Goal: Information Seeking & Learning: Learn about a topic

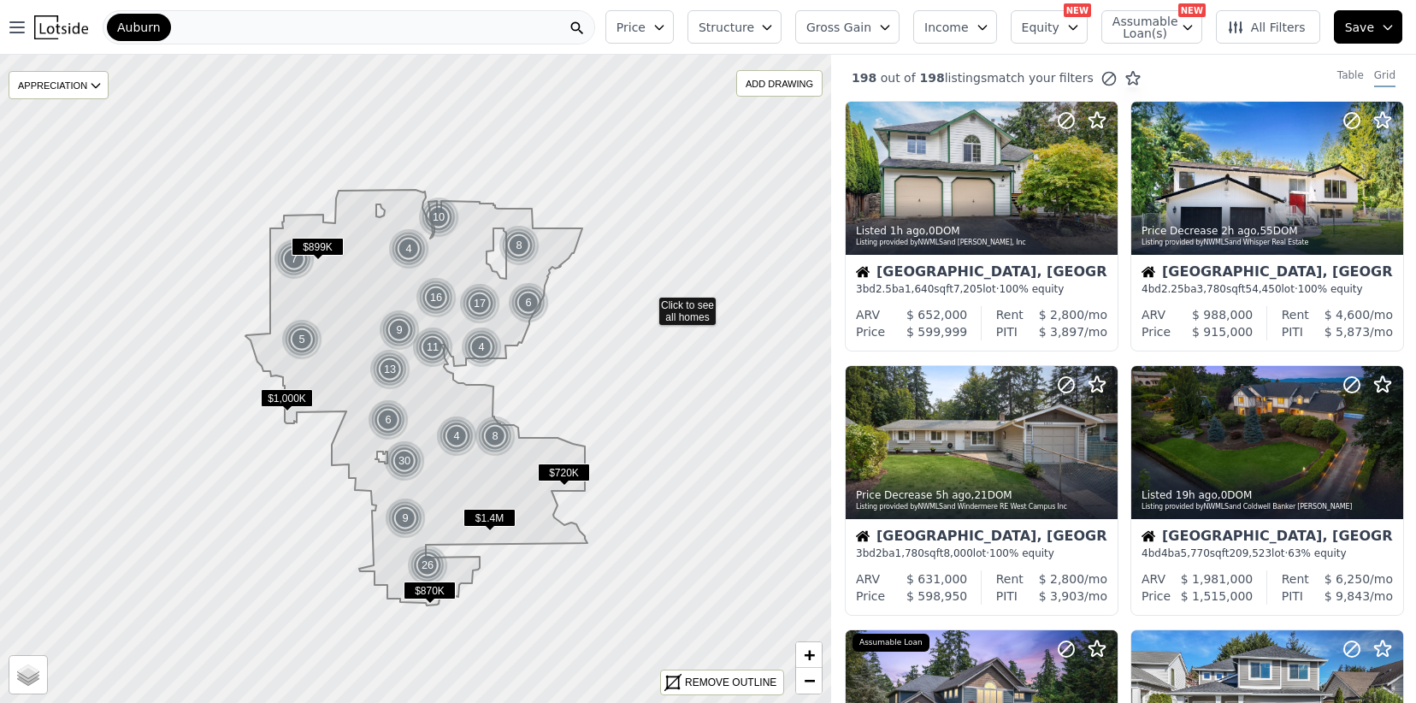
drag, startPoint x: 642, startPoint y: 283, endPoint x: 647, endPoint y: 304, distance: 22.0
click at [753, 33] on span "Structure" at bounding box center [725, 27] width 55 height 17
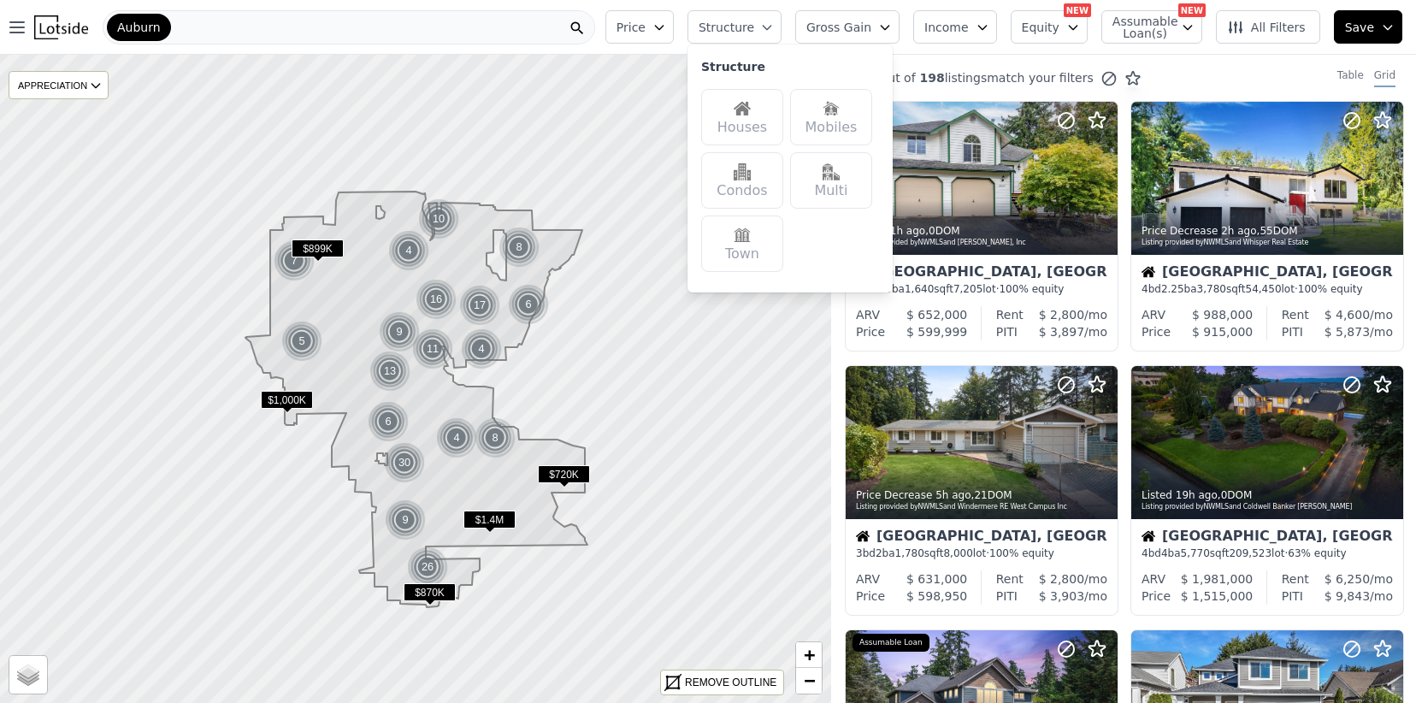
click at [750, 103] on img at bounding box center [741, 108] width 17 height 17
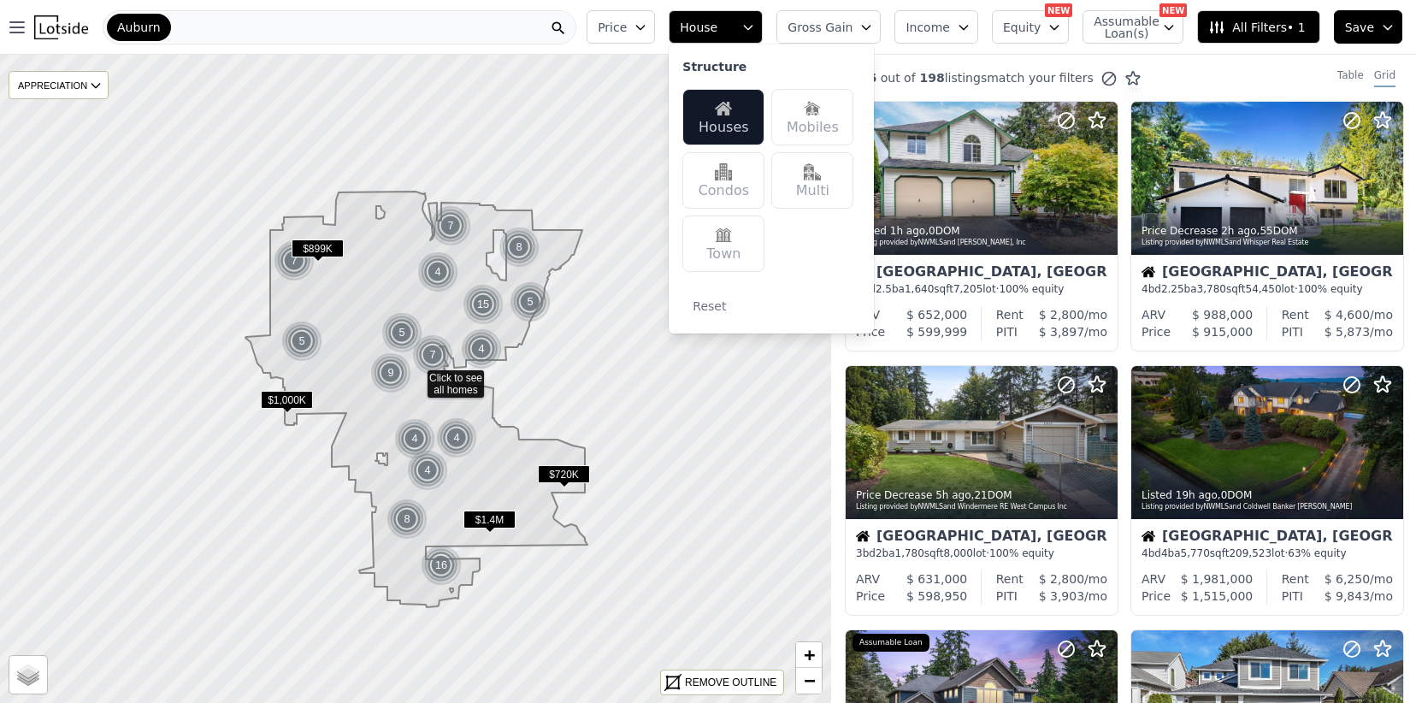
click at [827, 26] on span "Gross Gain" at bounding box center [819, 27] width 65 height 17
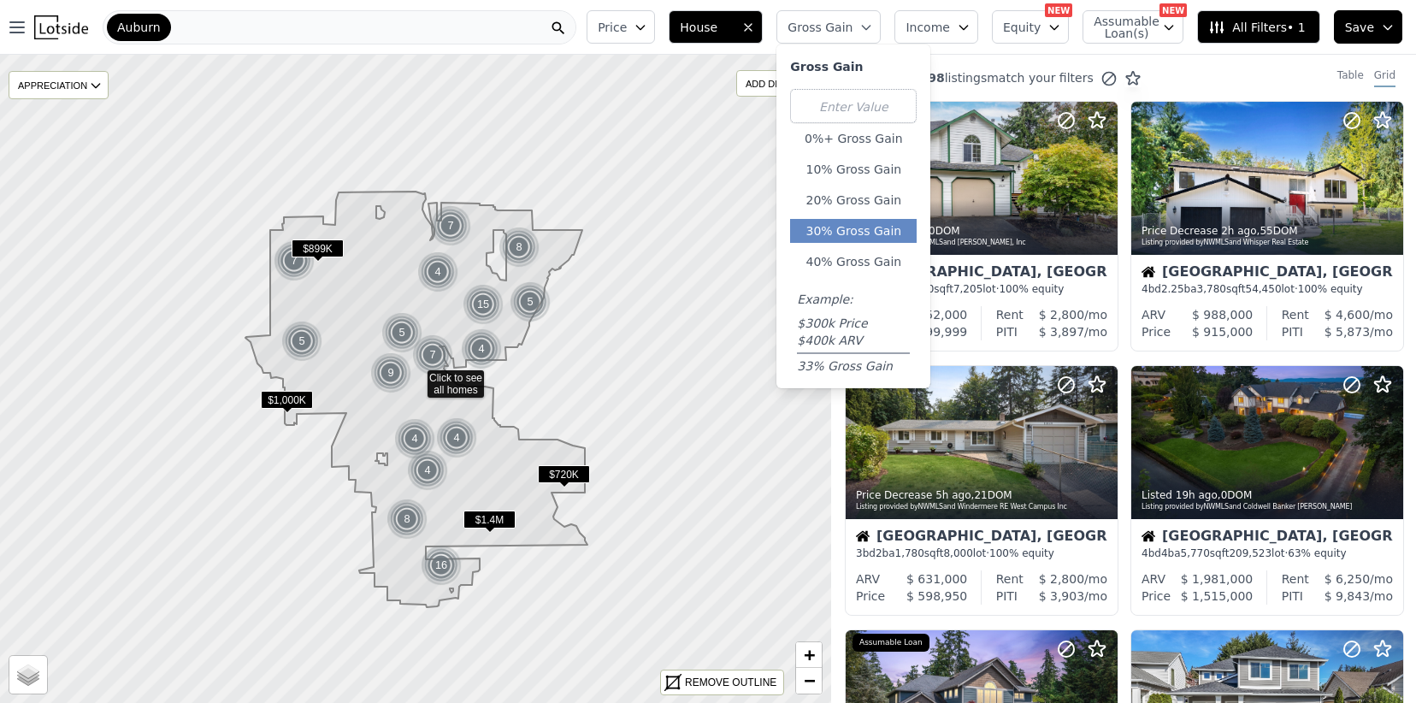
click at [855, 221] on button "30% Gross Gain" at bounding box center [853, 231] width 127 height 24
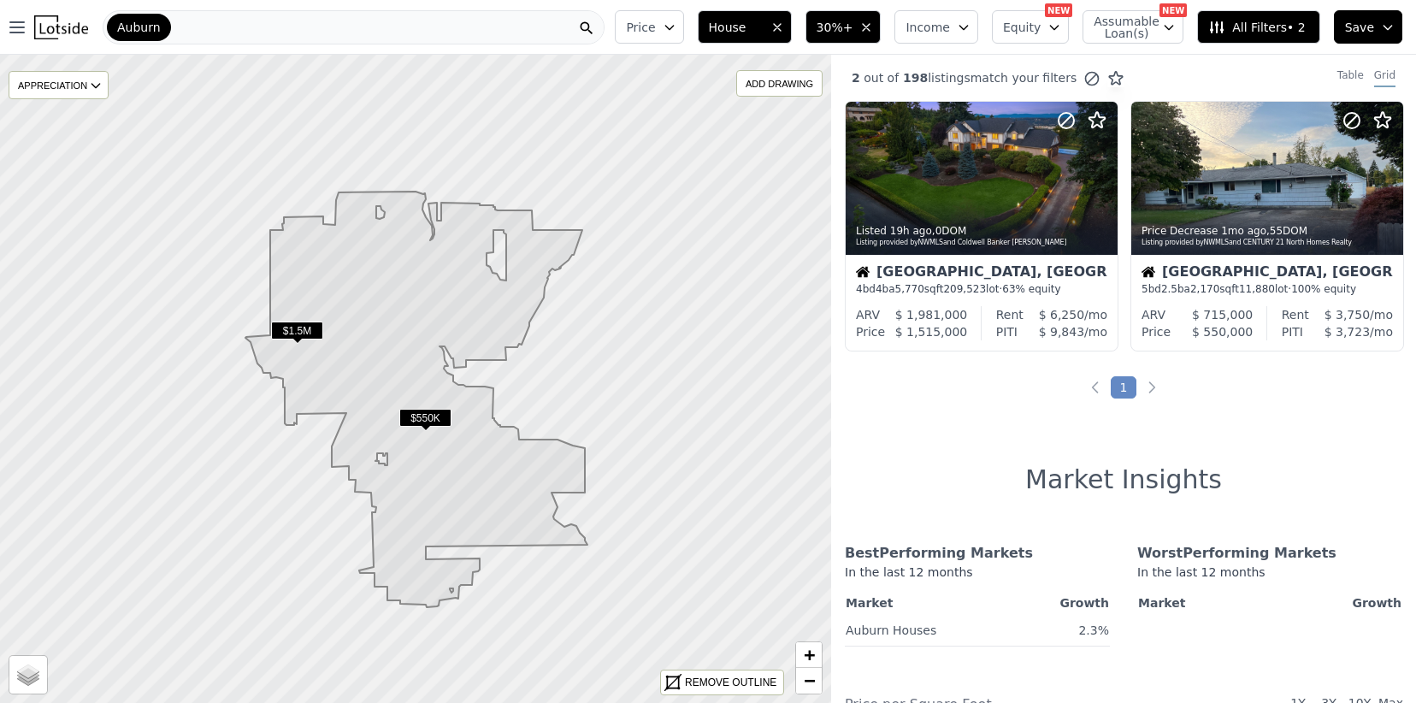
click at [422, 416] on span "$550K" at bounding box center [425, 418] width 52 height 18
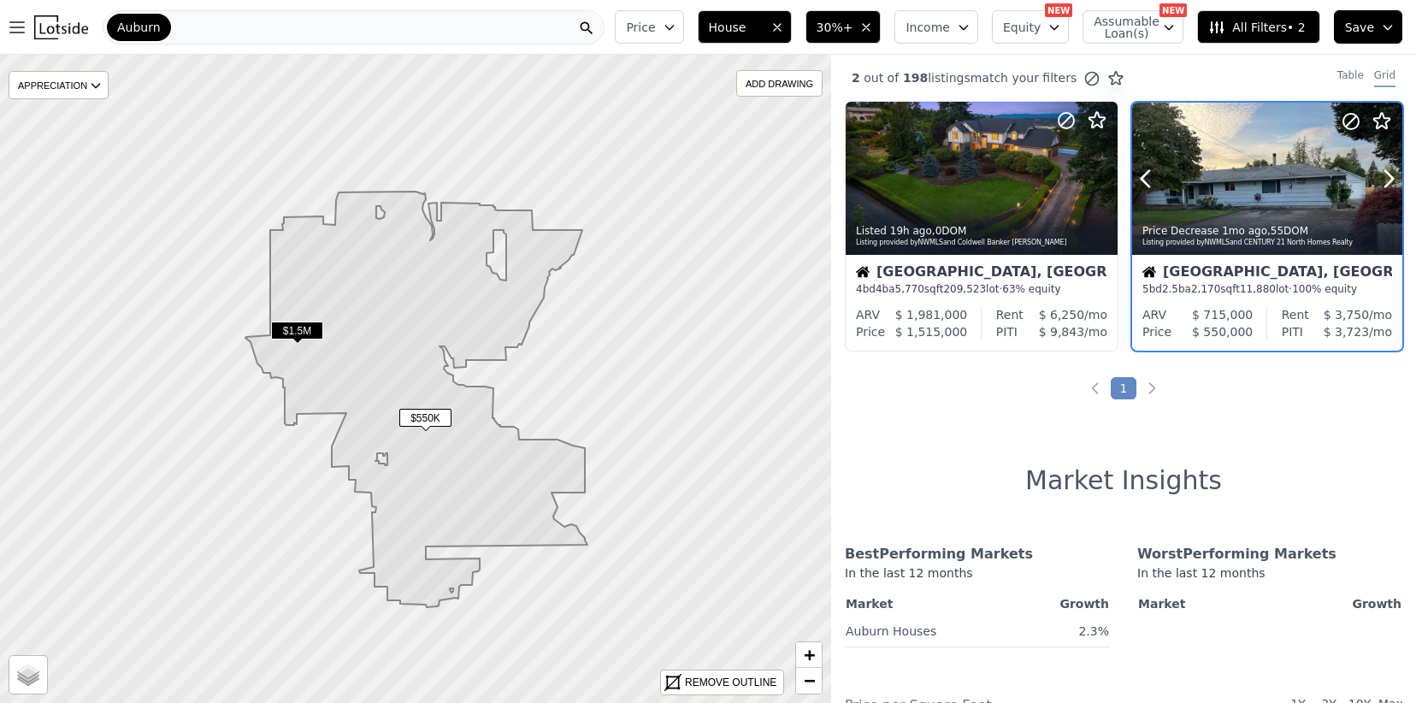
click at [1233, 185] on div at bounding box center [1267, 179] width 270 height 152
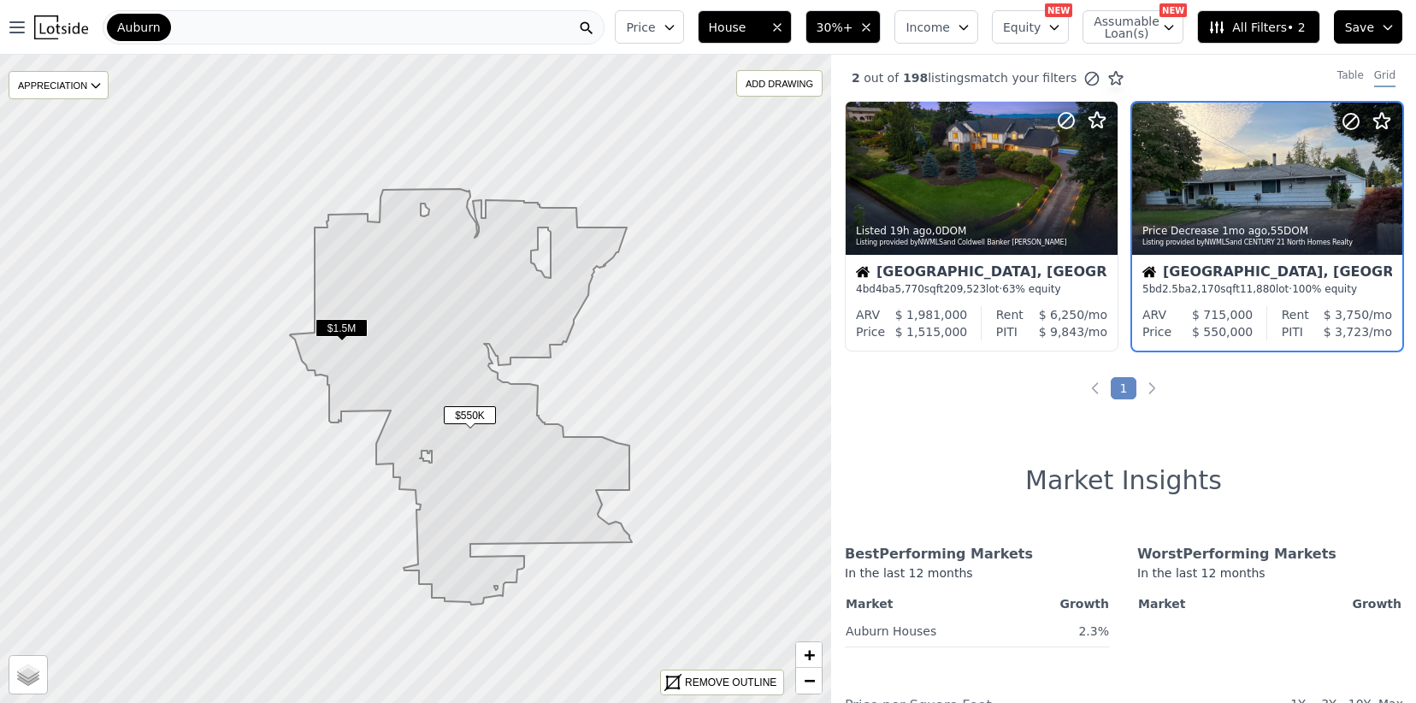
drag, startPoint x: 355, startPoint y: 354, endPoint x: 416, endPoint y: 340, distance: 63.0
click at [411, 350] on icon at bounding box center [461, 396] width 342 height 415
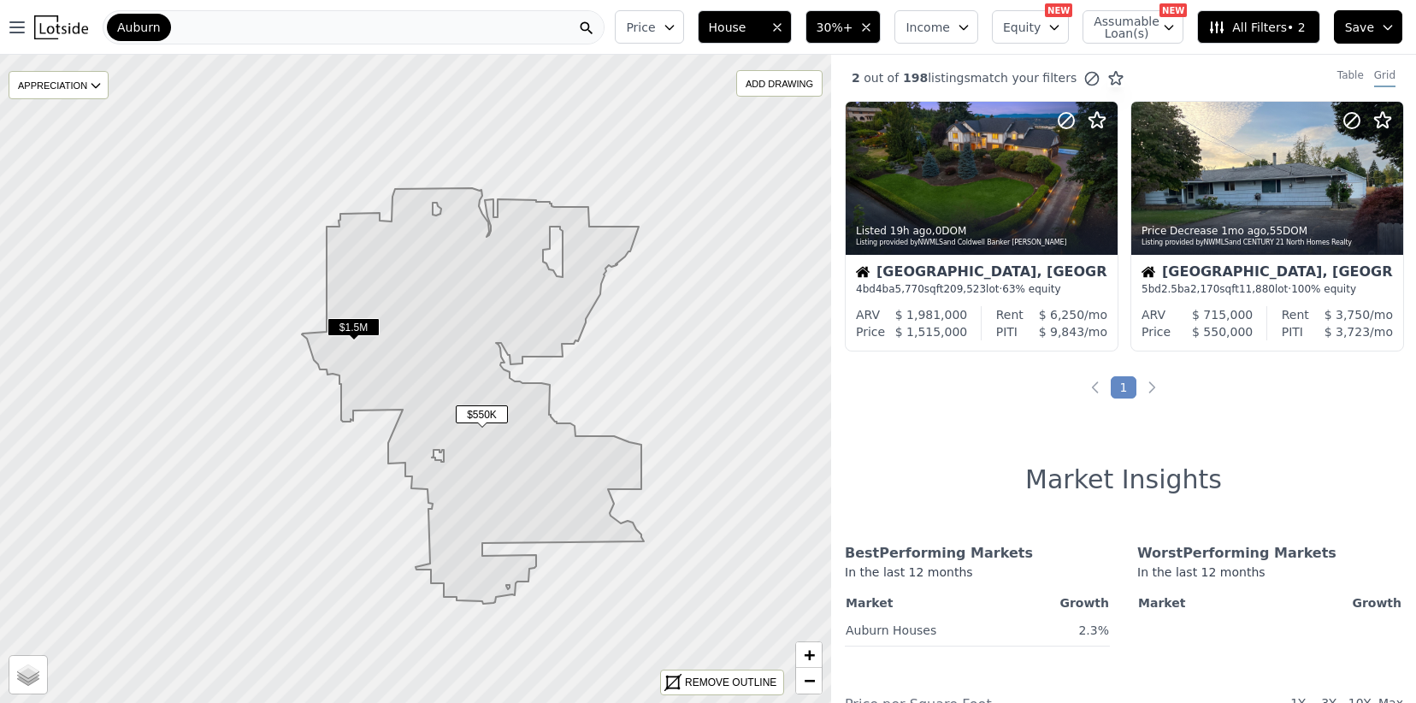
click at [843, 26] on span "30%+" at bounding box center [834, 27] width 37 height 17
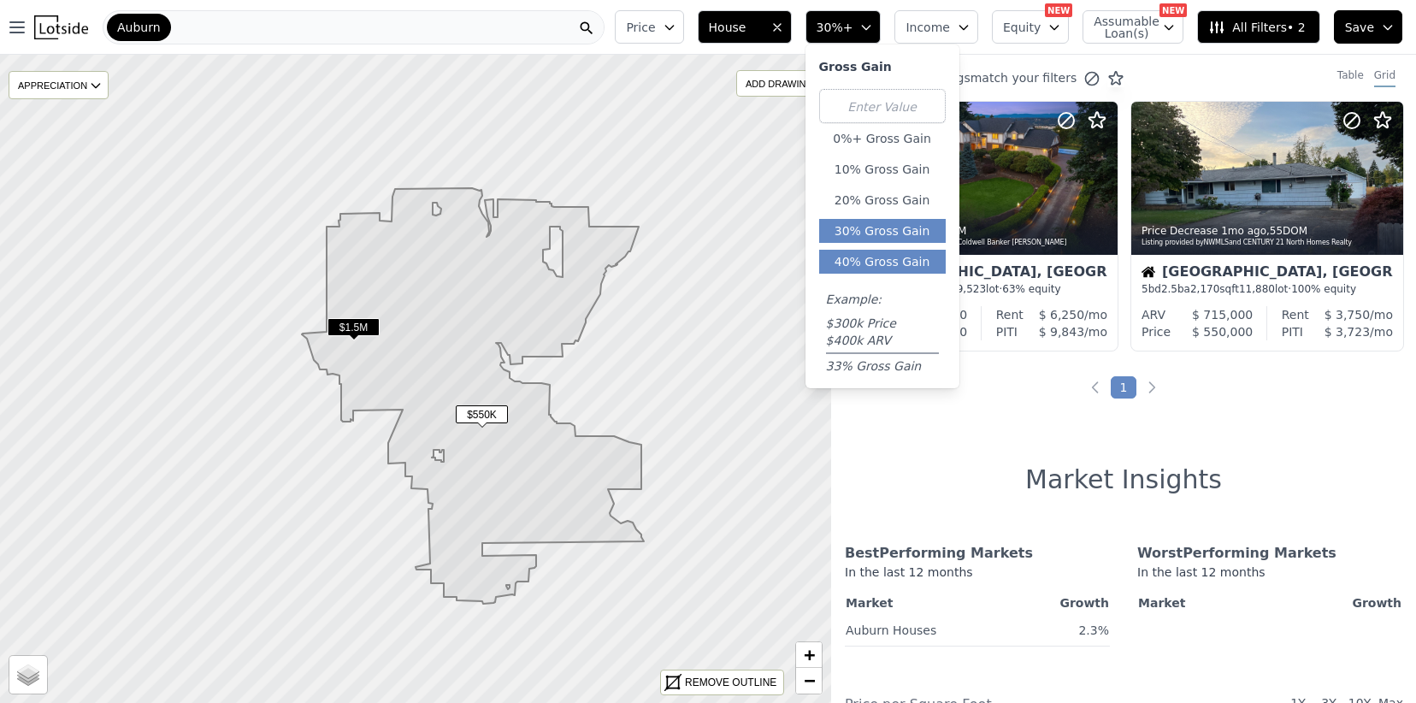
click at [856, 254] on button "40% Gross Gain" at bounding box center [882, 262] width 127 height 24
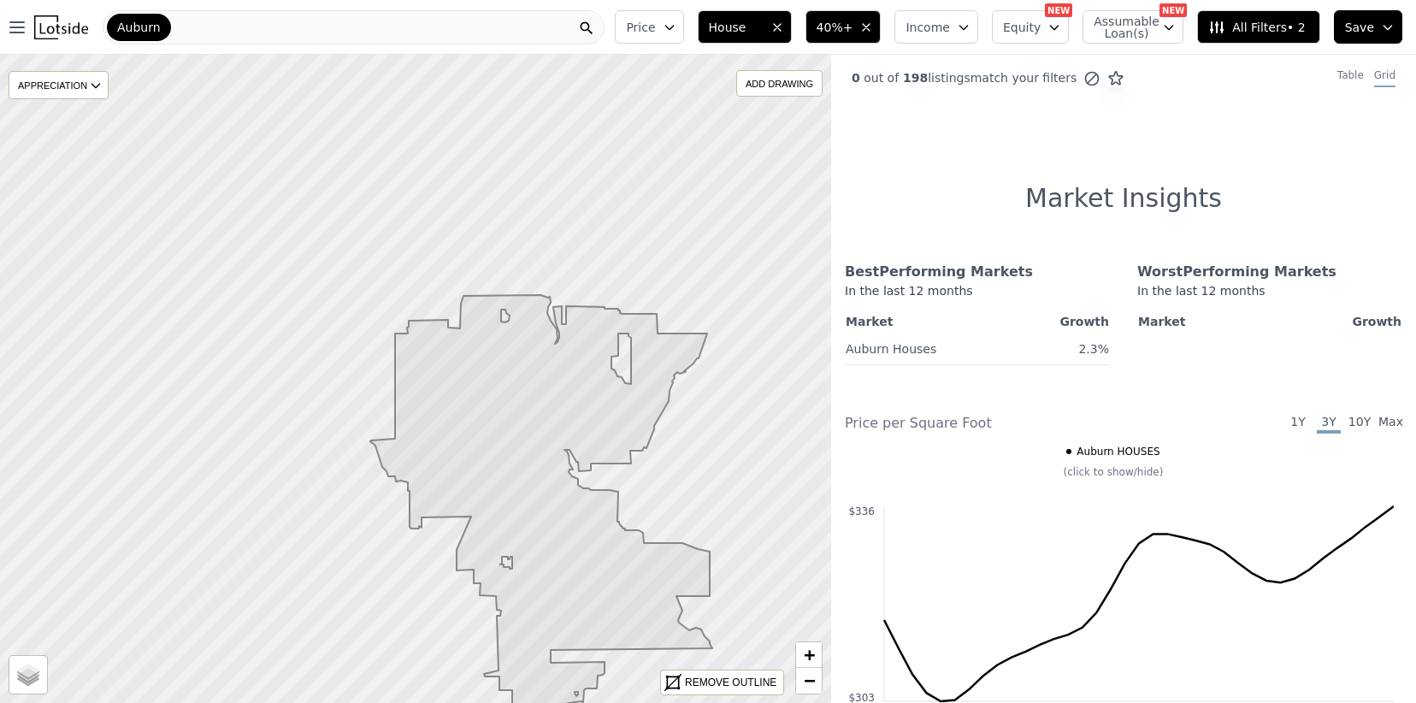
drag, startPoint x: 474, startPoint y: 394, endPoint x: 474, endPoint y: 468, distance: 74.4
click at [474, 470] on icon at bounding box center [541, 502] width 342 height 415
click at [708, 675] on div "REMOVE OUTLINE" at bounding box center [730, 681] width 91 height 15
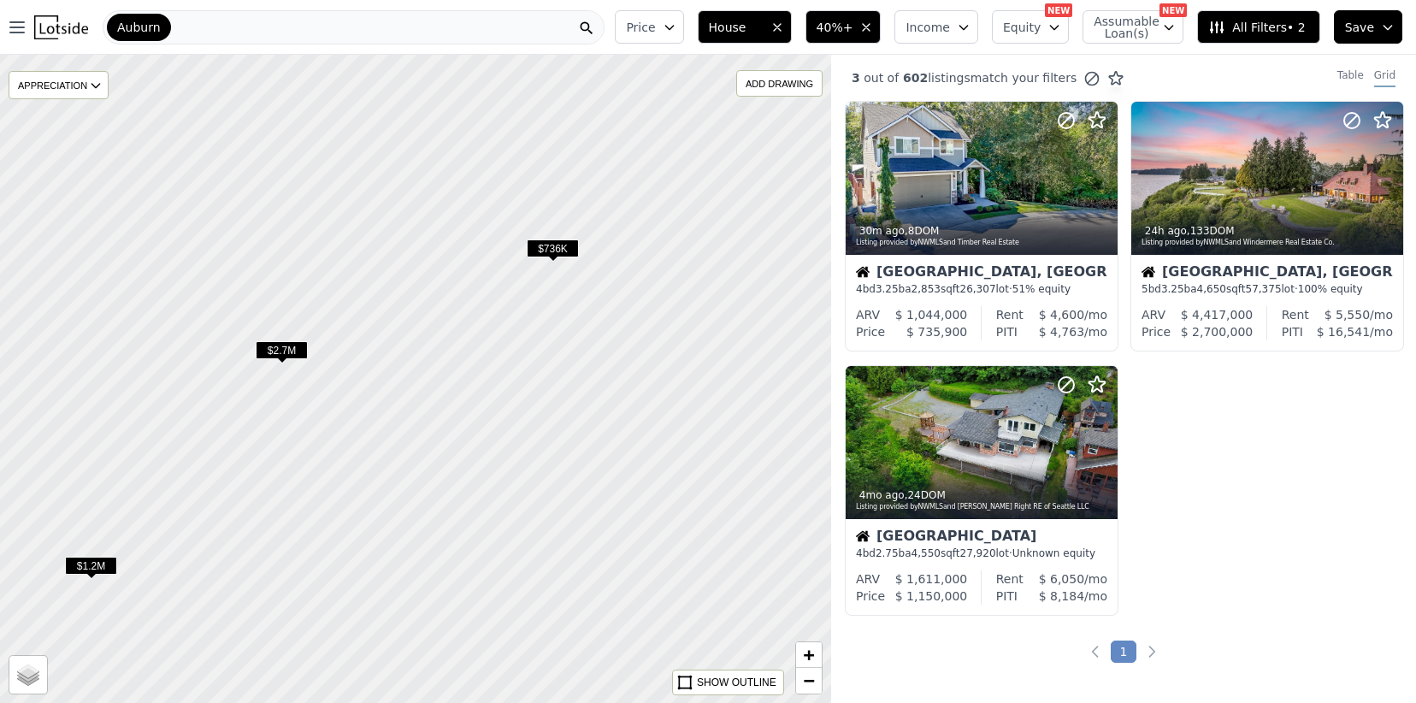
drag, startPoint x: 528, startPoint y: 351, endPoint x: 547, endPoint y: 501, distance: 150.8
click at [550, 521] on div at bounding box center [415, 379] width 997 height 778
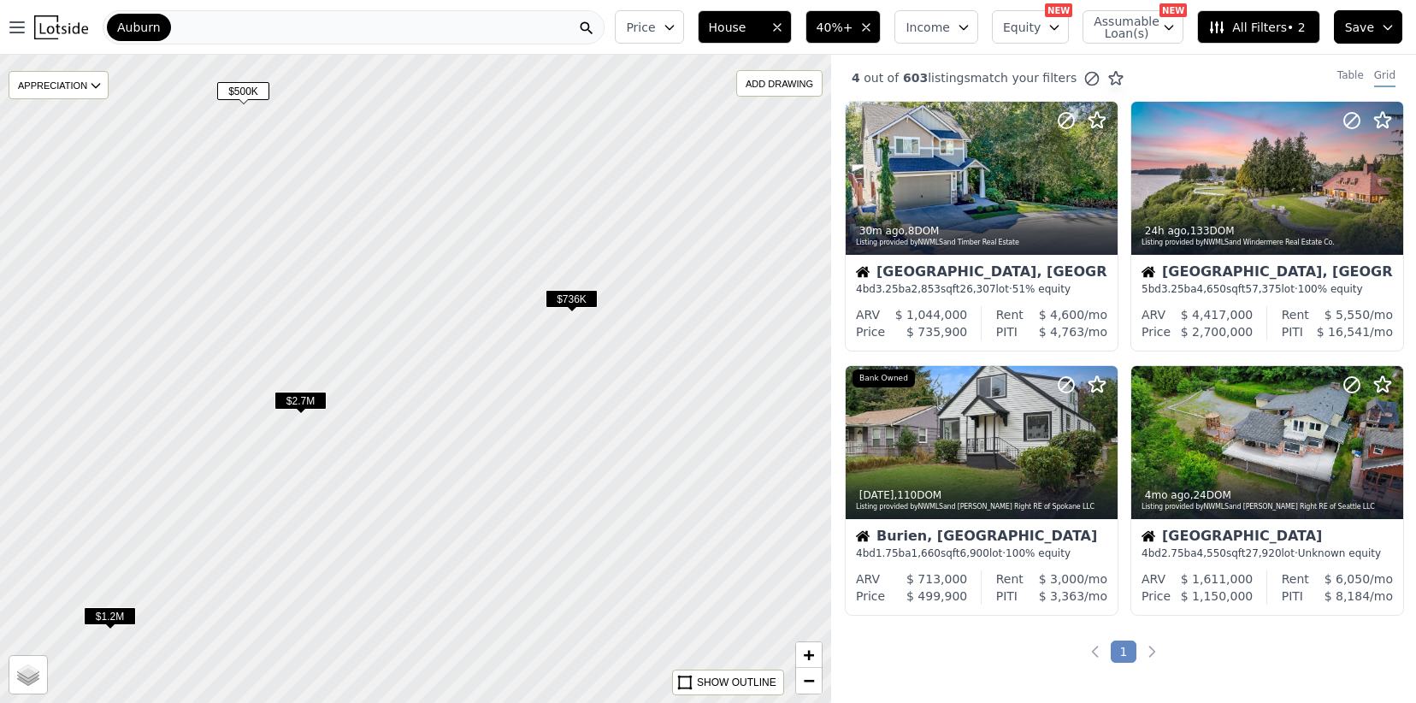
drag, startPoint x: 529, startPoint y: 381, endPoint x: 564, endPoint y: 485, distance: 109.2
click at [565, 493] on div at bounding box center [415, 379] width 997 height 778
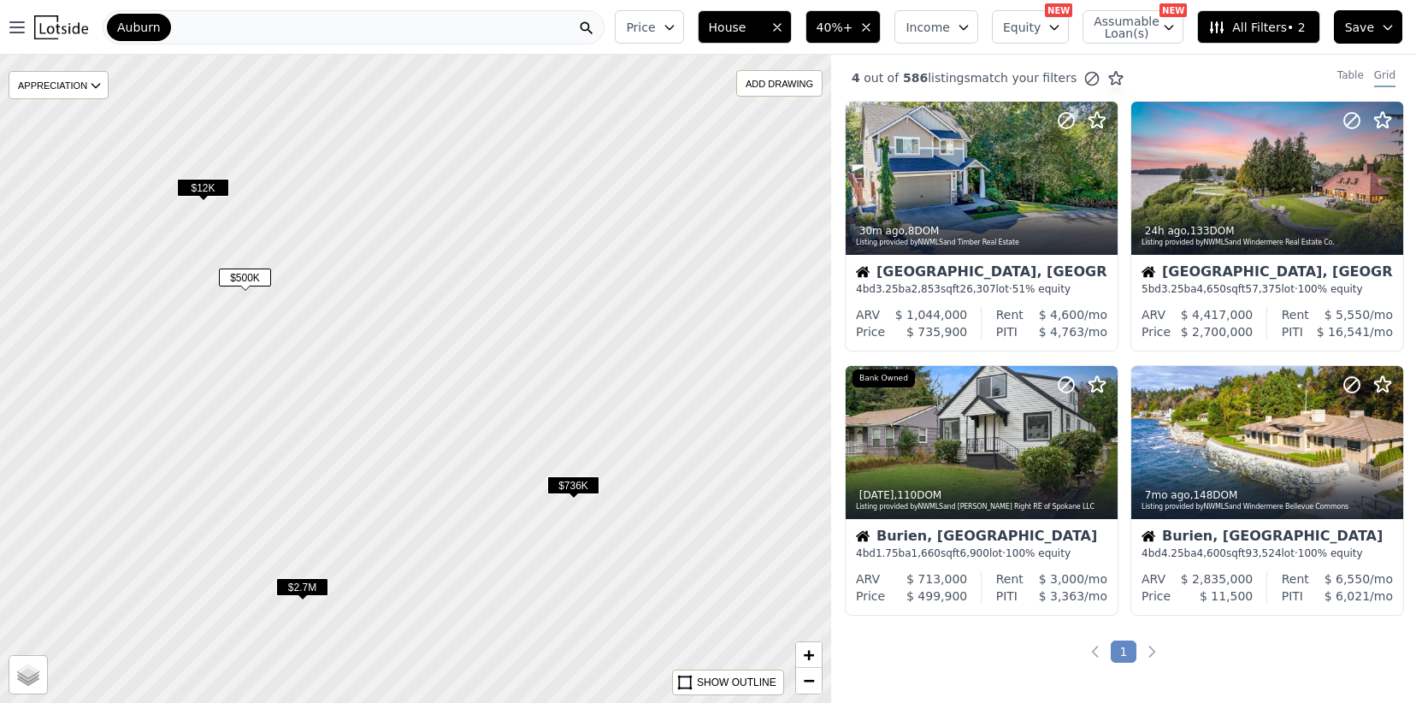
drag, startPoint x: 574, startPoint y: 269, endPoint x: 553, endPoint y: 380, distance: 112.2
click at [553, 380] on div at bounding box center [415, 379] width 997 height 778
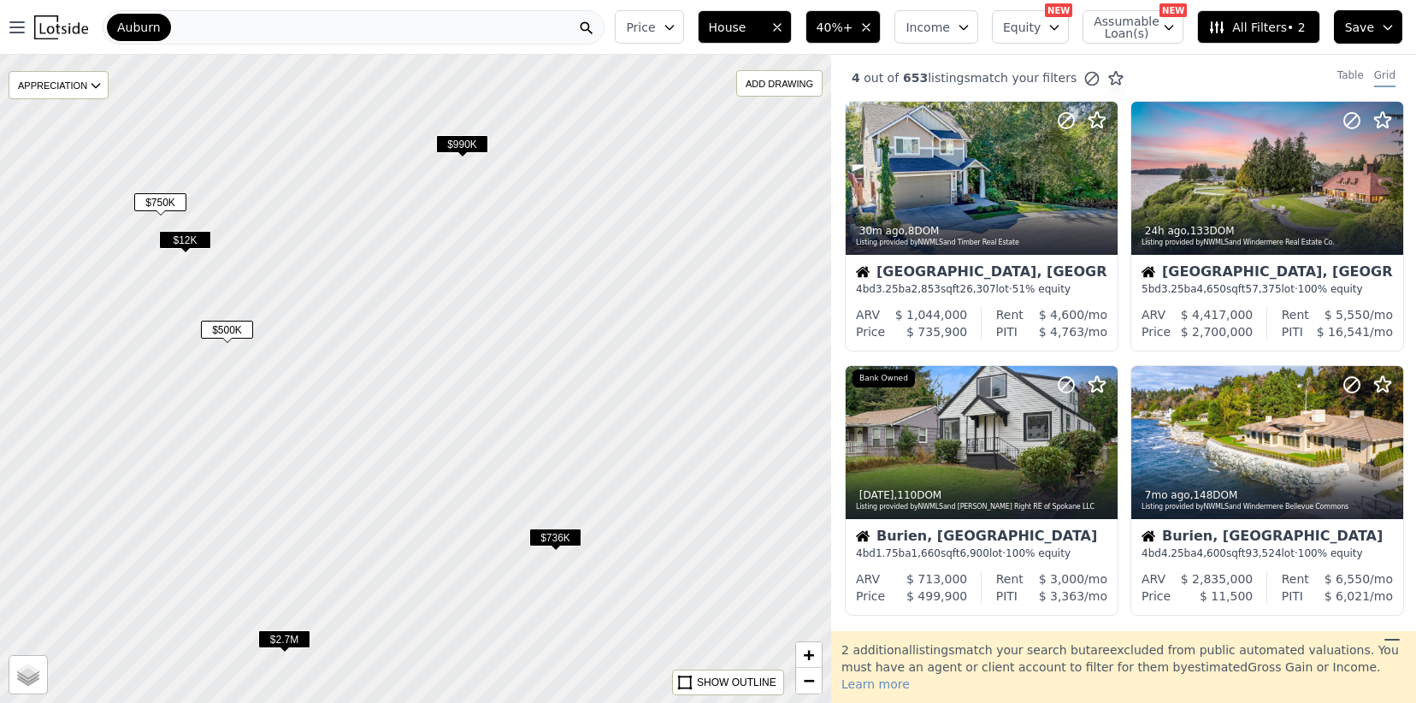
drag, startPoint x: 565, startPoint y: 322, endPoint x: 535, endPoint y: 403, distance: 86.5
click at [535, 405] on div at bounding box center [415, 379] width 997 height 778
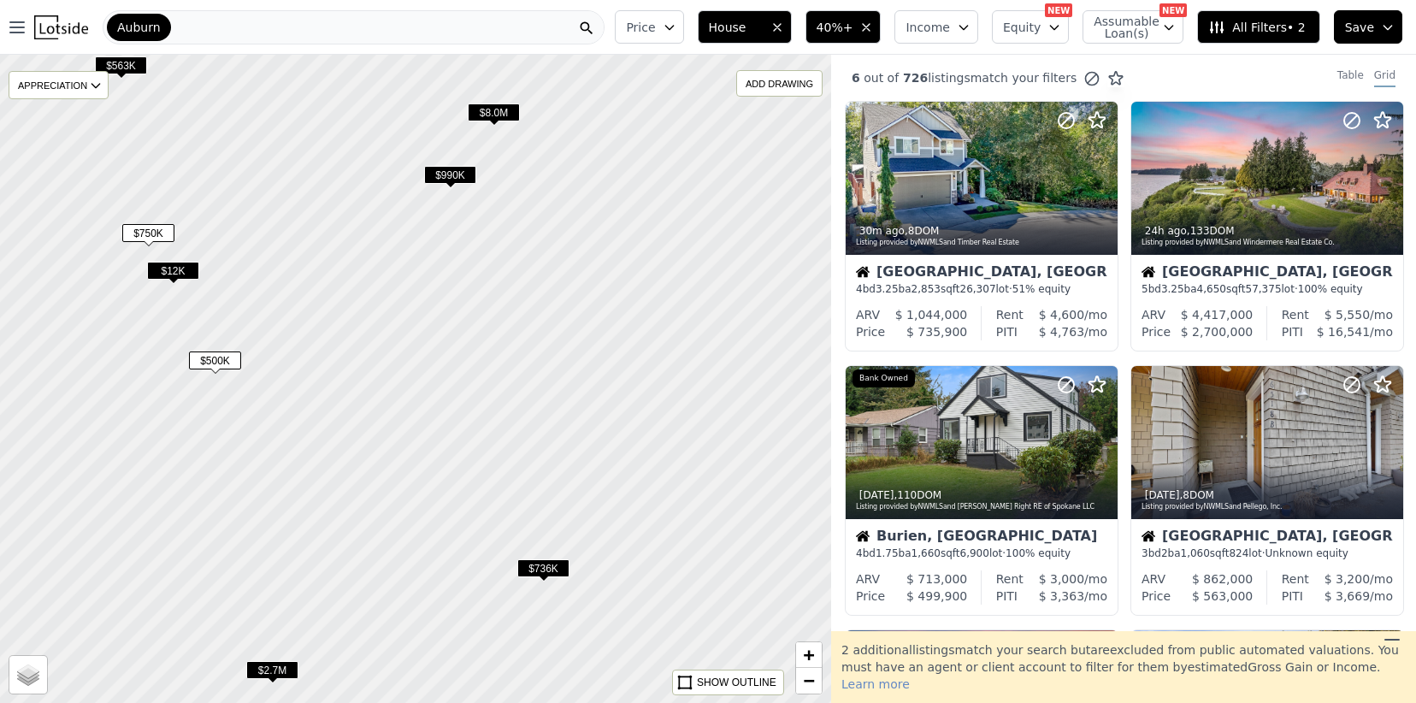
click at [825, 31] on button "40%+" at bounding box center [843, 26] width 76 height 33
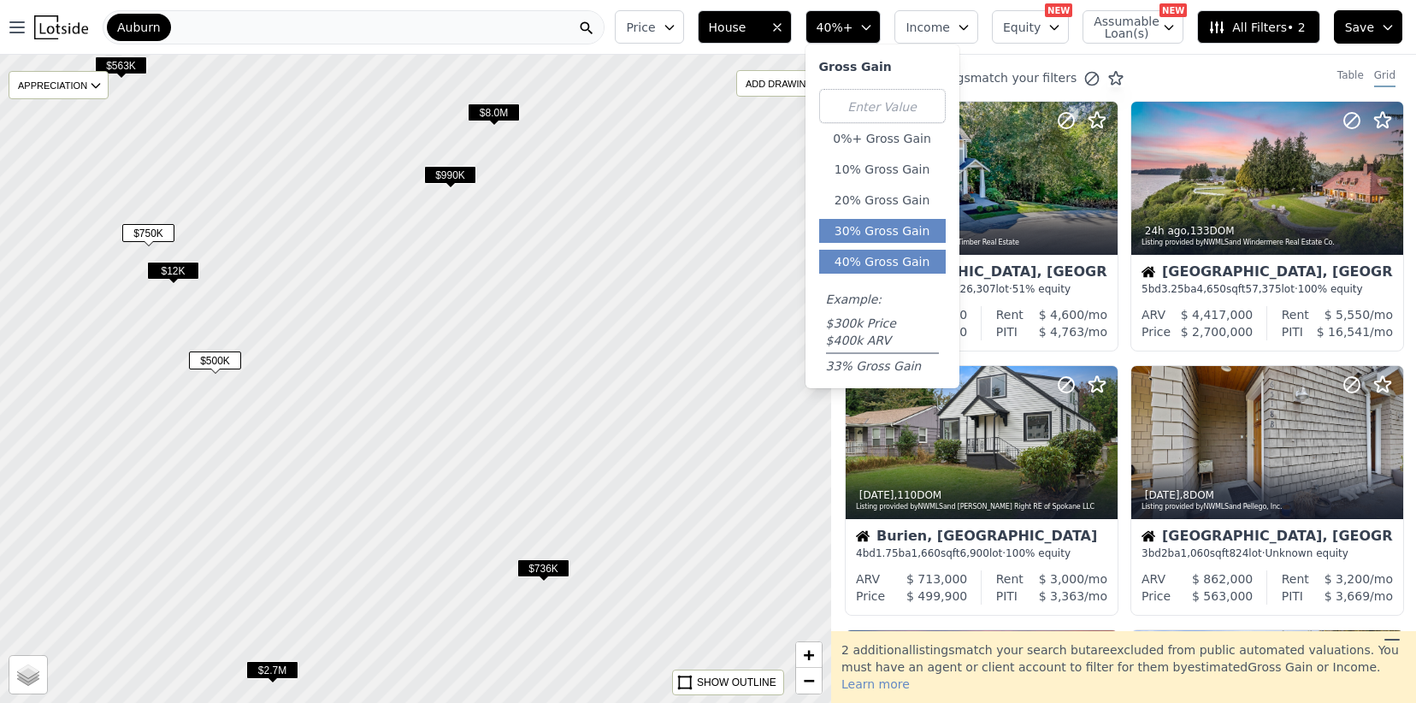
click at [867, 236] on button "30% Gross Gain" at bounding box center [882, 231] width 127 height 24
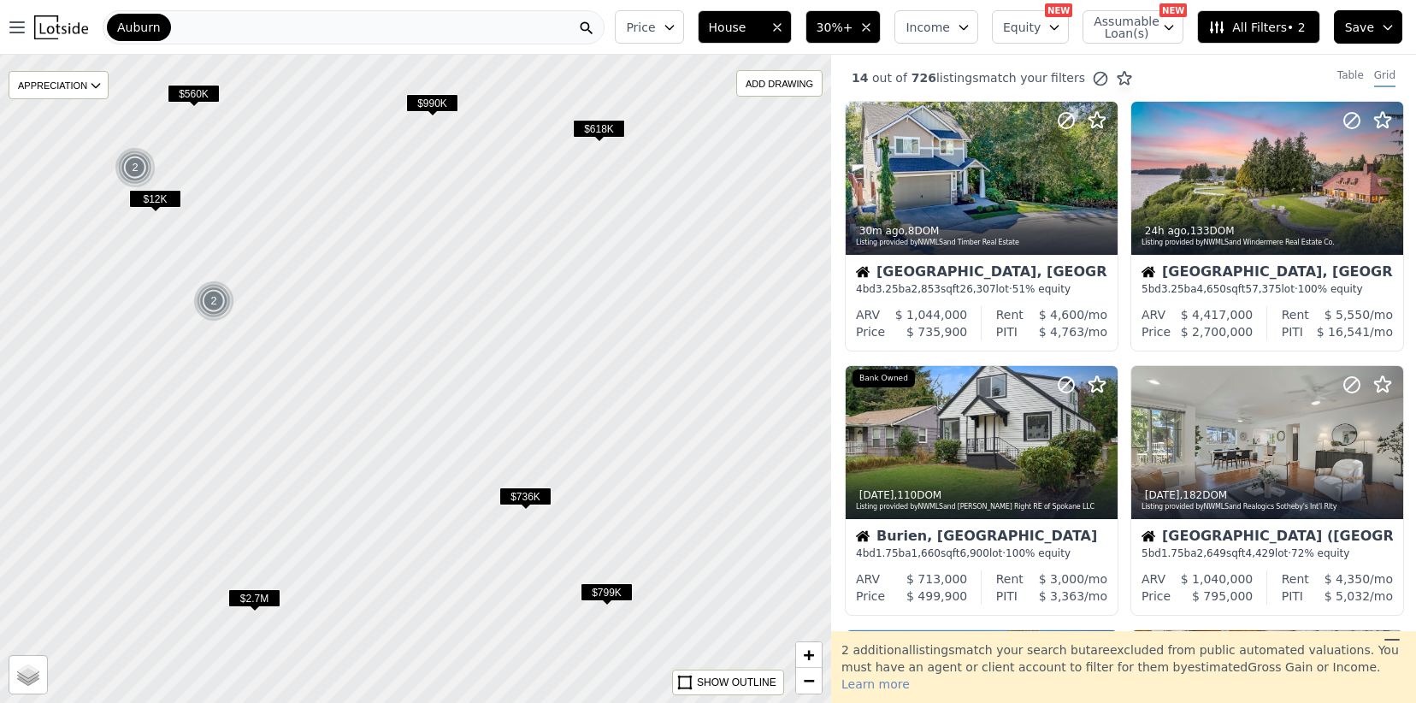
drag, startPoint x: 607, startPoint y: 312, endPoint x: 588, endPoint y: 236, distance: 78.4
click at [588, 236] on div at bounding box center [414, 374] width 997 height 778
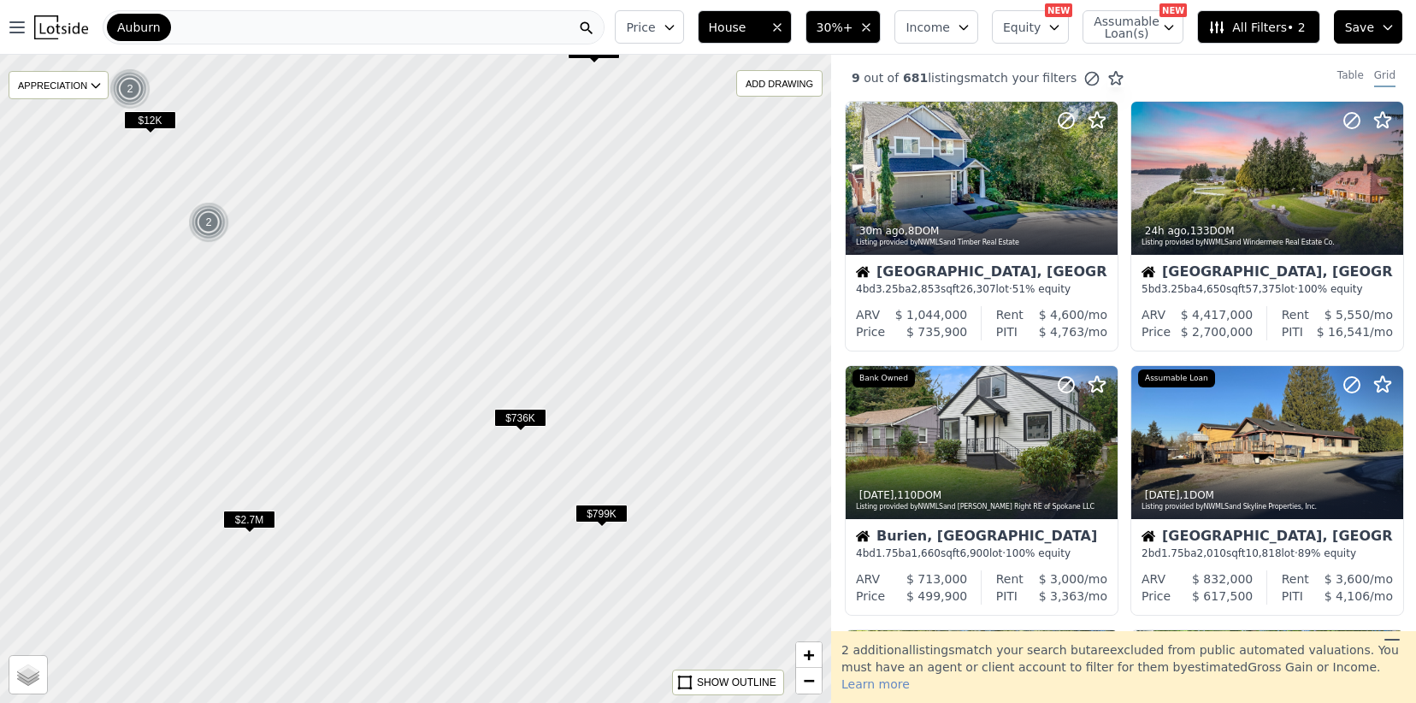
drag, startPoint x: 568, startPoint y: 397, endPoint x: 579, endPoint y: 312, distance: 86.2
click at [569, 447] on div at bounding box center [418, 404] width 997 height 778
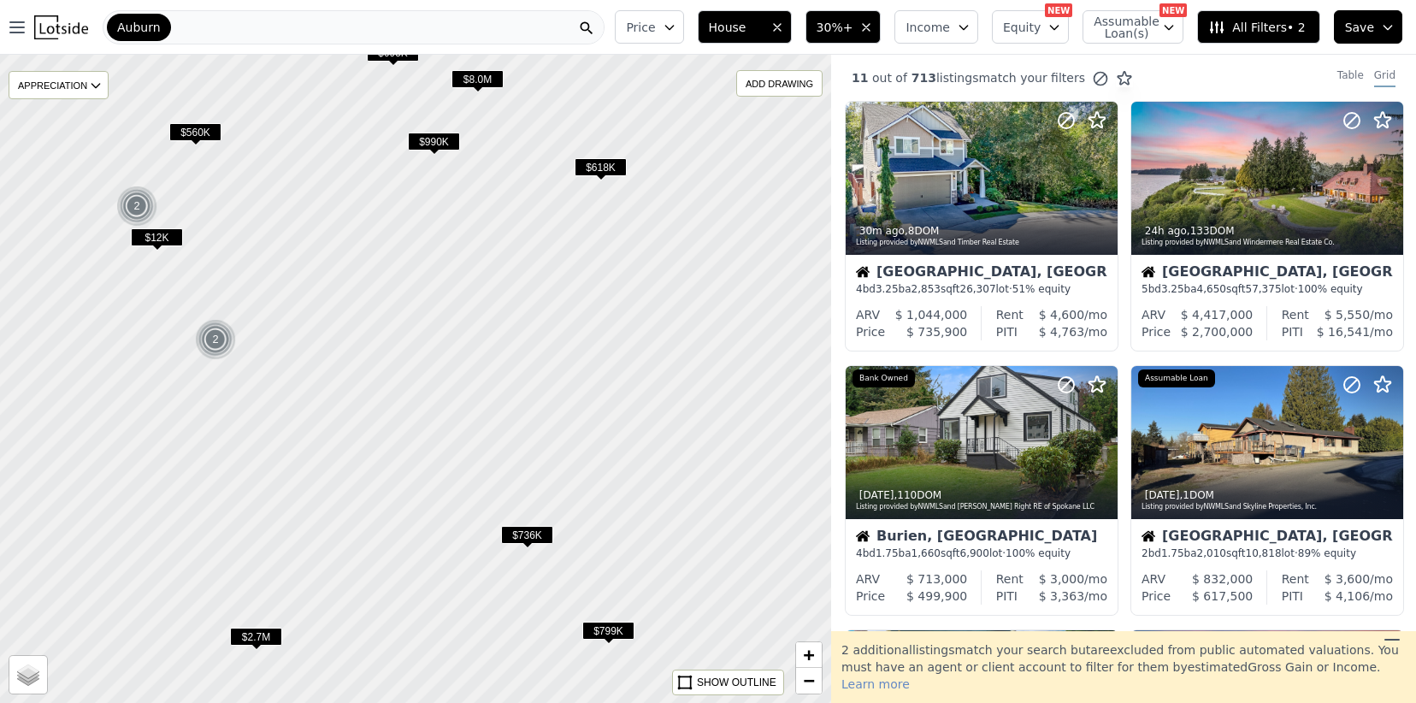
click at [604, 164] on span "$618K" at bounding box center [600, 167] width 52 height 18
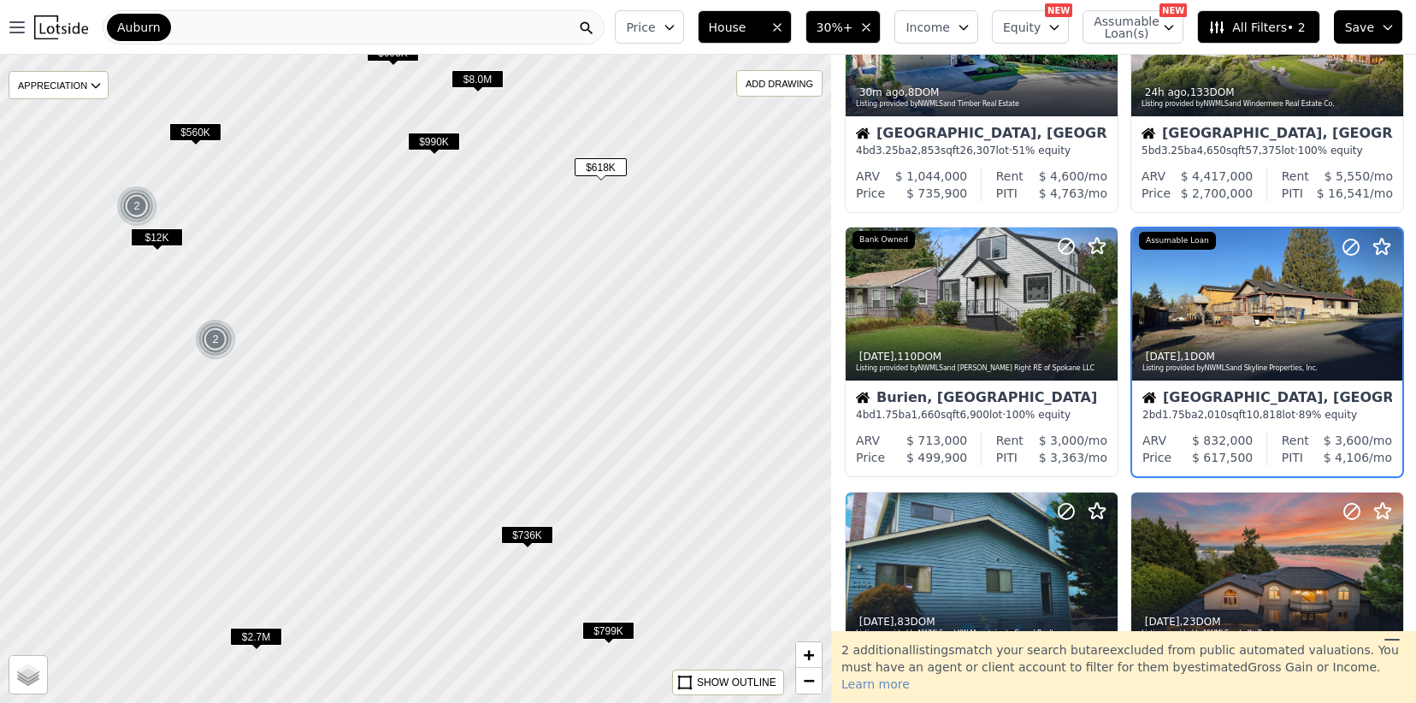
scroll to position [138, 0]
click at [1222, 309] on div at bounding box center [1267, 304] width 270 height 152
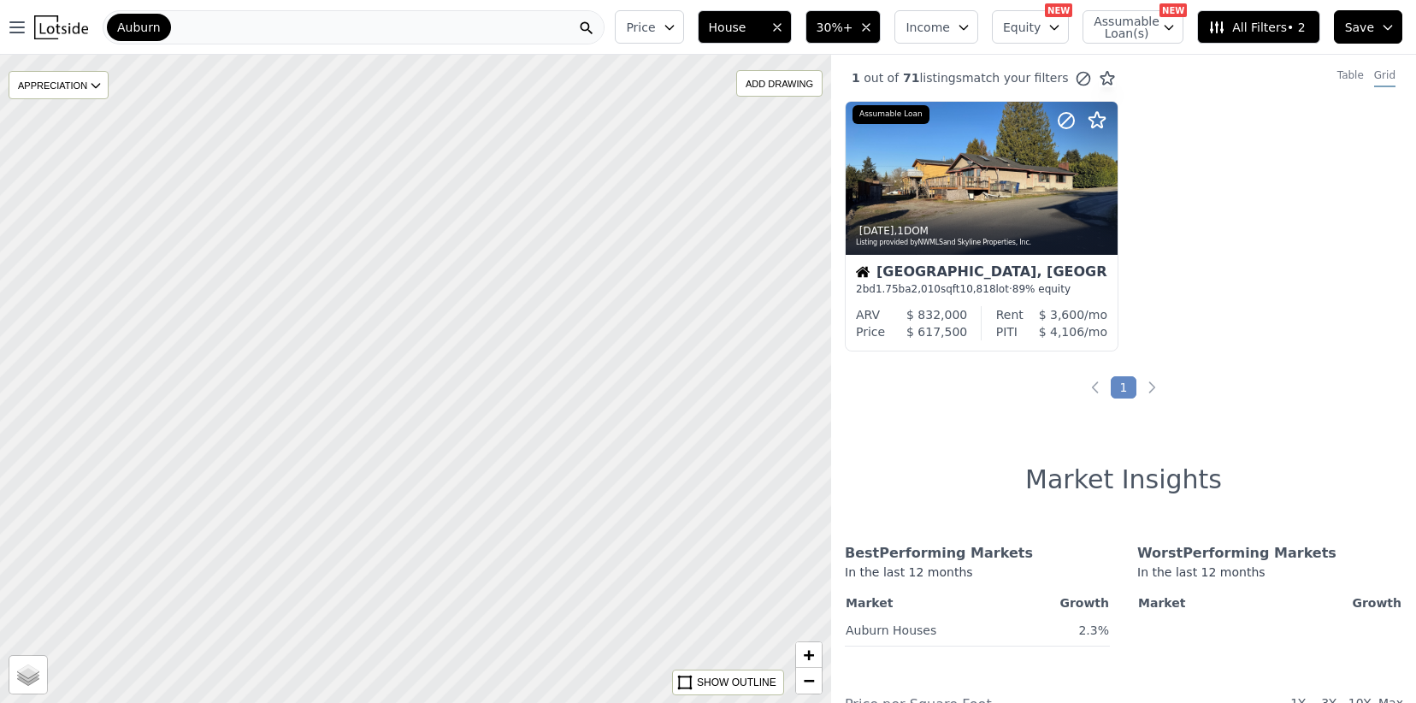
drag, startPoint x: 571, startPoint y: 413, endPoint x: 668, endPoint y: 246, distance: 193.1
click at [669, 268] on div at bounding box center [430, 354] width 997 height 778
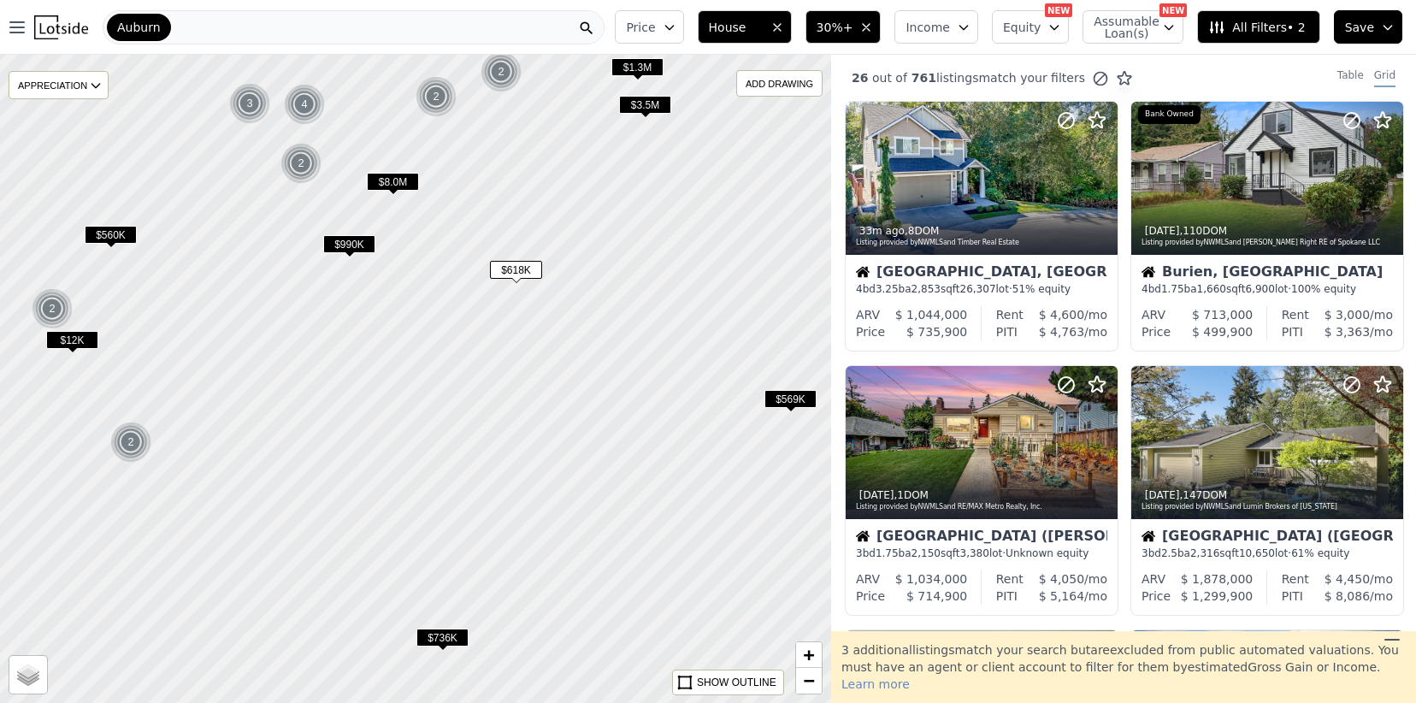
drag, startPoint x: 492, startPoint y: 450, endPoint x: 506, endPoint y: 423, distance: 30.6
click at [506, 423] on div at bounding box center [419, 371] width 997 height 778
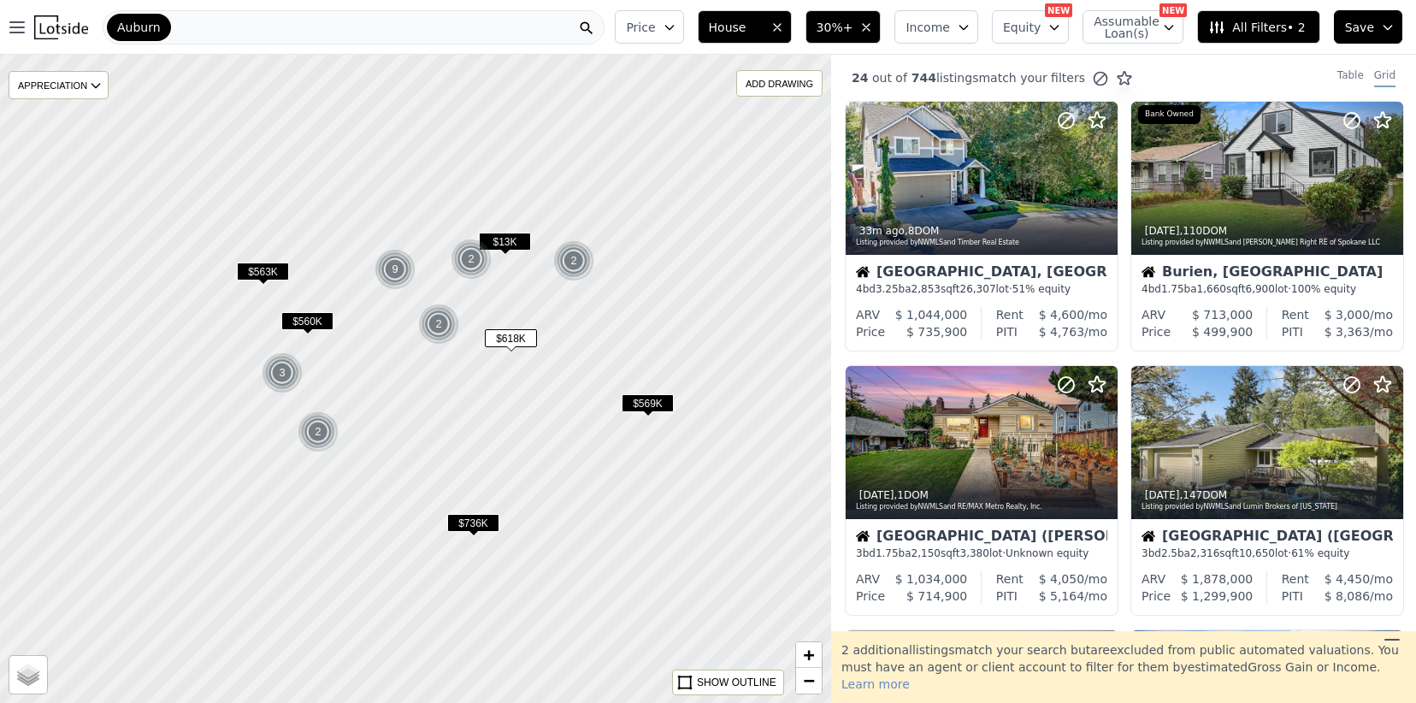
drag, startPoint x: 531, startPoint y: 483, endPoint x: 520, endPoint y: 439, distance: 45.0
click at [520, 439] on div at bounding box center [414, 374] width 997 height 778
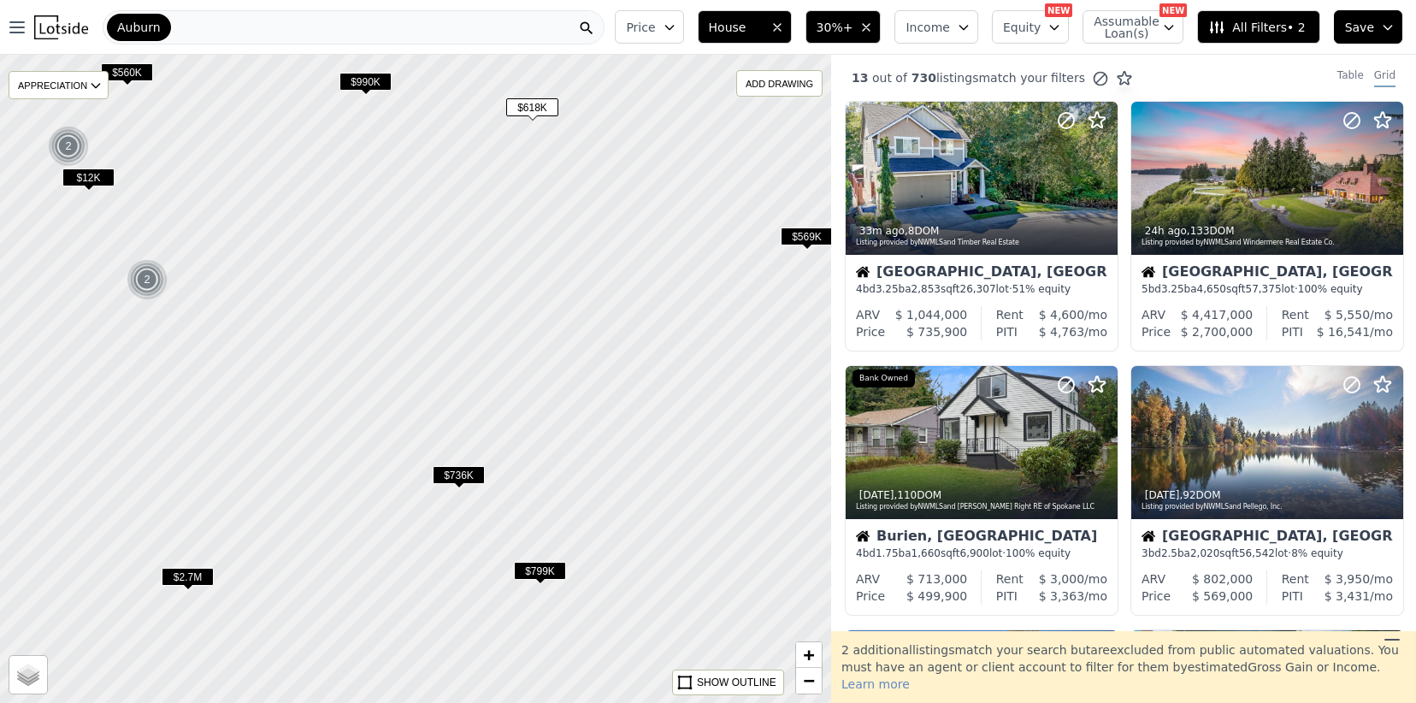
drag, startPoint x: 515, startPoint y: 443, endPoint x: 568, endPoint y: 367, distance: 92.7
click at [568, 367] on div at bounding box center [425, 367] width 997 height 778
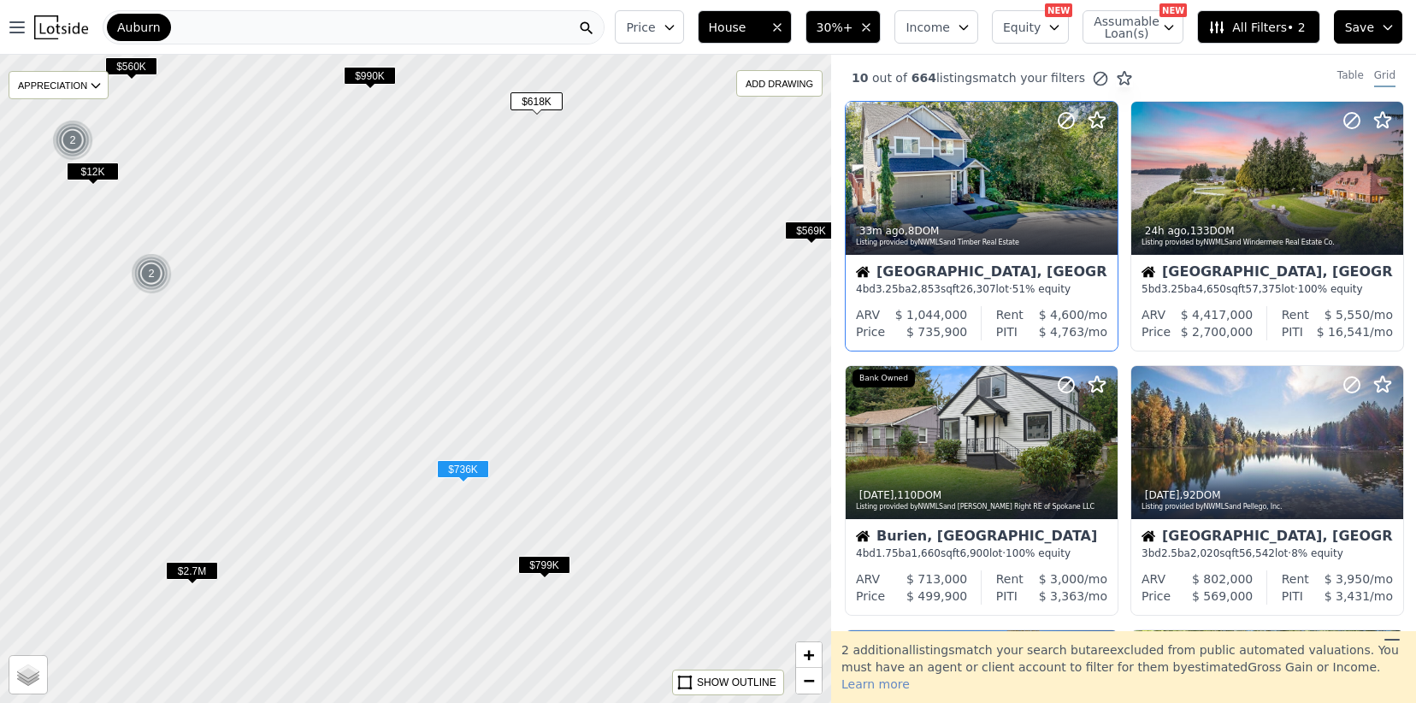
click at [925, 318] on span "$ 1,044,000" at bounding box center [931, 315] width 73 height 14
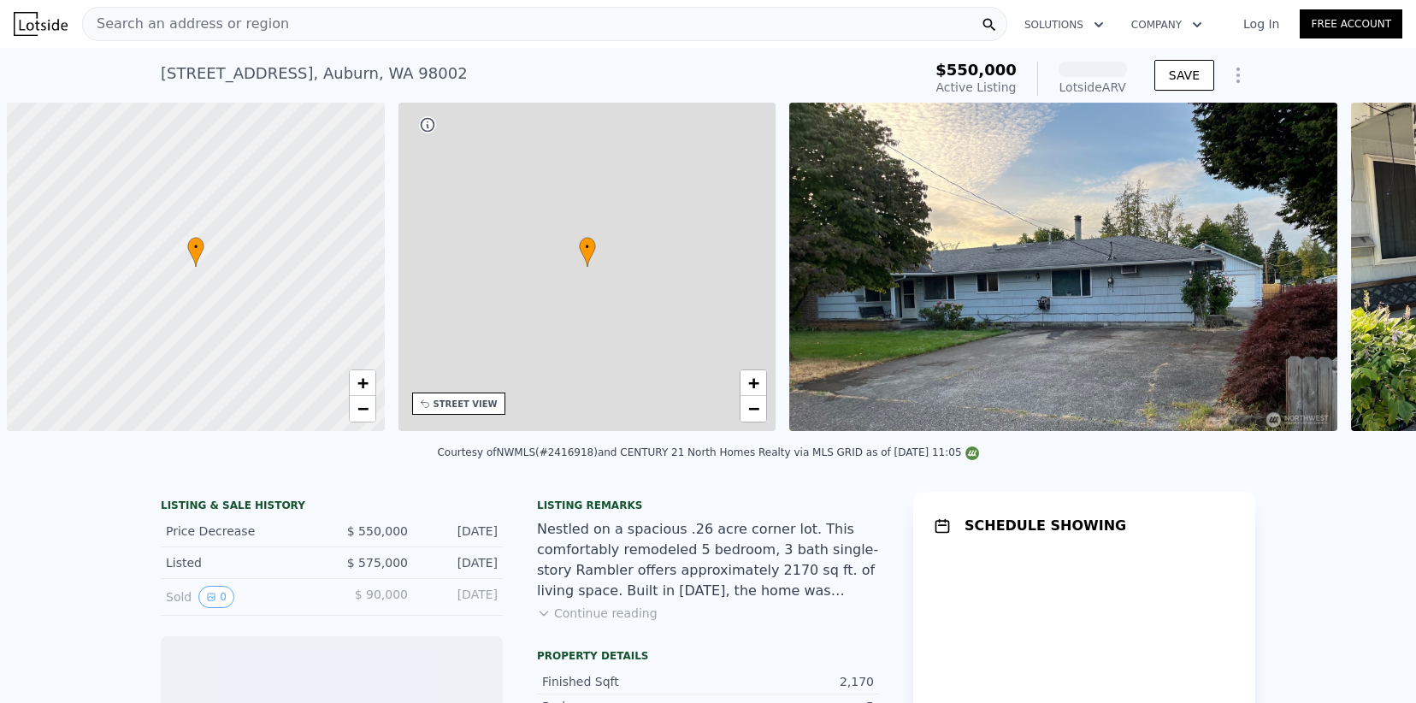
scroll to position [0, 7]
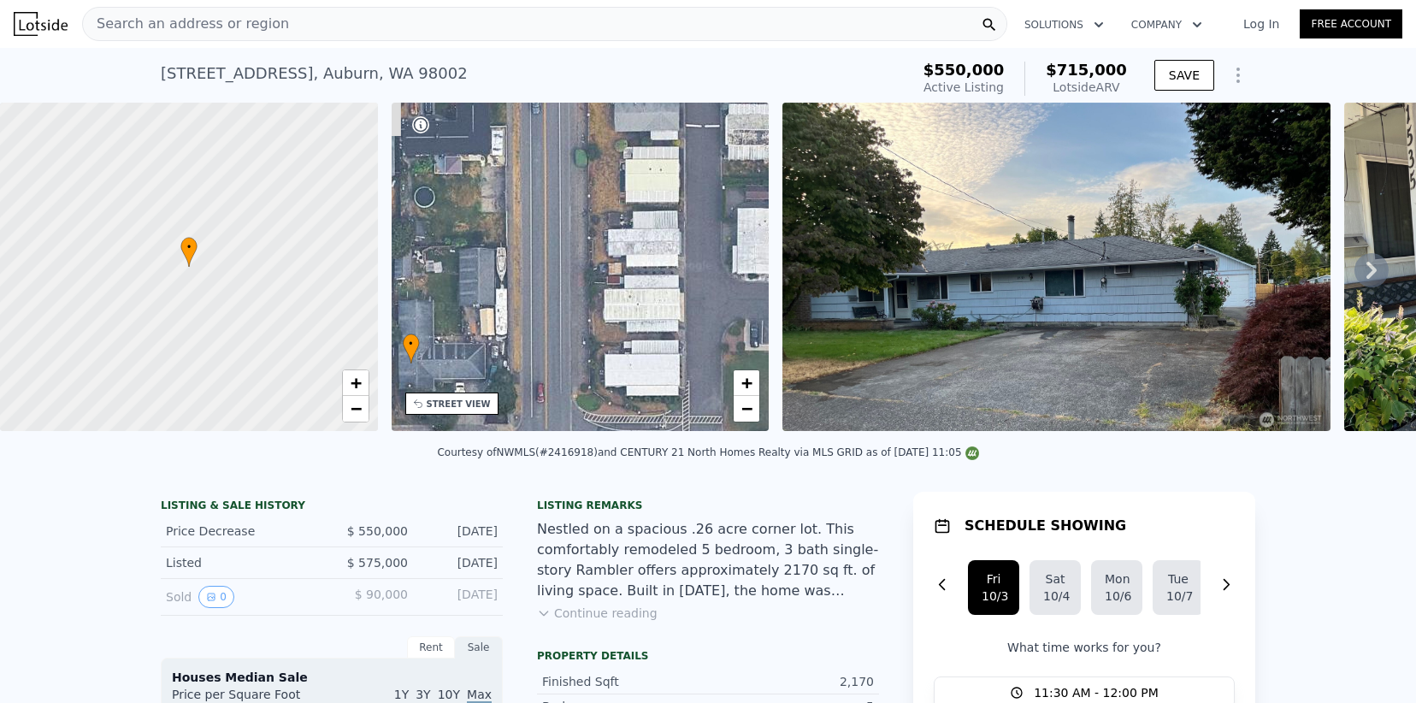
drag, startPoint x: 605, startPoint y: 338, endPoint x: 498, endPoint y: 437, distance: 146.4
click at [497, 437] on div "• + − • + − STREET VIEW Loading... SATELLITE VIEW" at bounding box center [708, 270] width 1416 height 334
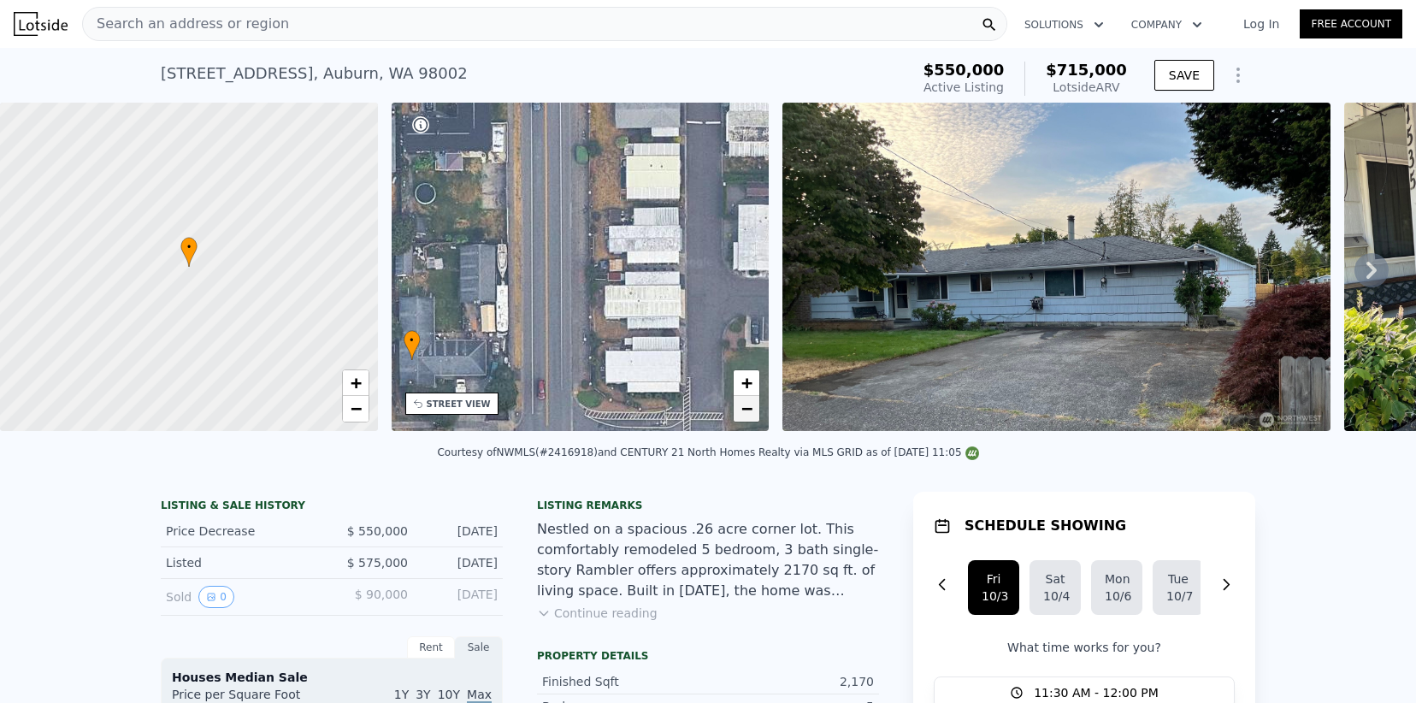
click at [746, 407] on span "−" at bounding box center [746, 407] width 11 height 21
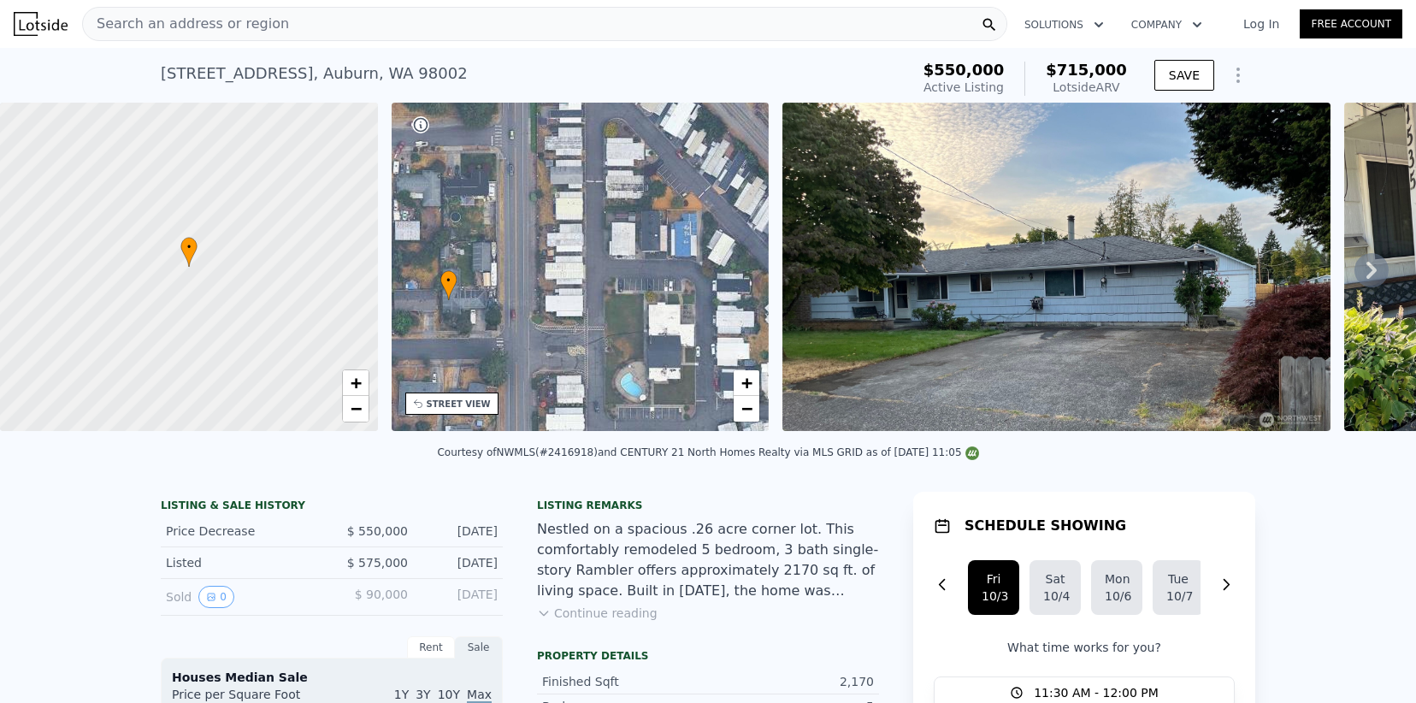
drag, startPoint x: 672, startPoint y: 300, endPoint x: 633, endPoint y: 292, distance: 40.1
click at [633, 292] on div "• + −" at bounding box center [581, 267] width 378 height 328
click at [753, 412] on link "−" at bounding box center [746, 409] width 26 height 26
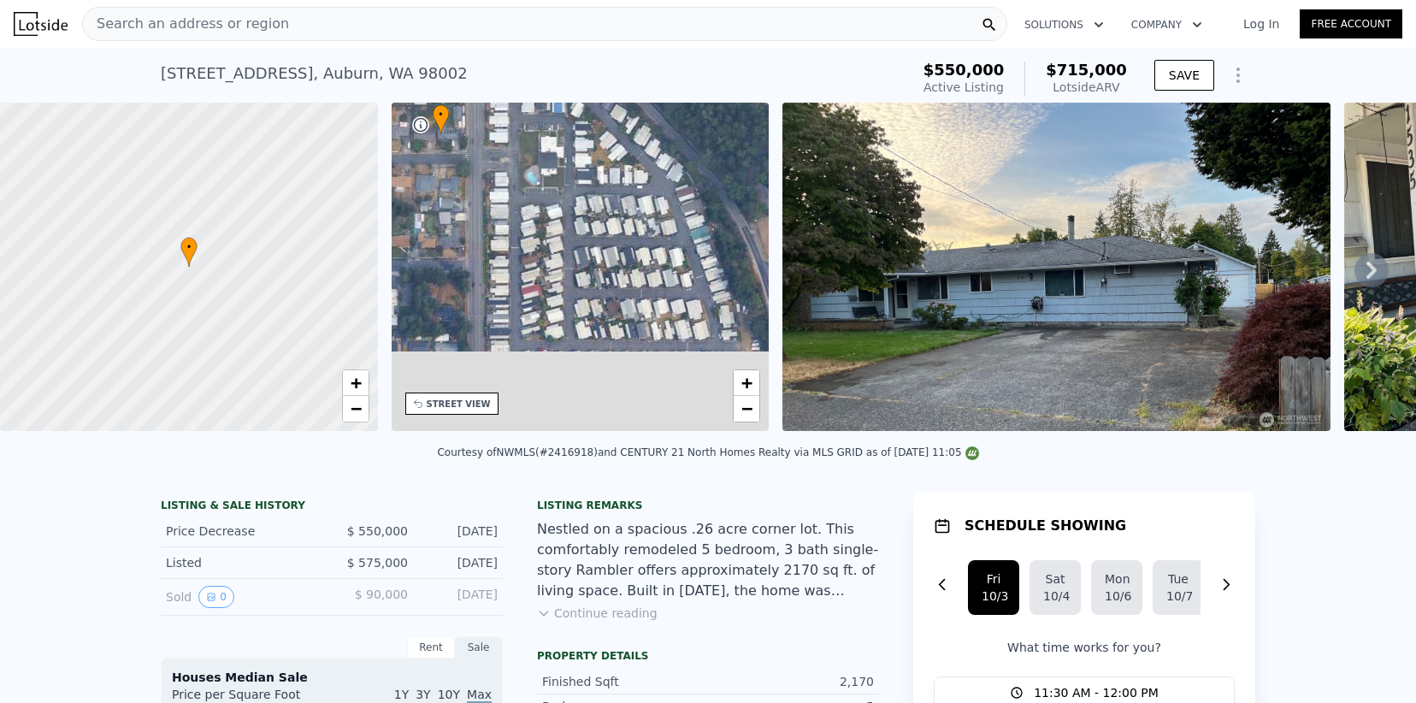
drag, startPoint x: 639, startPoint y: 320, endPoint x: 556, endPoint y: 138, distance: 198.9
click at [556, 138] on div "• + −" at bounding box center [581, 267] width 378 height 328
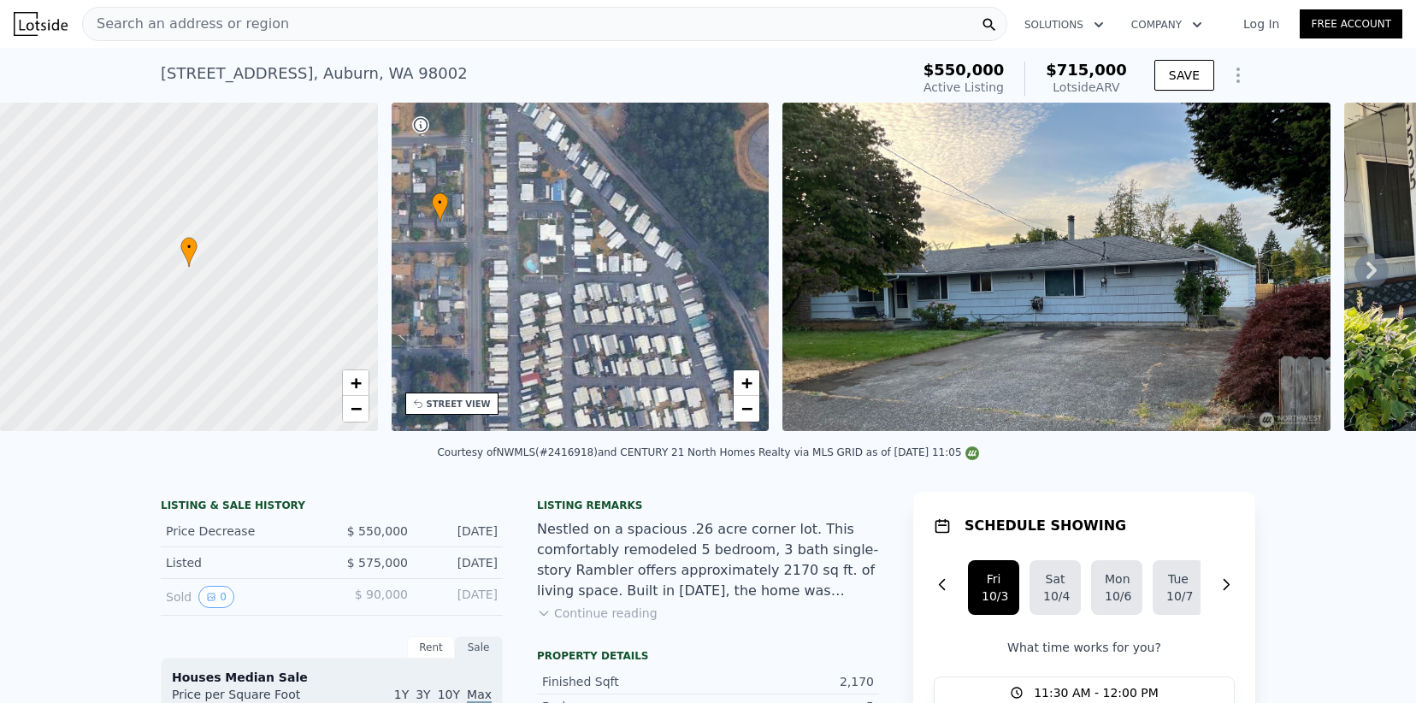
drag, startPoint x: 555, startPoint y: 297, endPoint x: 563, endPoint y: 355, distance: 58.8
click at [563, 355] on div "• + −" at bounding box center [581, 267] width 378 height 328
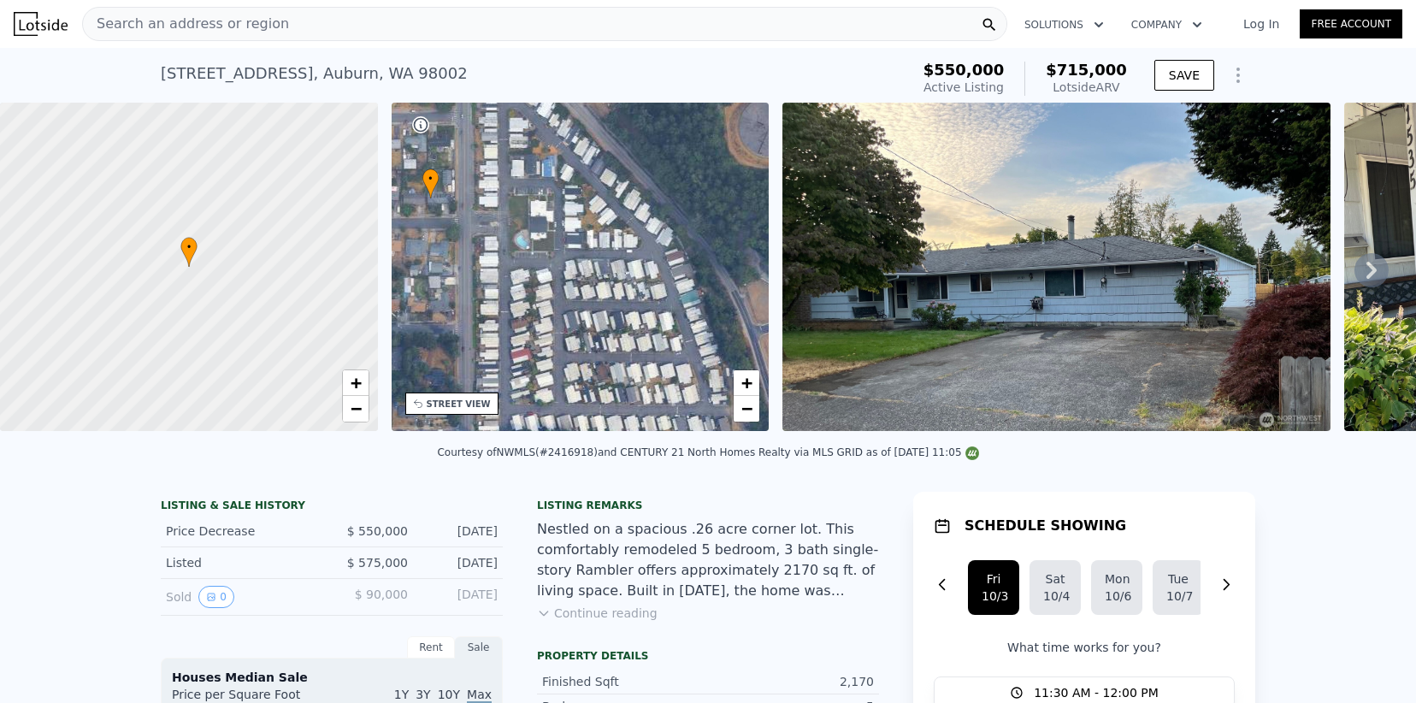
click at [625, 309] on div "• + −" at bounding box center [581, 267] width 378 height 328
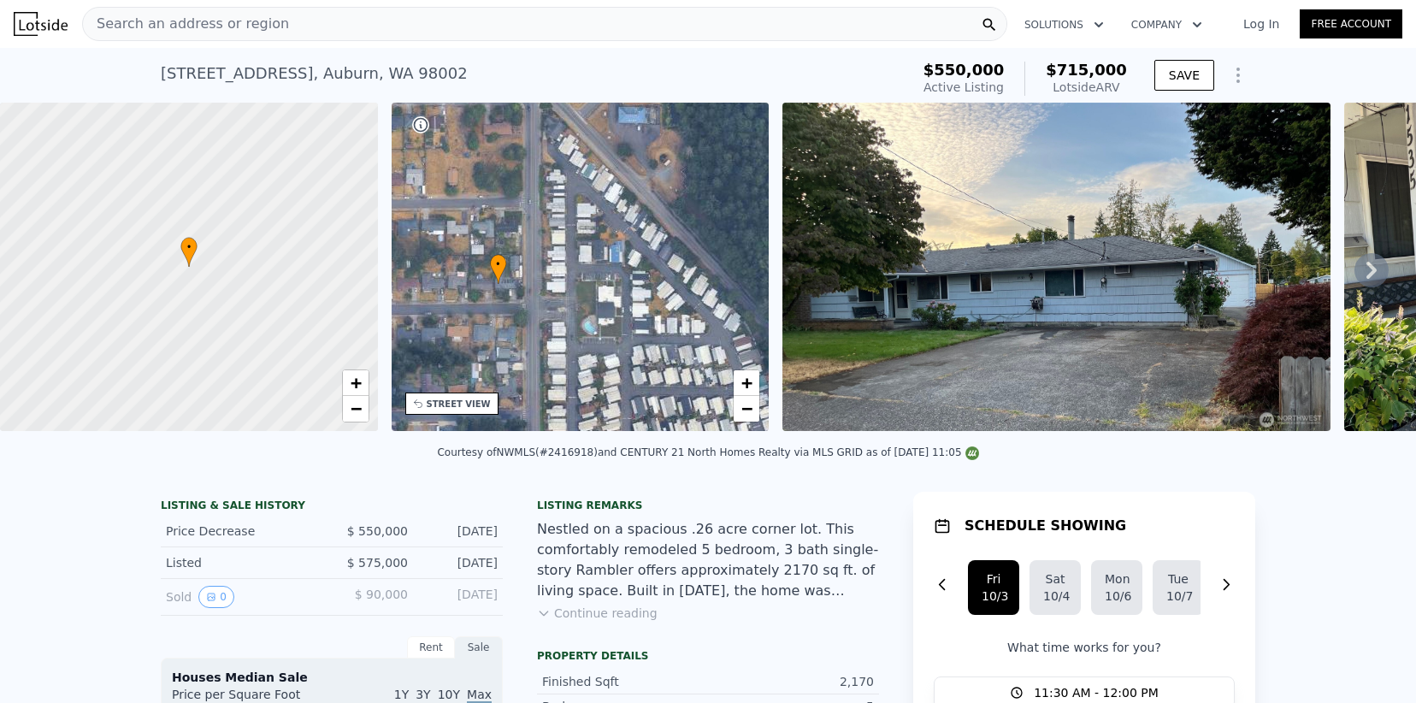
drag, startPoint x: 570, startPoint y: 251, endPoint x: 628, endPoint y: 368, distance: 130.0
click at [628, 368] on div "• + −" at bounding box center [581, 267] width 378 height 328
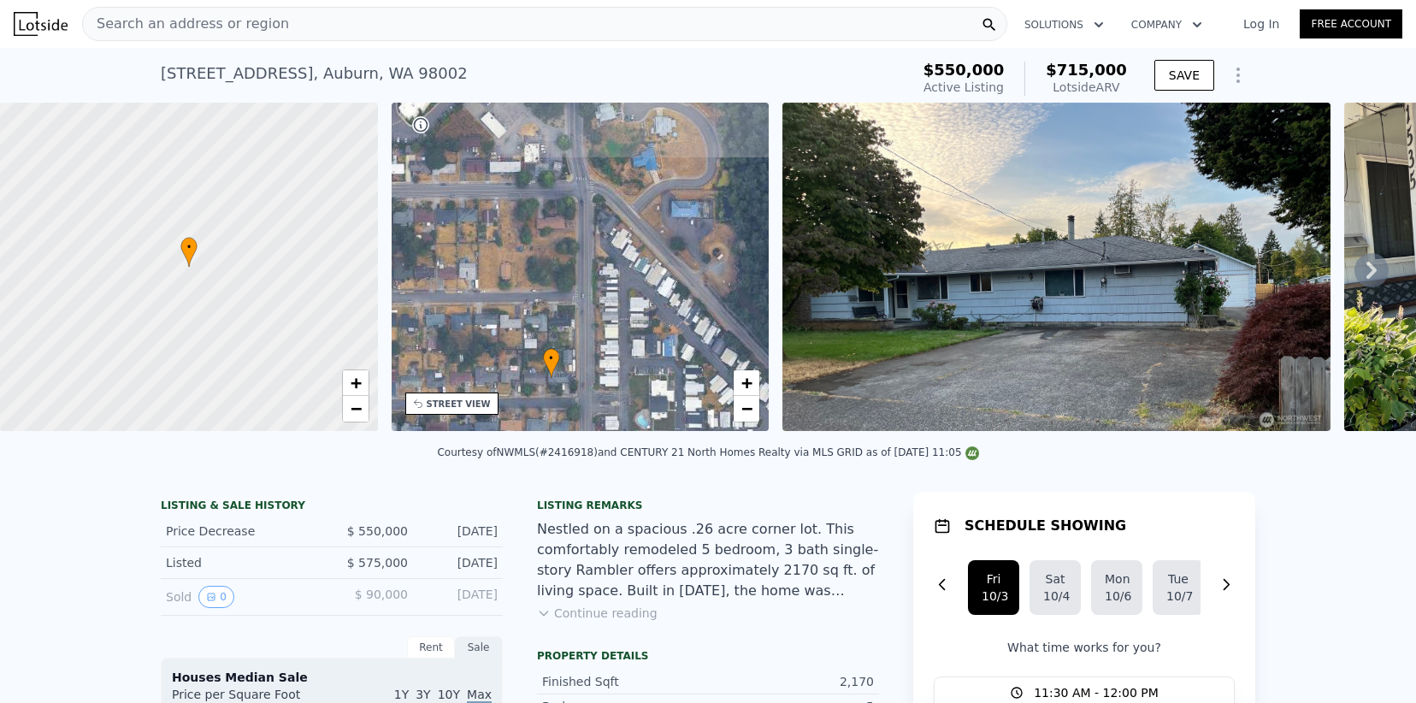
drag, startPoint x: 618, startPoint y: 398, endPoint x: 659, endPoint y: 311, distance: 96.4
click at [659, 312] on div "• + −" at bounding box center [581, 267] width 378 height 328
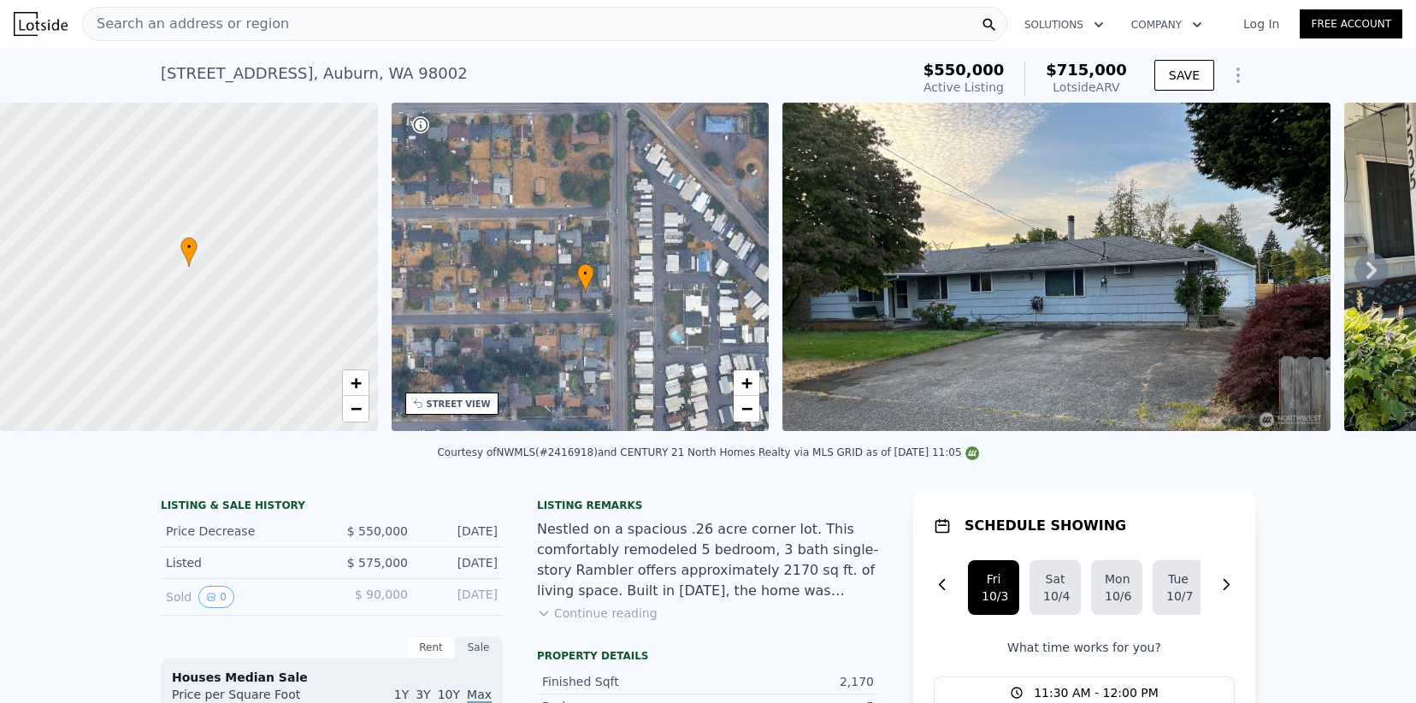
click at [633, 321] on div "• + −" at bounding box center [581, 267] width 378 height 328
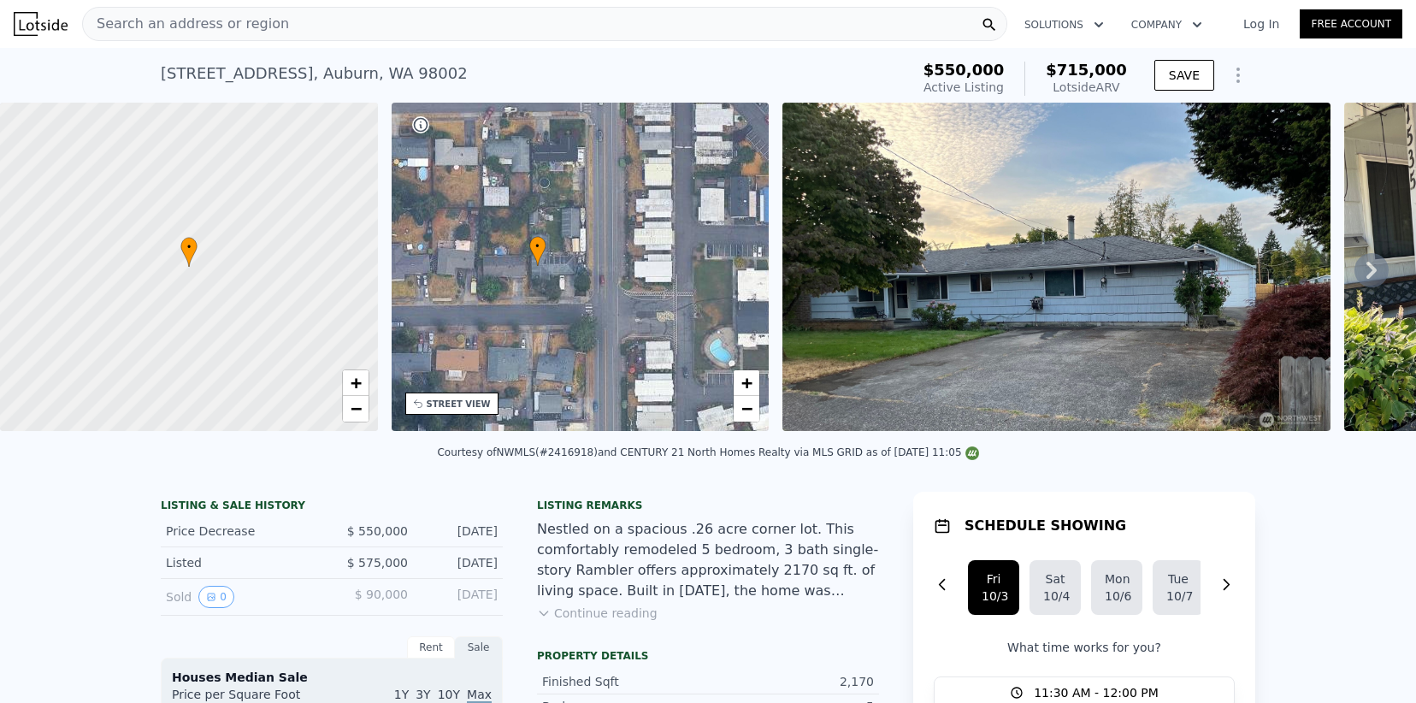
drag, startPoint x: 617, startPoint y: 319, endPoint x: 605, endPoint y: 291, distance: 29.9
click at [605, 291] on div "• + −" at bounding box center [581, 267] width 378 height 328
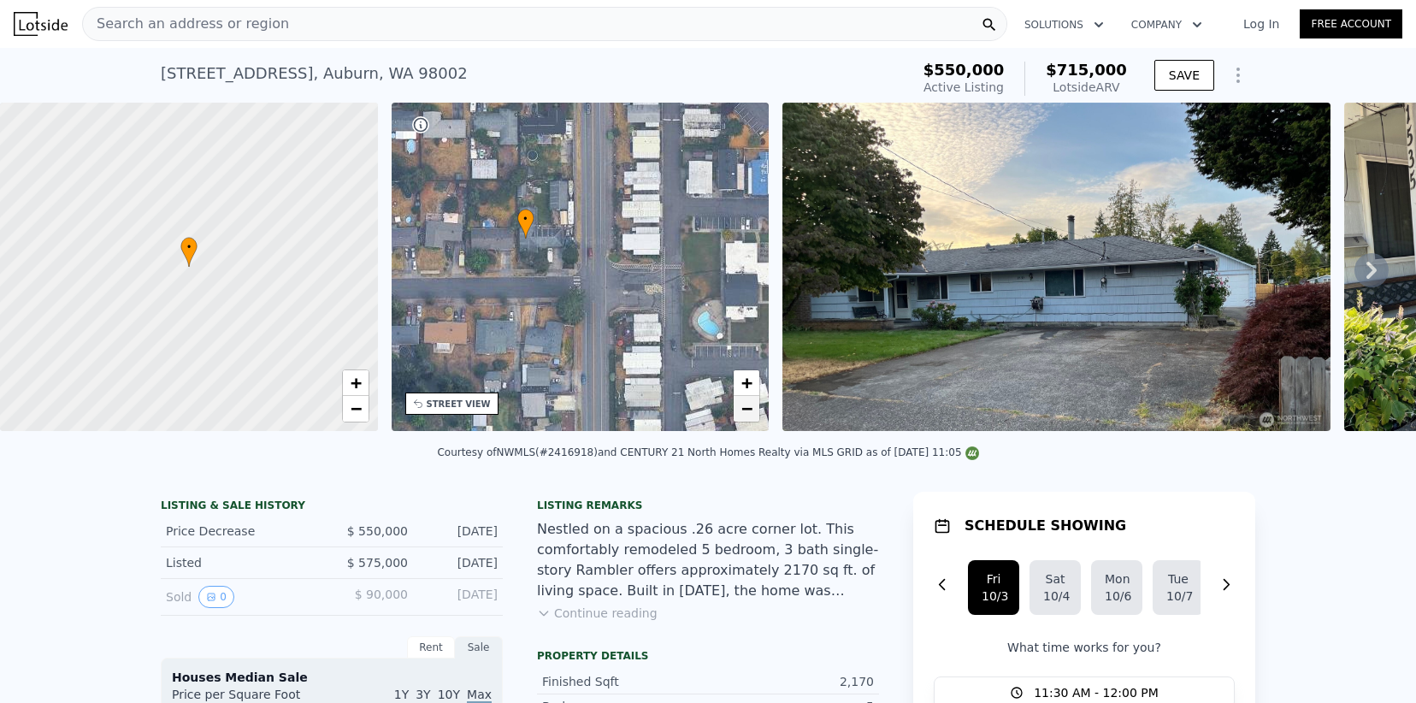
click at [742, 404] on span "−" at bounding box center [746, 407] width 11 height 21
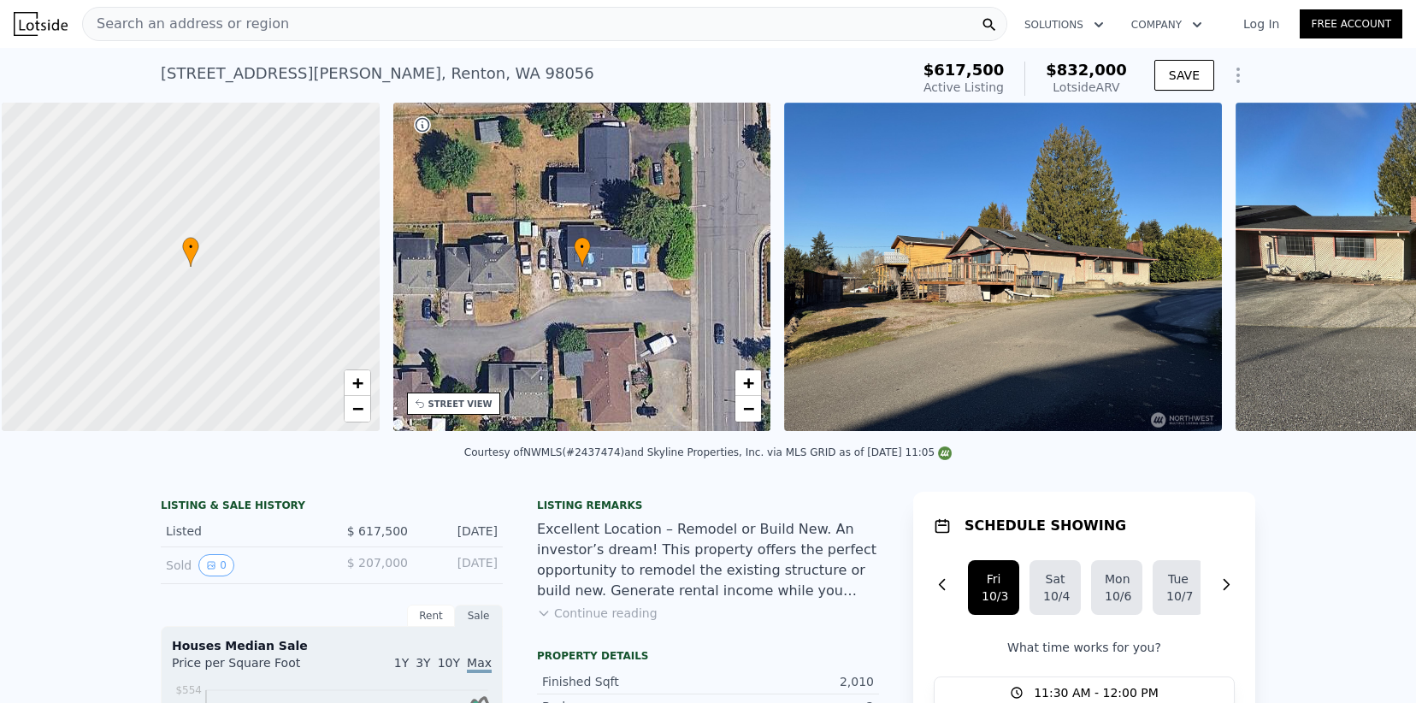
scroll to position [0, 7]
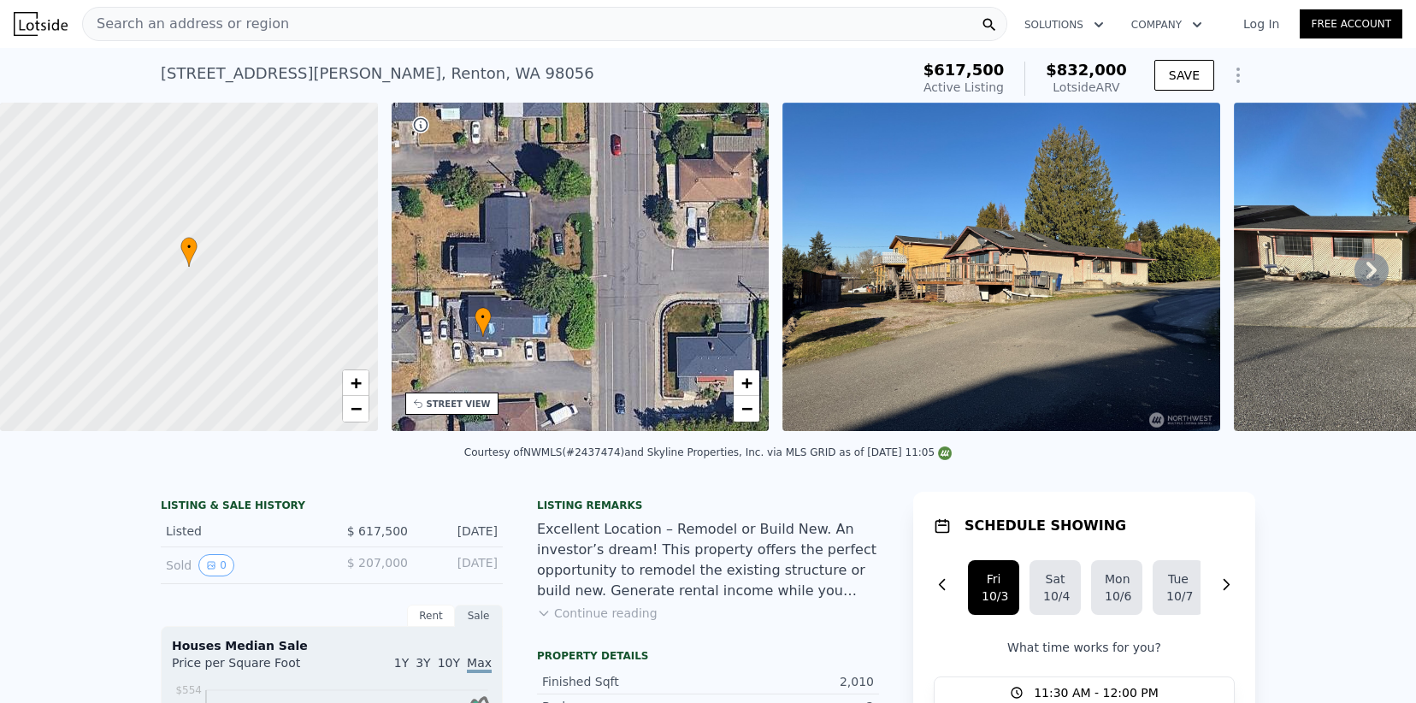
drag, startPoint x: 726, startPoint y: 351, endPoint x: 700, endPoint y: 415, distance: 69.1
click at [629, 420] on div "• + −" at bounding box center [581, 267] width 378 height 328
click at [750, 421] on link "−" at bounding box center [746, 409] width 26 height 26
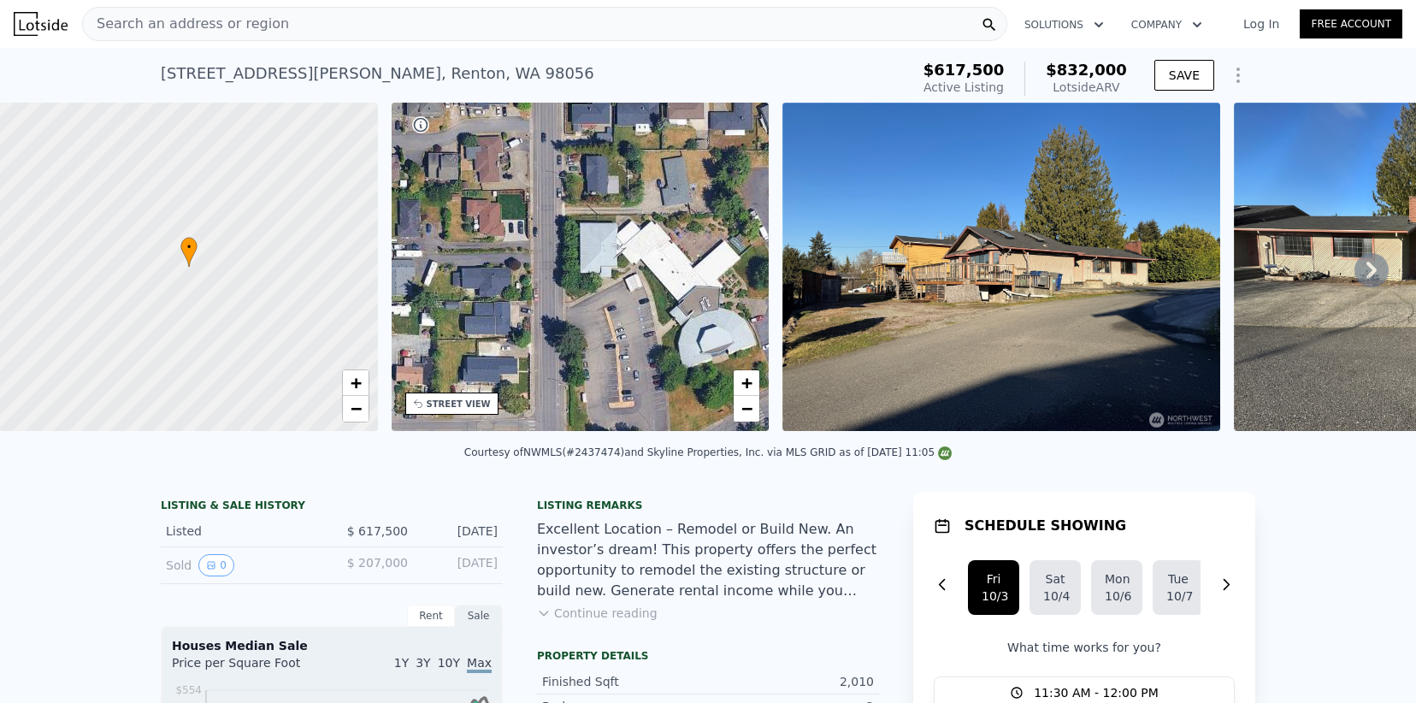
drag, startPoint x: 649, startPoint y: 392, endPoint x: 541, endPoint y: 131, distance: 282.9
click at [541, 131] on div "• + −" at bounding box center [581, 267] width 378 height 328
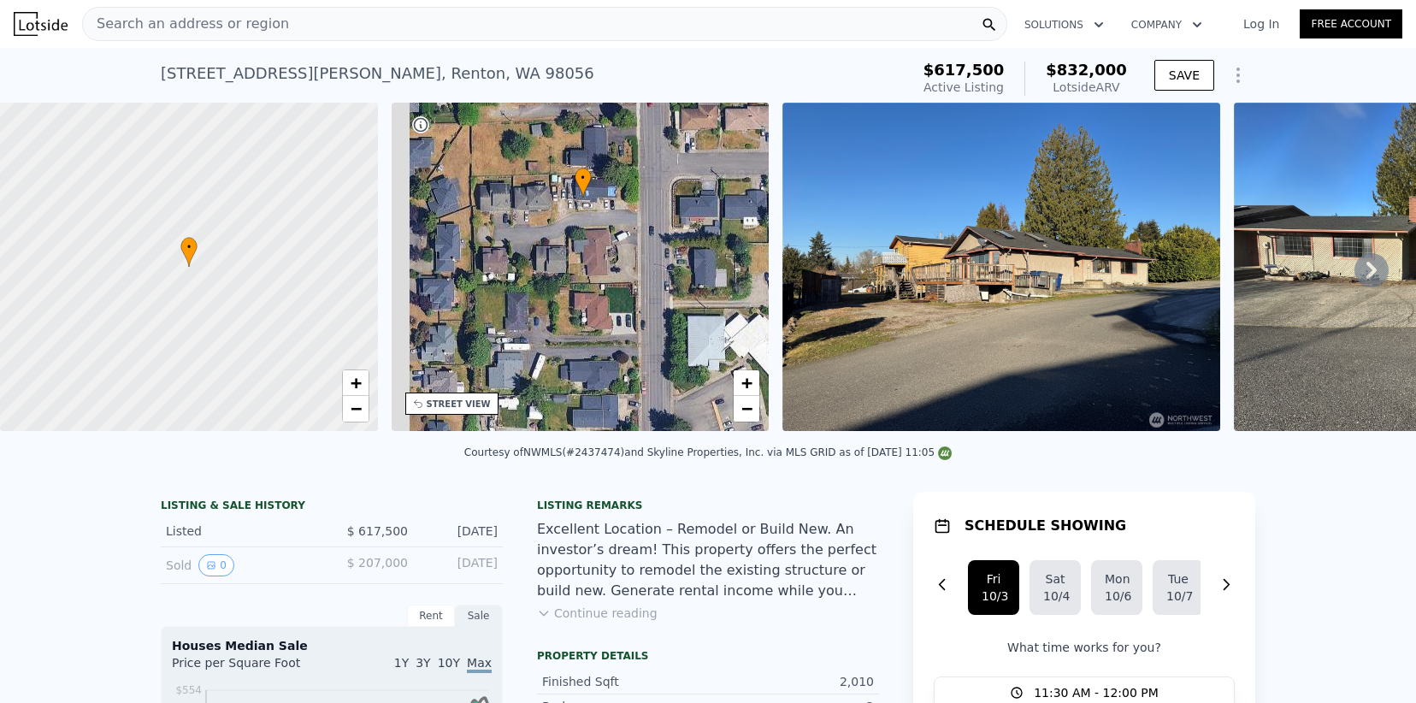
drag, startPoint x: 516, startPoint y: 213, endPoint x: 615, endPoint y: 291, distance: 126.0
click at [674, 364] on div "• + −" at bounding box center [581, 267] width 378 height 328
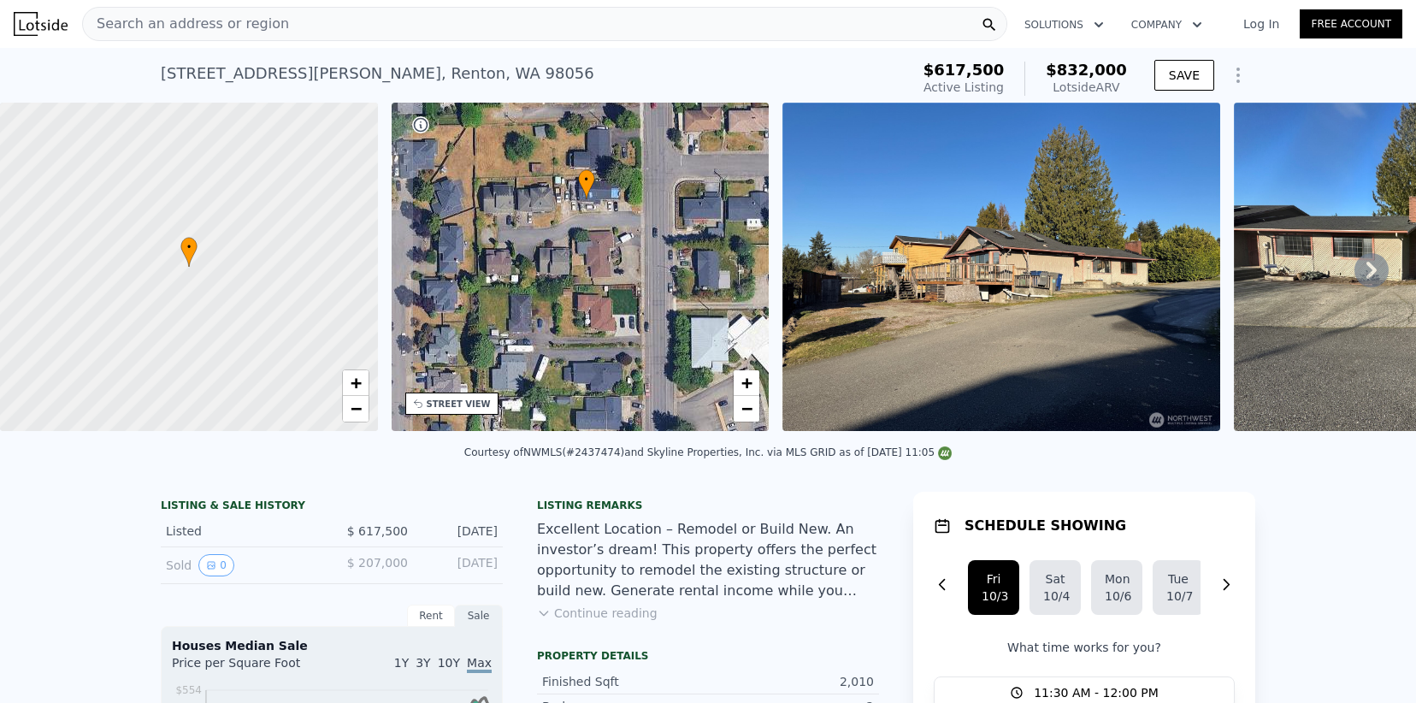
drag, startPoint x: 604, startPoint y: 280, endPoint x: 624, endPoint y: 336, distance: 58.9
click at [624, 336] on div "• + −" at bounding box center [581, 267] width 378 height 328
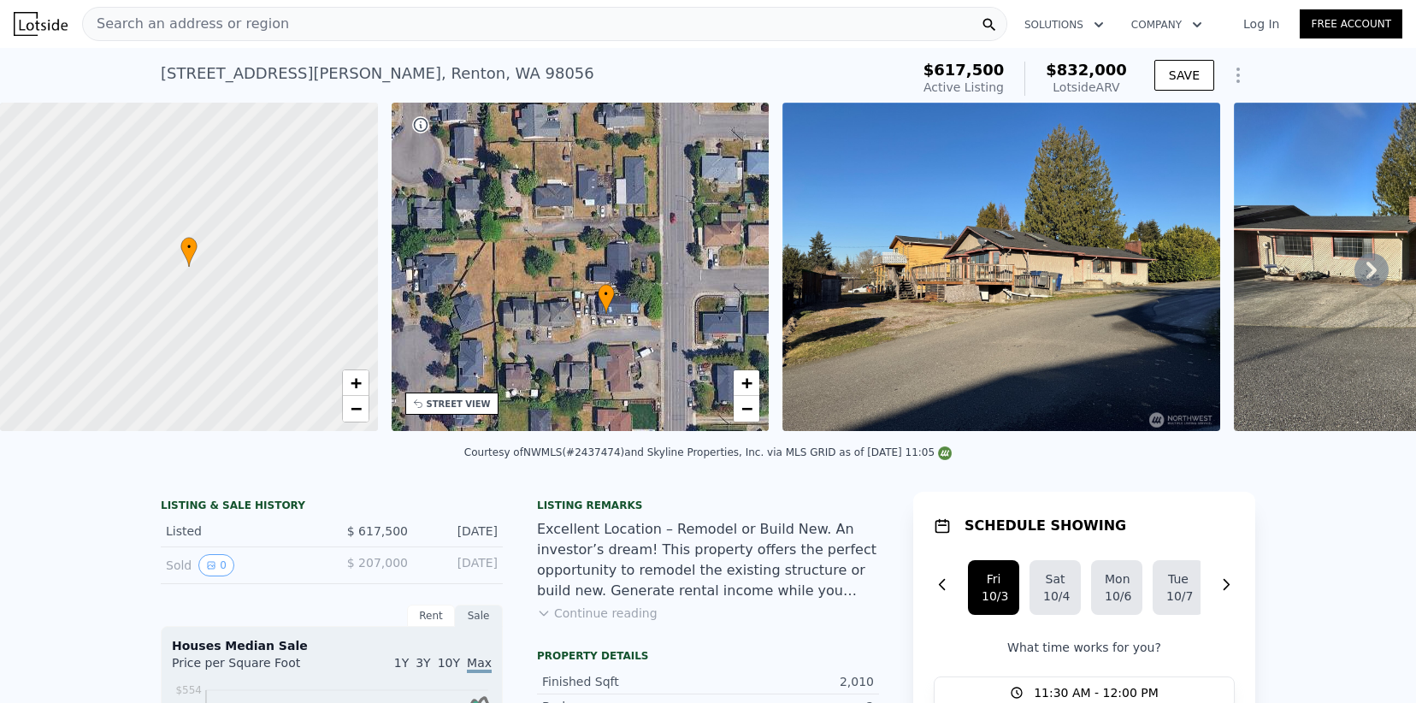
drag, startPoint x: 627, startPoint y: 339, endPoint x: 634, endPoint y: 361, distance: 23.5
click at [635, 362] on div "• + −" at bounding box center [581, 267] width 378 height 328
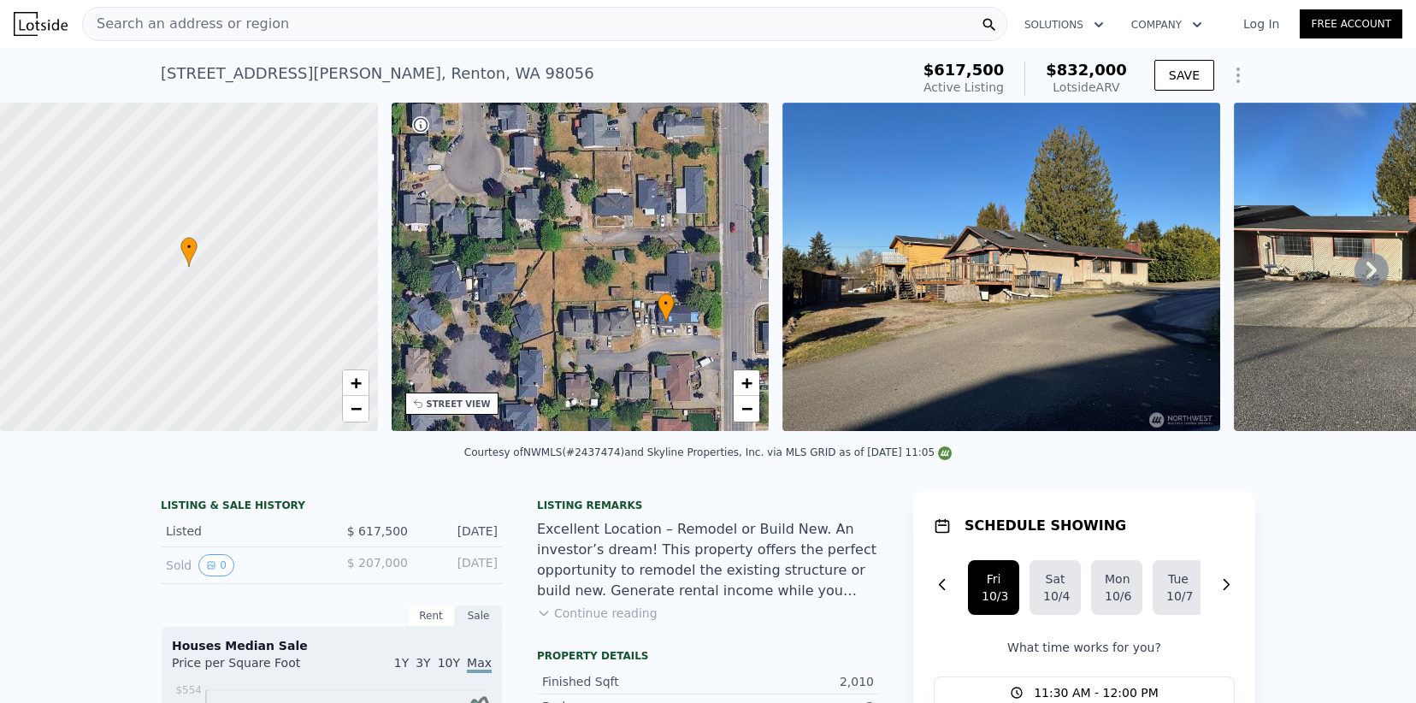
click at [692, 345] on div "• + −" at bounding box center [581, 267] width 378 height 328
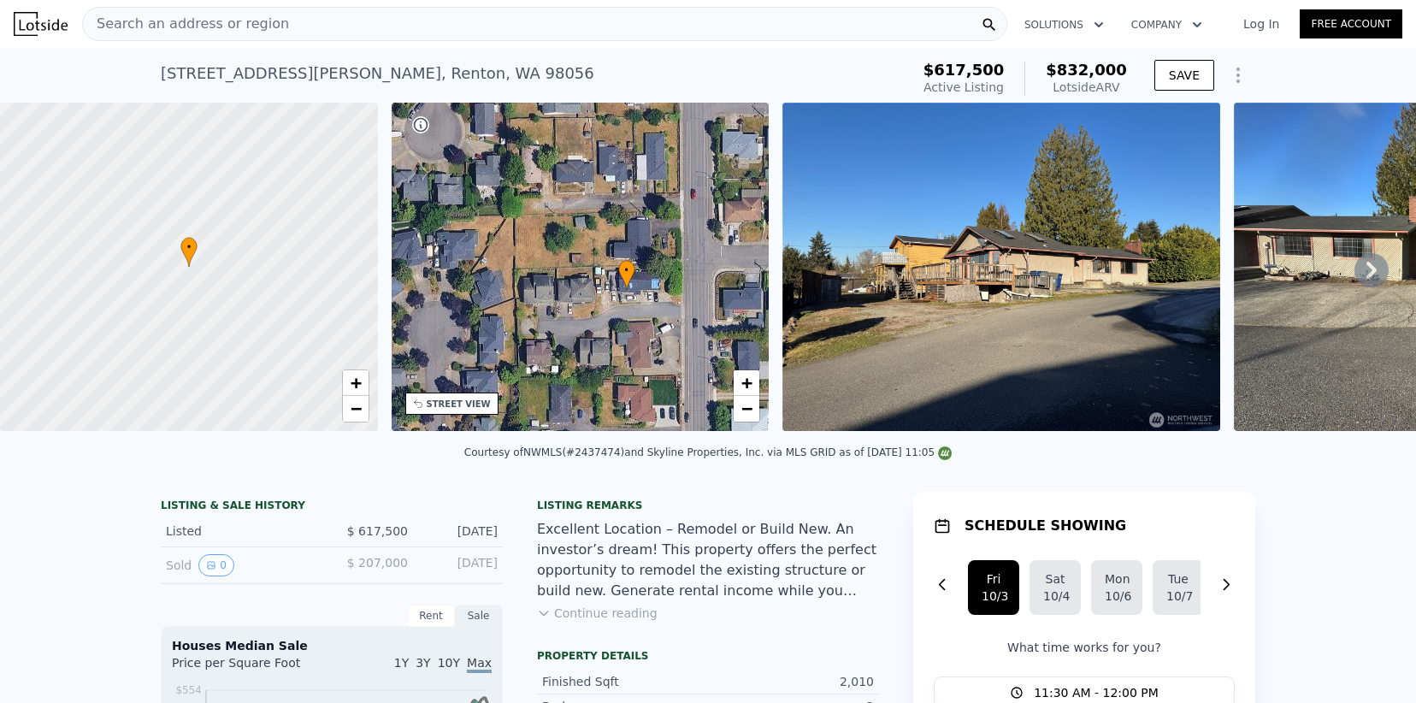
drag, startPoint x: 602, startPoint y: 324, endPoint x: 545, endPoint y: 265, distance: 82.2
click at [544, 264] on div "• + −" at bounding box center [581, 267] width 378 height 328
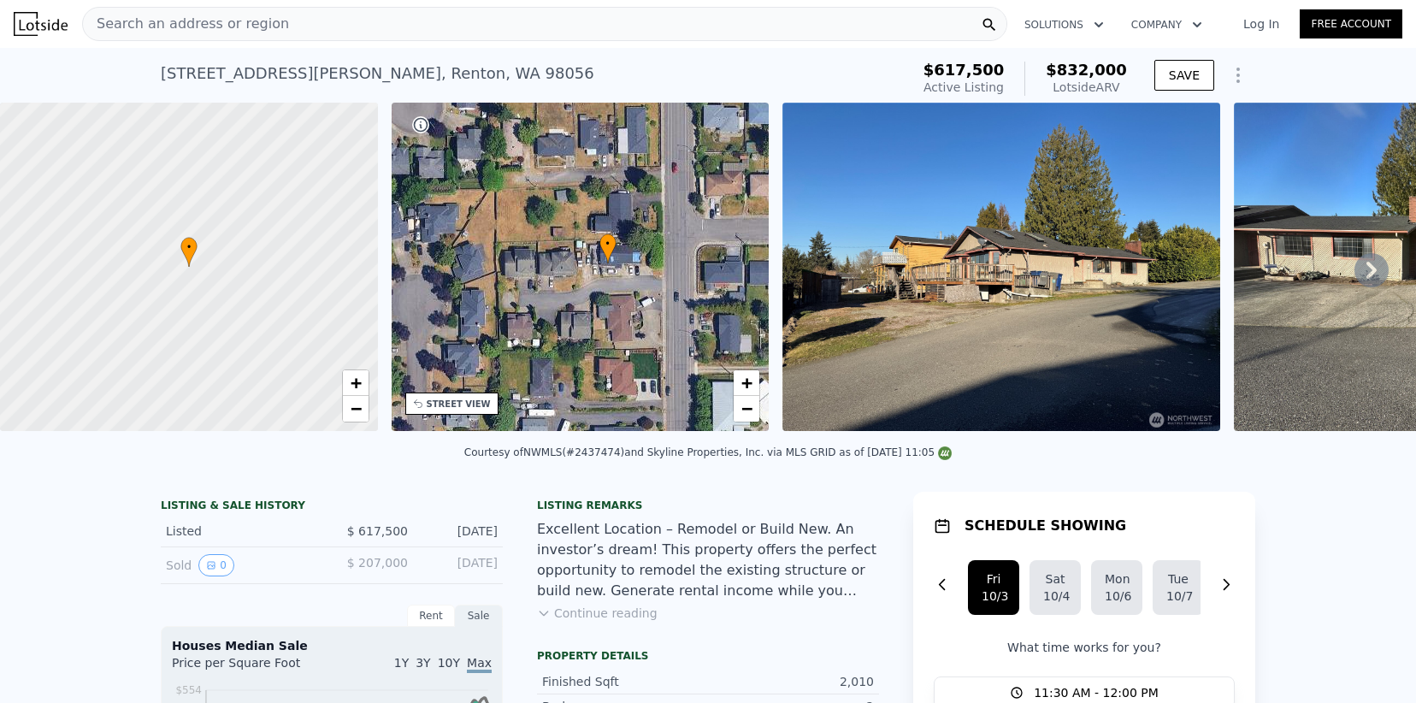
click at [662, 273] on div "• + −" at bounding box center [581, 267] width 378 height 328
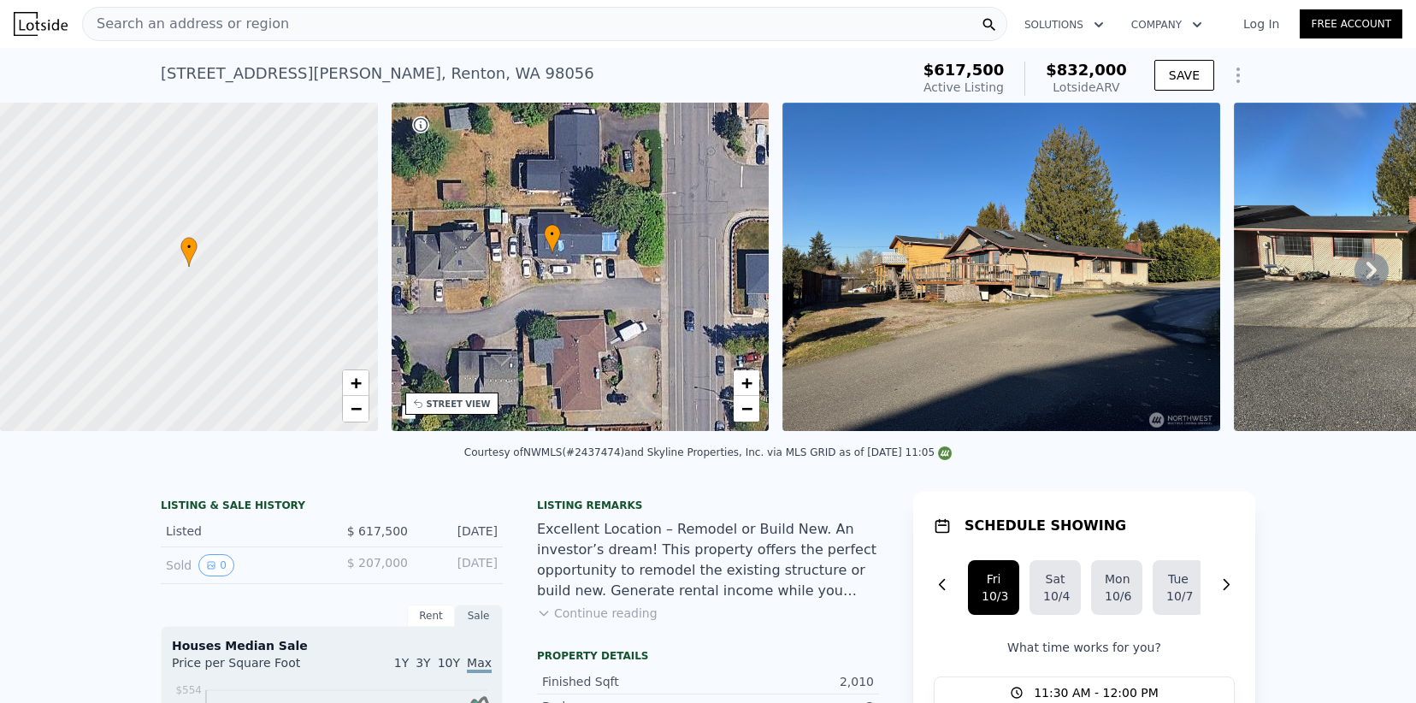
click at [681, 285] on div "• + −" at bounding box center [581, 267] width 378 height 328
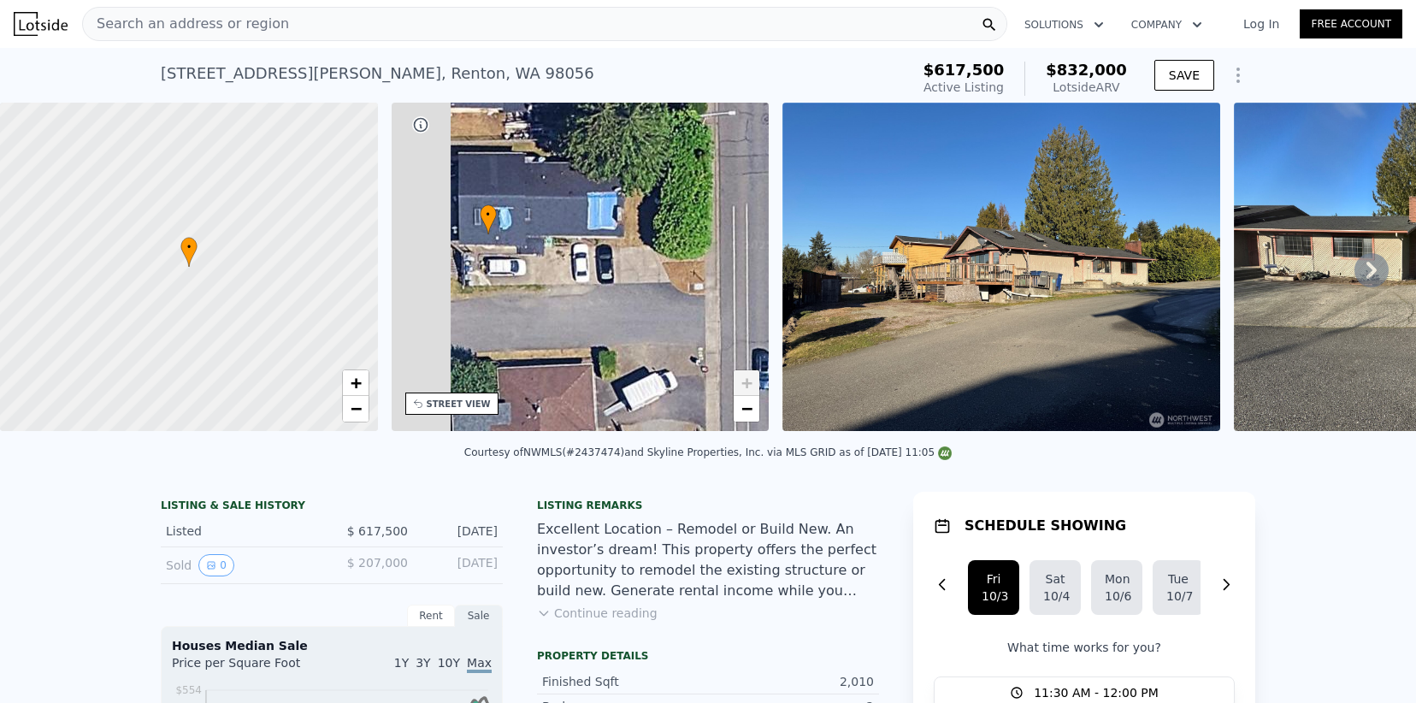
drag, startPoint x: 510, startPoint y: 257, endPoint x: 574, endPoint y: 268, distance: 65.1
click at [574, 268] on div "• + −" at bounding box center [581, 267] width 378 height 328
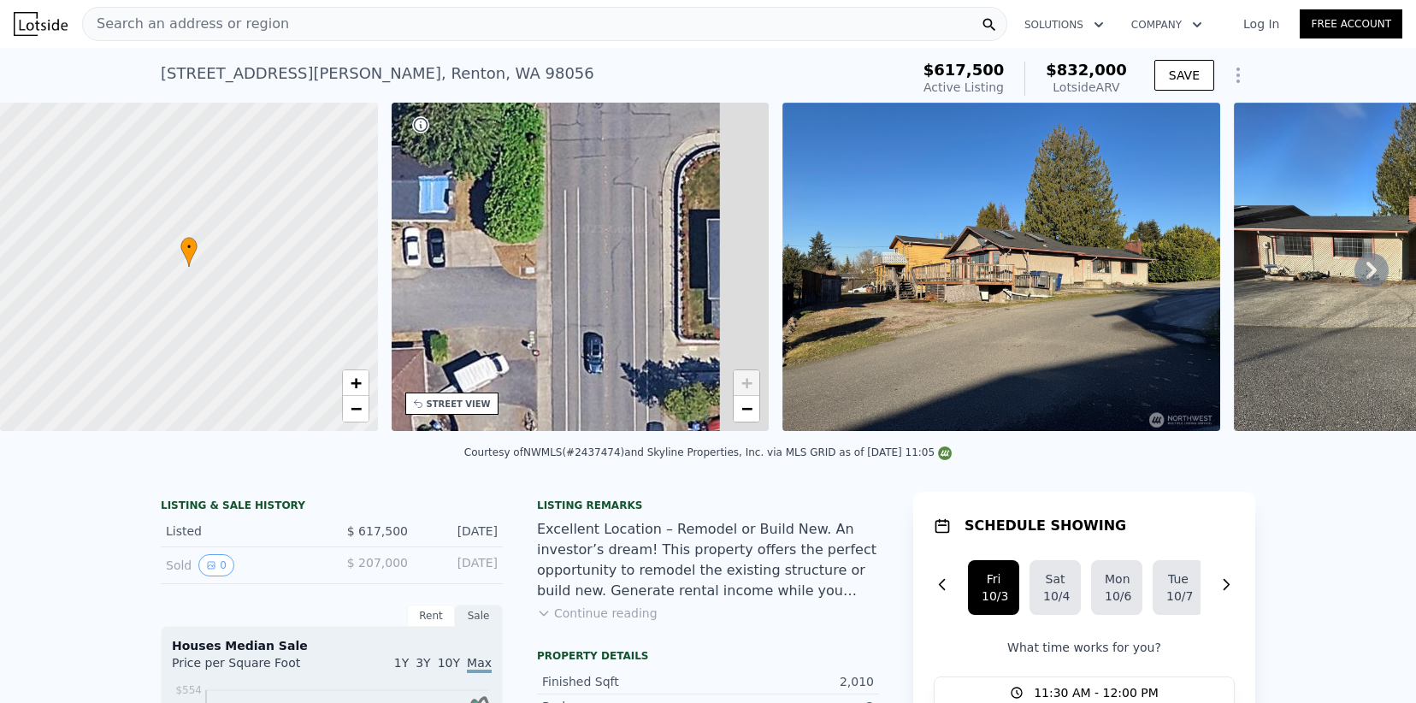
drag, startPoint x: 579, startPoint y: 299, endPoint x: 513, endPoint y: 298, distance: 65.8
click at [513, 298] on div "• + −" at bounding box center [581, 267] width 378 height 328
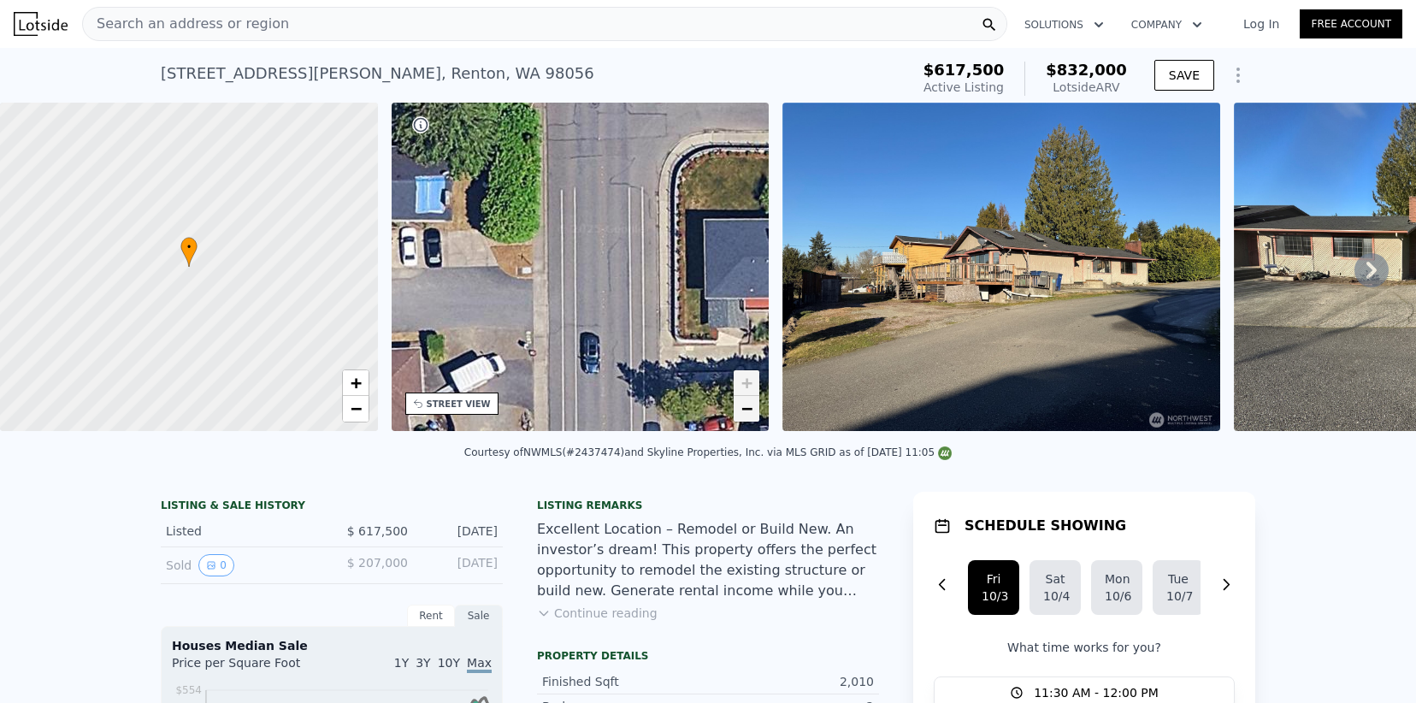
click at [750, 403] on span "−" at bounding box center [746, 407] width 11 height 21
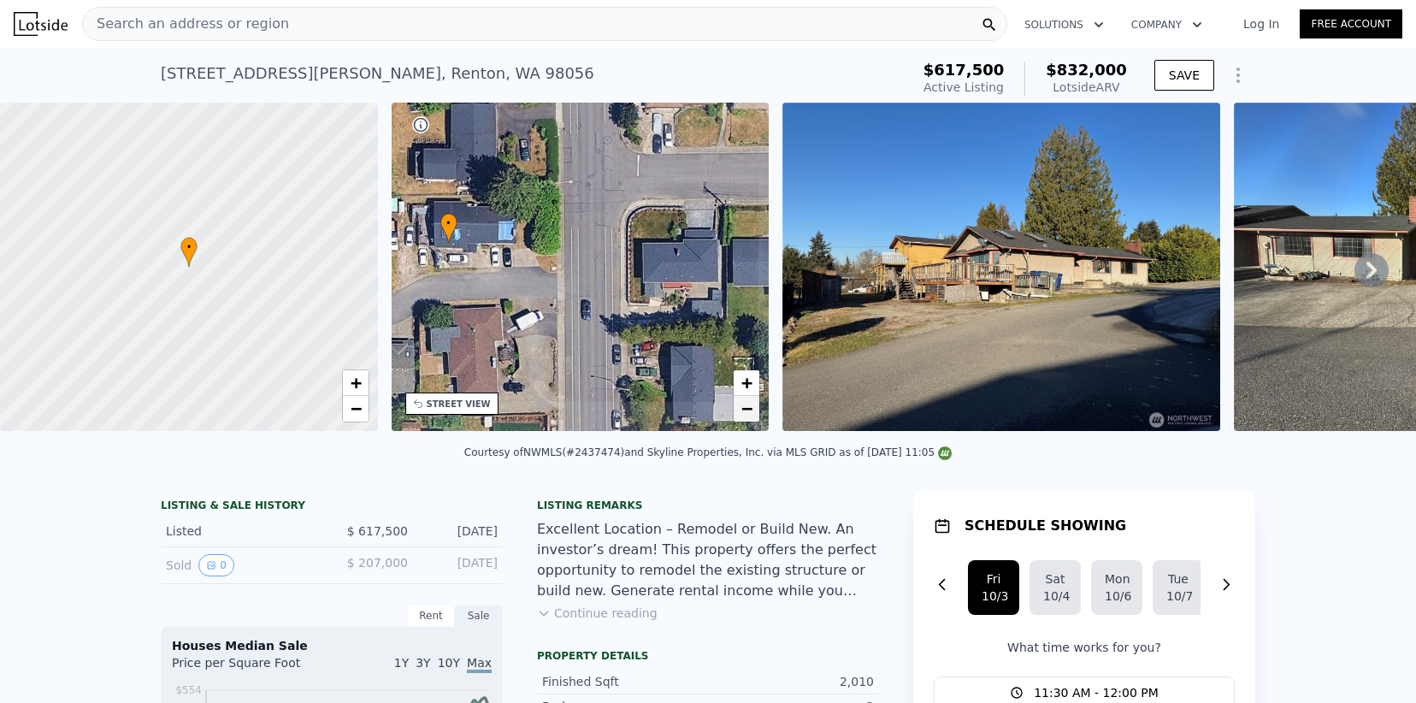
click at [750, 403] on span "−" at bounding box center [746, 407] width 11 height 21
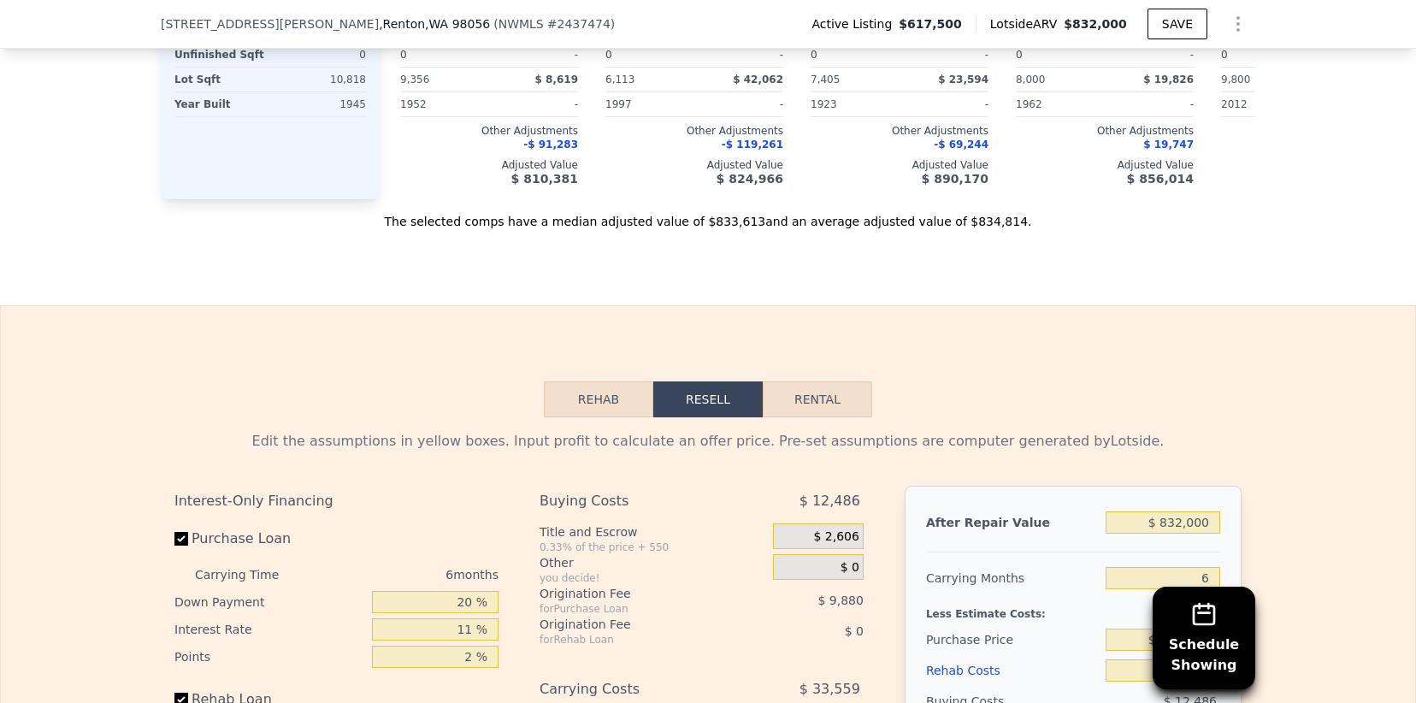
scroll to position [2764, 0]
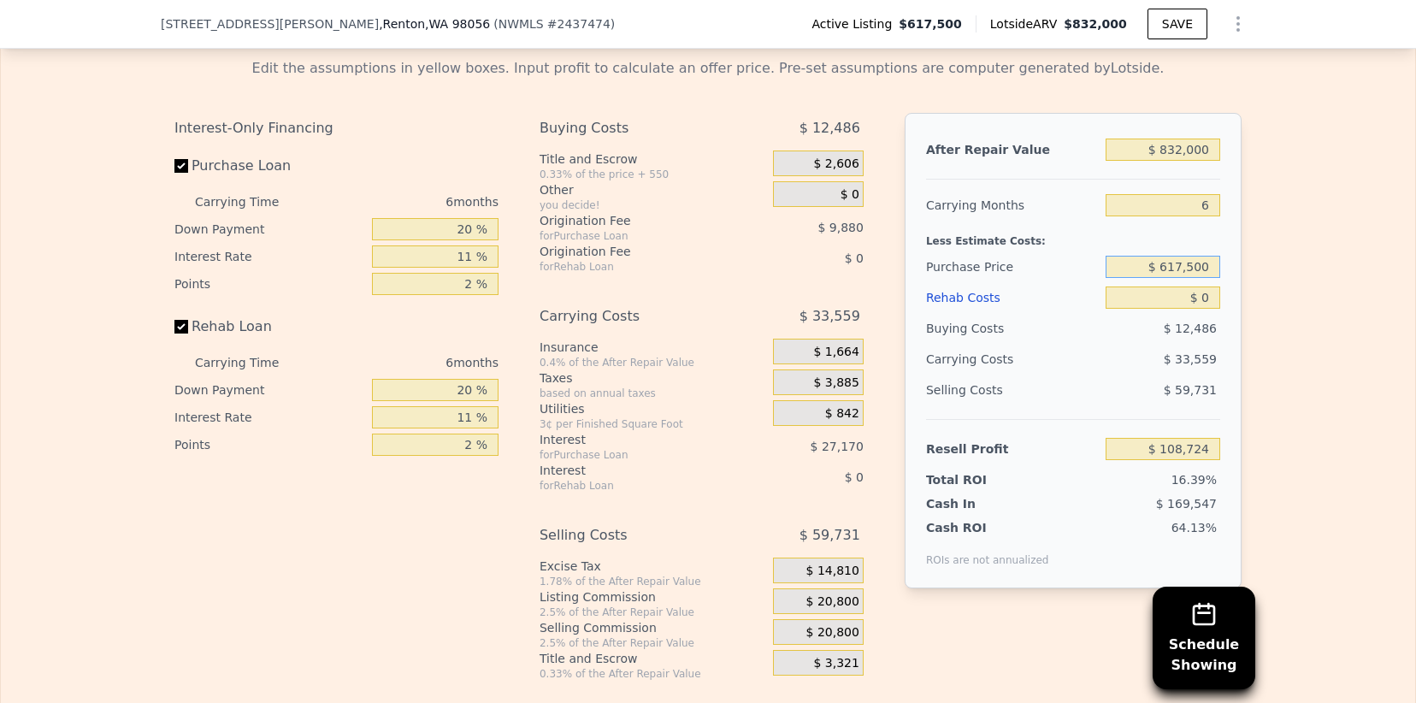
click at [1167, 276] on input "$ 617,500" at bounding box center [1162, 267] width 115 height 22
click at [1192, 300] on input "$ 0" at bounding box center [1162, 297] width 115 height 22
click at [1211, 301] on input "$ 0" at bounding box center [1162, 297] width 115 height 22
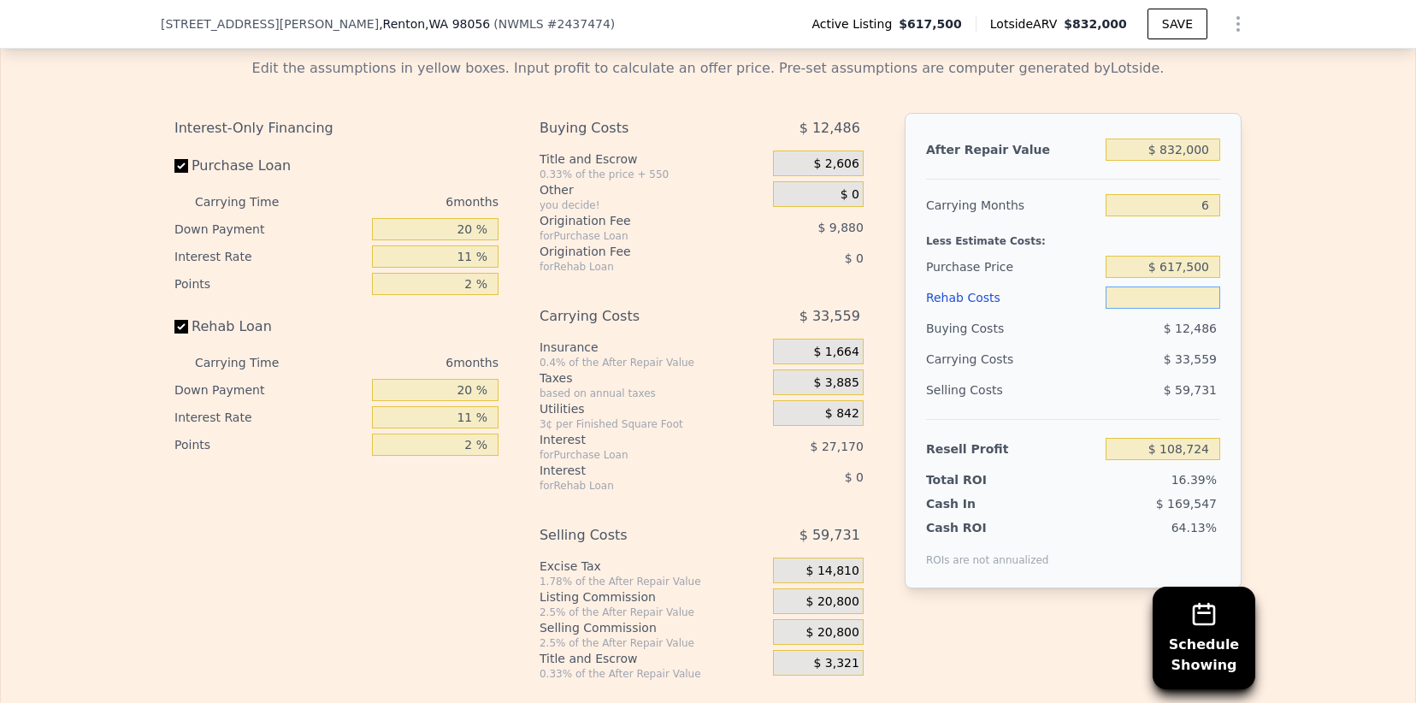
type input "$ 2"
type input "$ 108,722"
type input "$ 20"
type input "$ 108,704"
type input "$ 200"
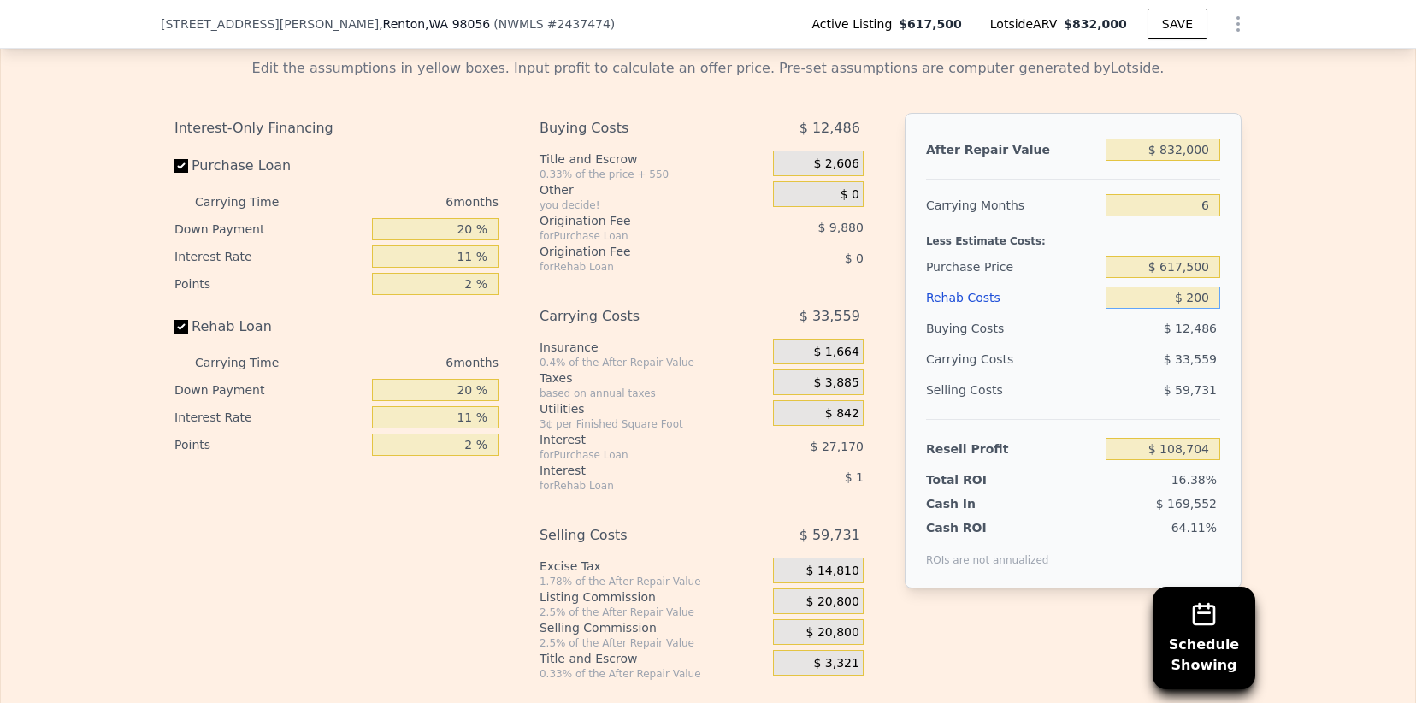
type input "$ 108,515"
type input "$ 2,000"
type input "$ 106,602"
type input "$ 20,000"
type input "$ 87,522"
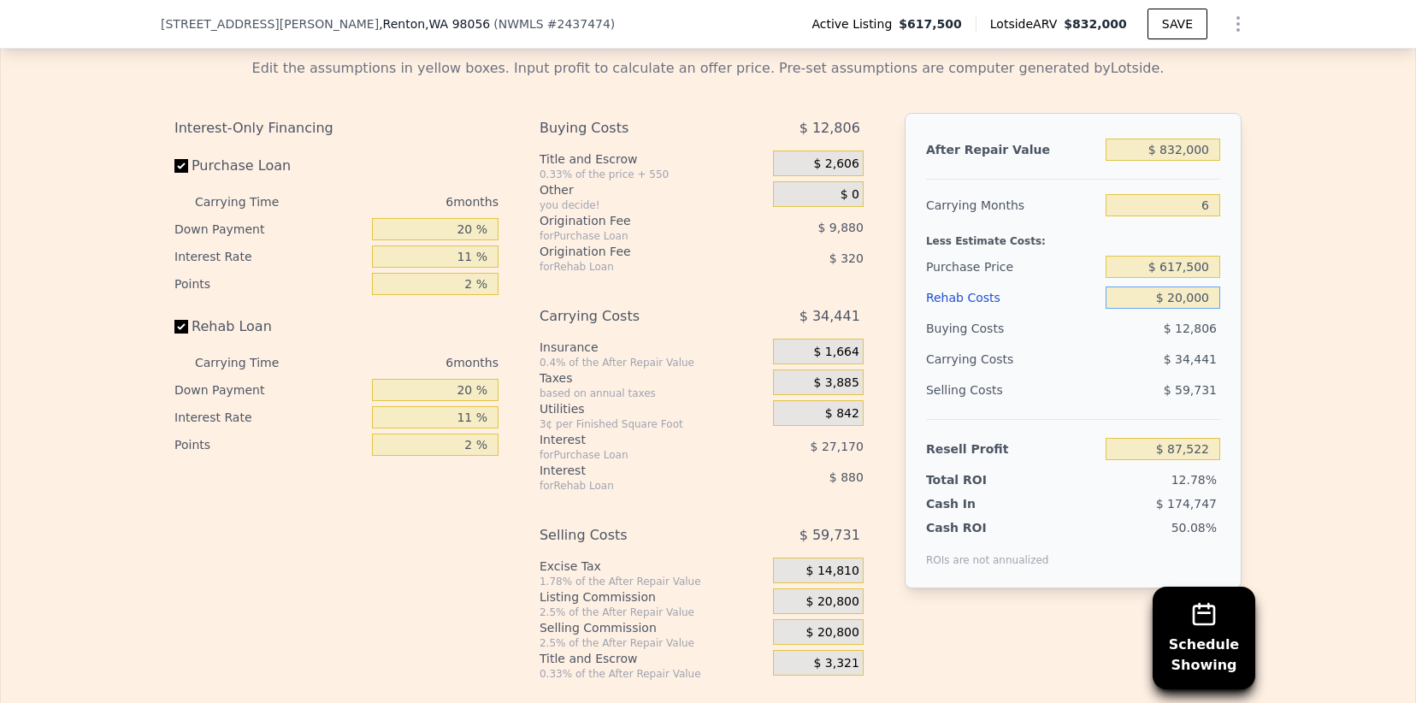
type input "$ 200,000"
type input "-$ 103,278"
type input "$ 200,000"
click at [1263, 308] on div "Edit the assumptions in yellow boxes. Input profit to calculate an offer price.…" at bounding box center [708, 362] width 1414 height 636
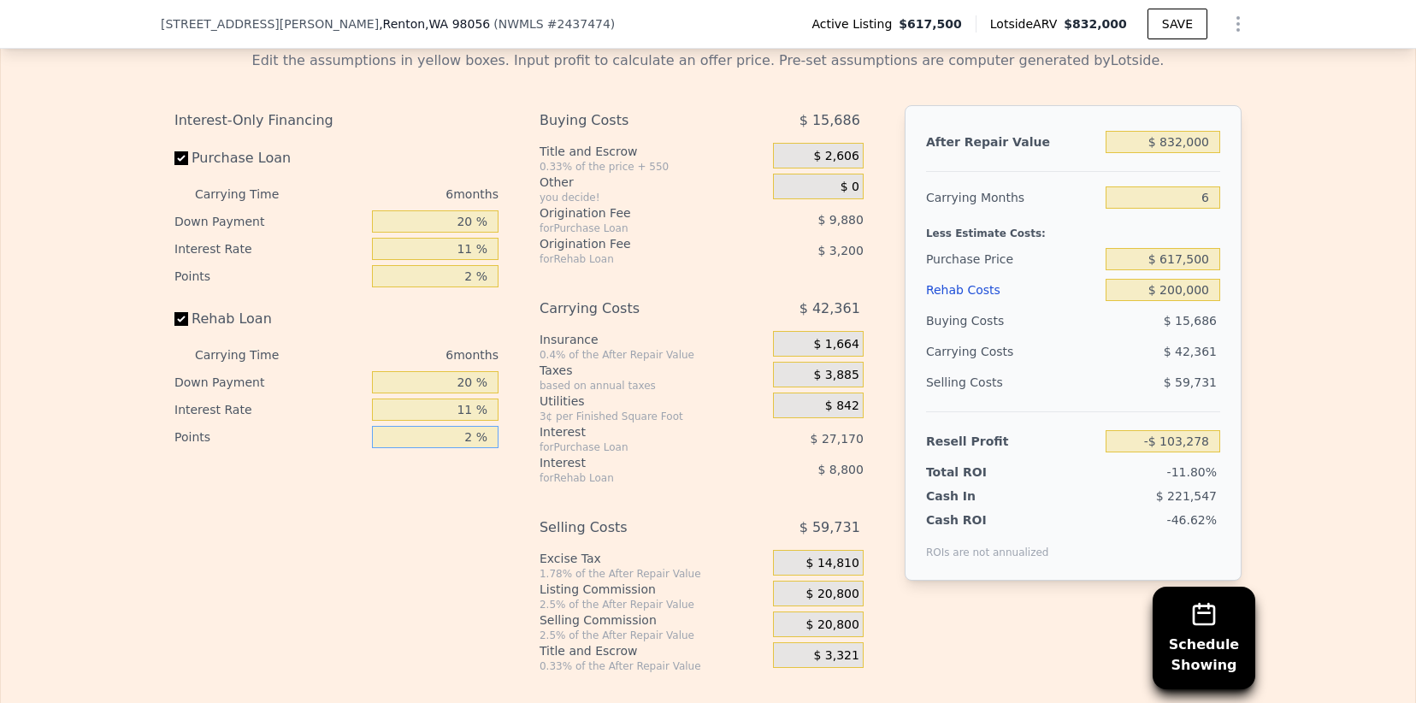
click at [469, 444] on input "2 %" at bounding box center [435, 437] width 127 height 22
type input "1 %"
type input "-$ 101,678"
type input "1 %"
click at [463, 279] on input "2 %" at bounding box center [435, 276] width 127 height 22
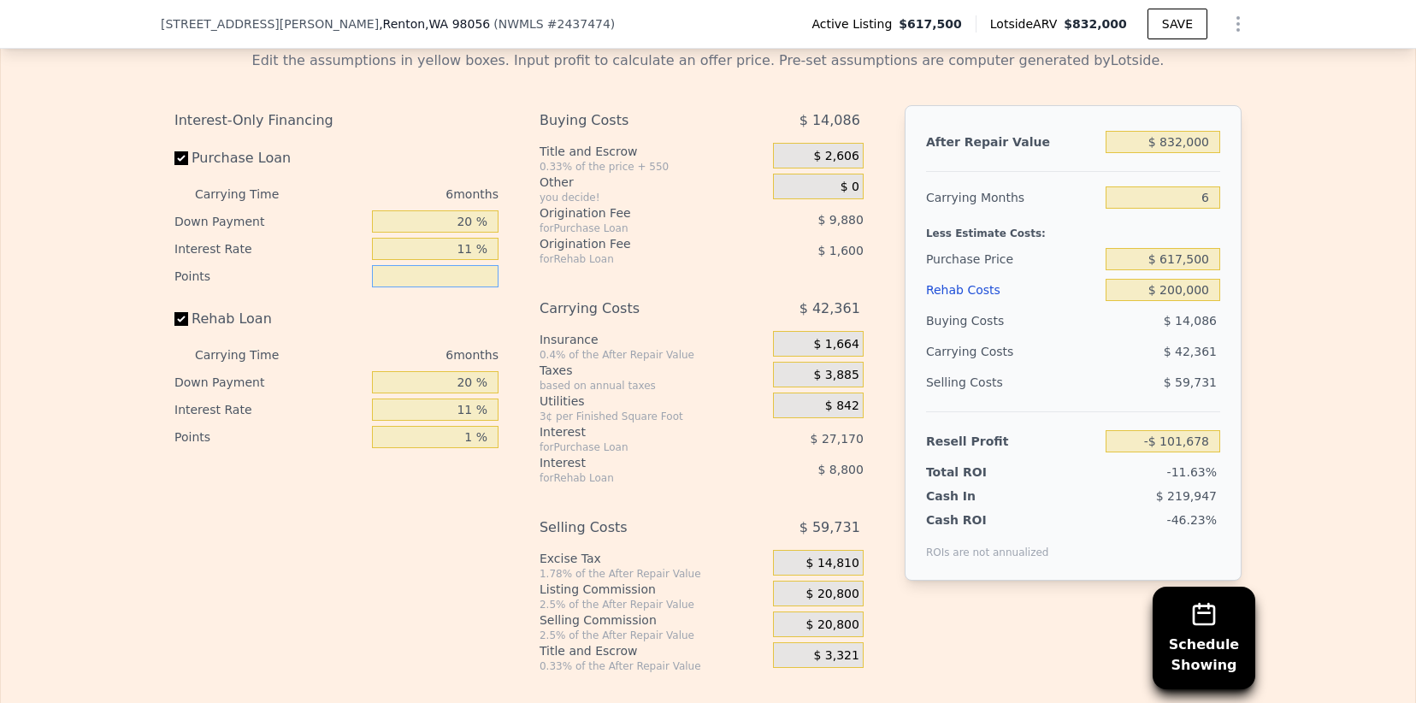
type input "1 %"
type input "-$ 96,738"
type input "1 %"
click at [562, 324] on div "Carrying Costs" at bounding box center [634, 308] width 191 height 31
click at [1173, 322] on span "$ 9,146" at bounding box center [1193, 321] width 45 height 14
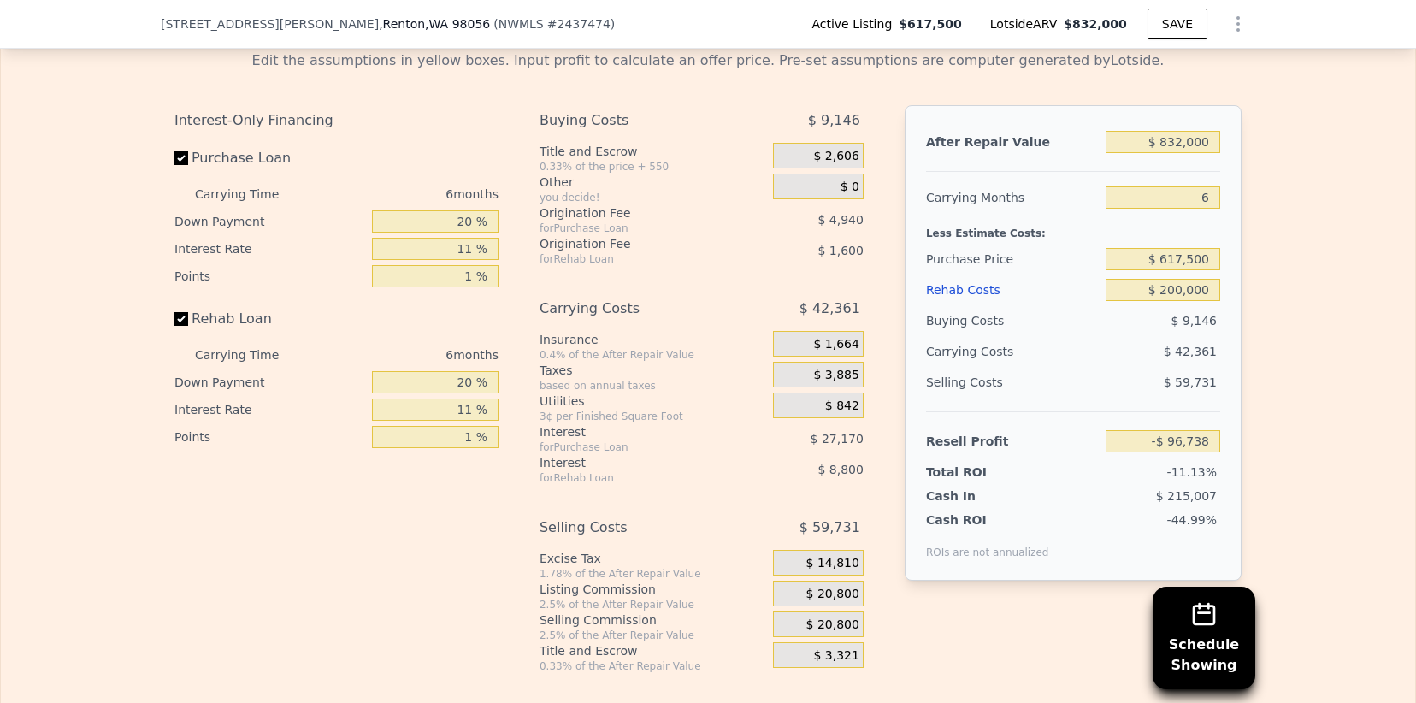
click at [1178, 324] on span "$ 9,146" at bounding box center [1193, 321] width 45 height 14
click at [1176, 323] on span "$ 9,146" at bounding box center [1193, 321] width 45 height 14
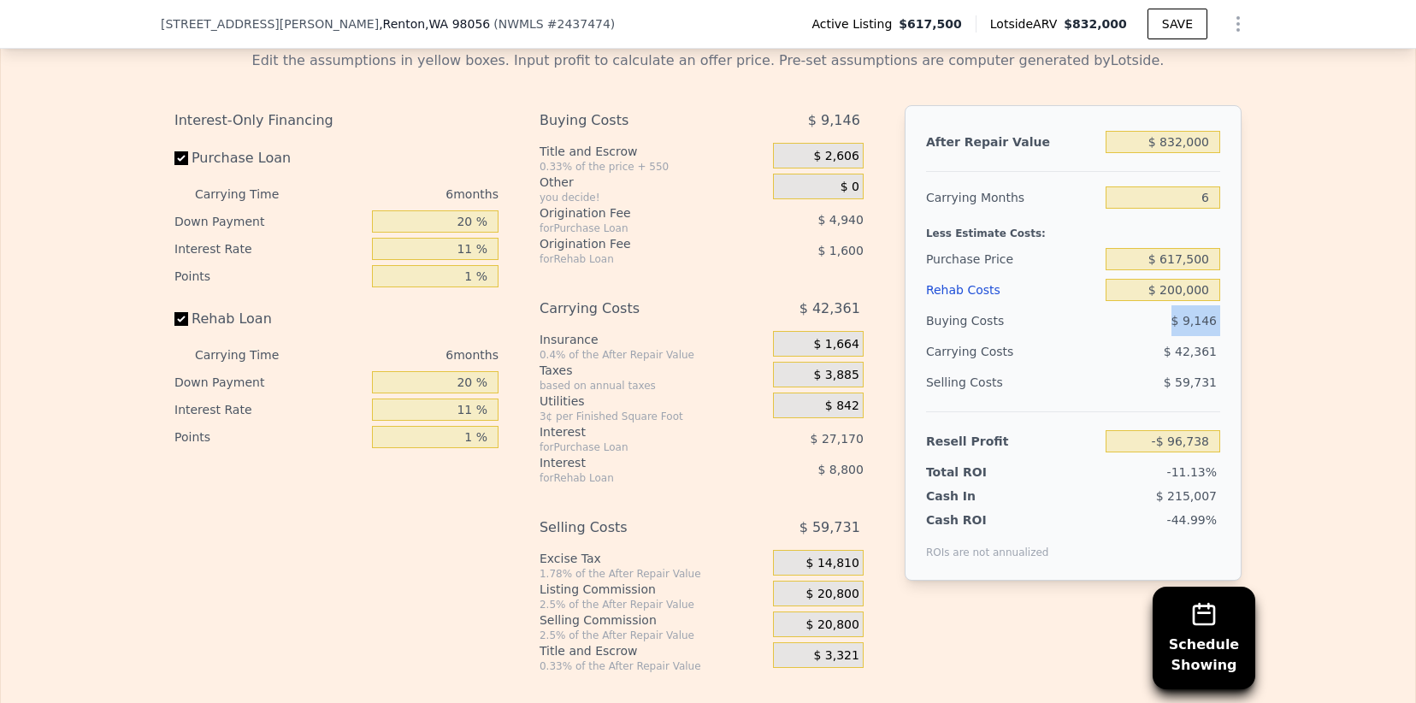
click at [1176, 323] on span "$ 9,146" at bounding box center [1193, 321] width 45 height 14
drag, startPoint x: 1162, startPoint y: 359, endPoint x: 1245, endPoint y: 356, distance: 83.8
click at [1245, 356] on div "Edit the assumptions in yellow boxes. Input profit to calculate an offer price.…" at bounding box center [708, 355] width 1094 height 636
click at [1240, 356] on div "Edit the assumptions in yellow boxes. Input profit to calculate an offer price.…" at bounding box center [708, 355] width 1094 height 636
drag, startPoint x: 1220, startPoint y: 356, endPoint x: 1163, endPoint y: 359, distance: 56.5
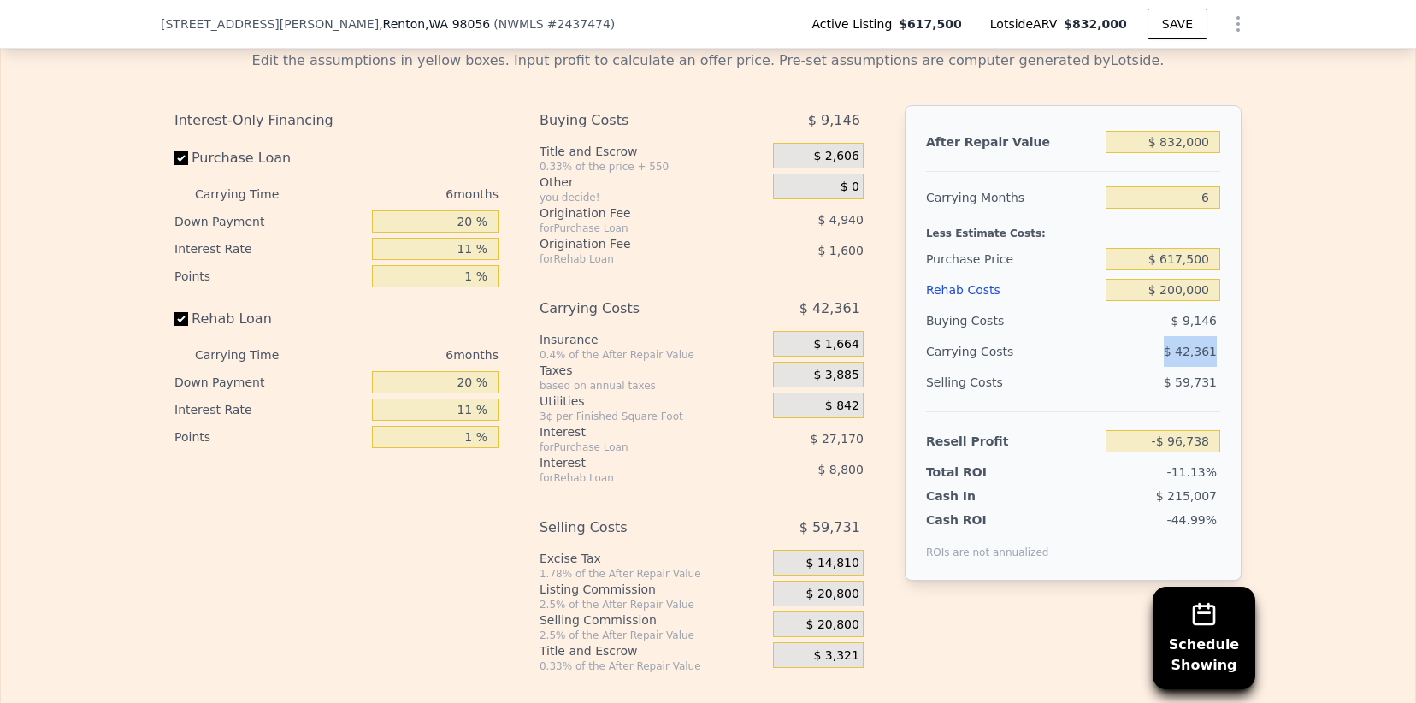
click at [1163, 359] on div "After Repair Value $ 832,000 Carrying Months 6 Less Estimate Costs: Purchase Pr…" at bounding box center [1072, 342] width 337 height 475
click at [1163, 358] on span "$ 42,361" at bounding box center [1189, 351] width 53 height 14
drag, startPoint x: 1167, startPoint y: 356, endPoint x: 1236, endPoint y: 359, distance: 69.3
click at [1236, 359] on div "After Repair Value $ 832,000 Carrying Months 6 Less Estimate Costs: Purchase Pr…" at bounding box center [1072, 342] width 337 height 475
click at [1209, 354] on span "$ 42,361" at bounding box center [1189, 351] width 53 height 14
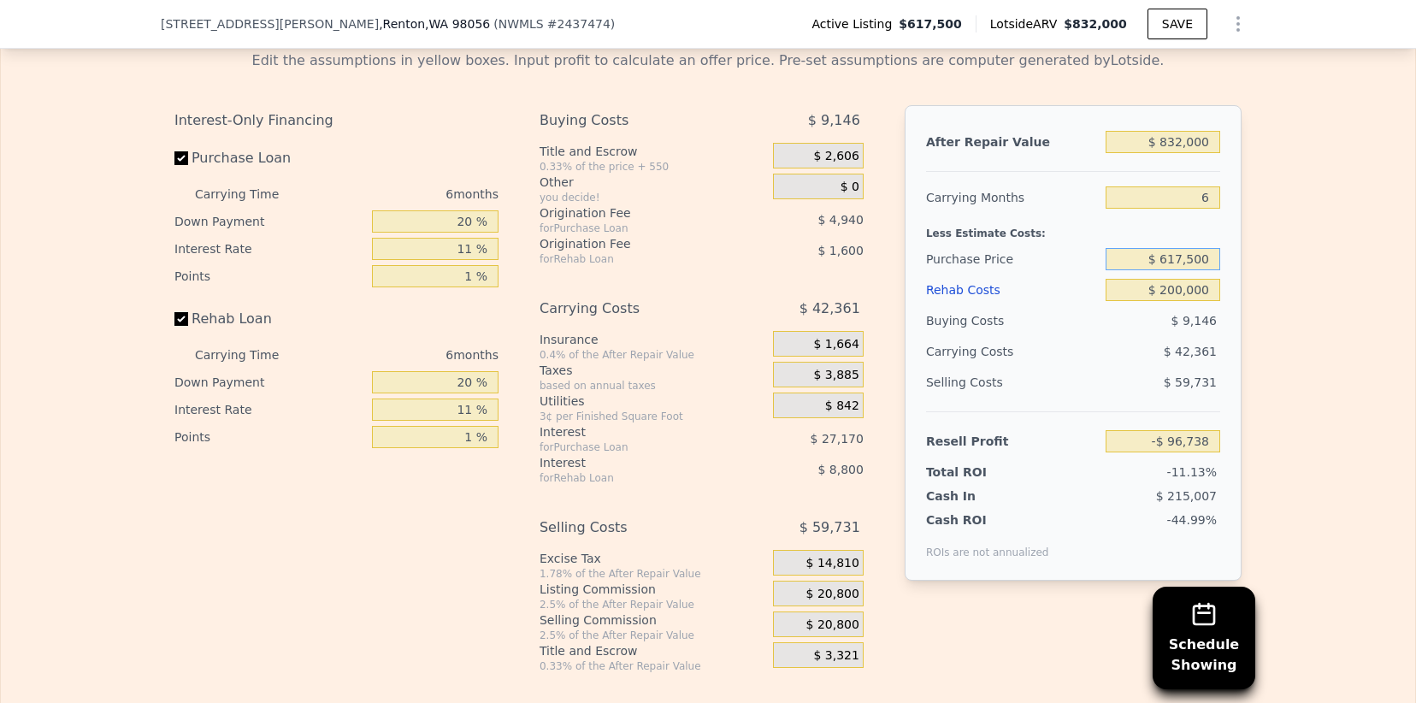
drag, startPoint x: 1151, startPoint y: 262, endPoint x: 1213, endPoint y: 283, distance: 66.0
click at [1213, 283] on div "After Repair Value $ 832,000 Carrying Months 6 Less Estimate Costs: Purchase Pr…" at bounding box center [1072, 342] width 337 height 475
click at [1210, 288] on input "$ 200,000" at bounding box center [1162, 290] width 115 height 22
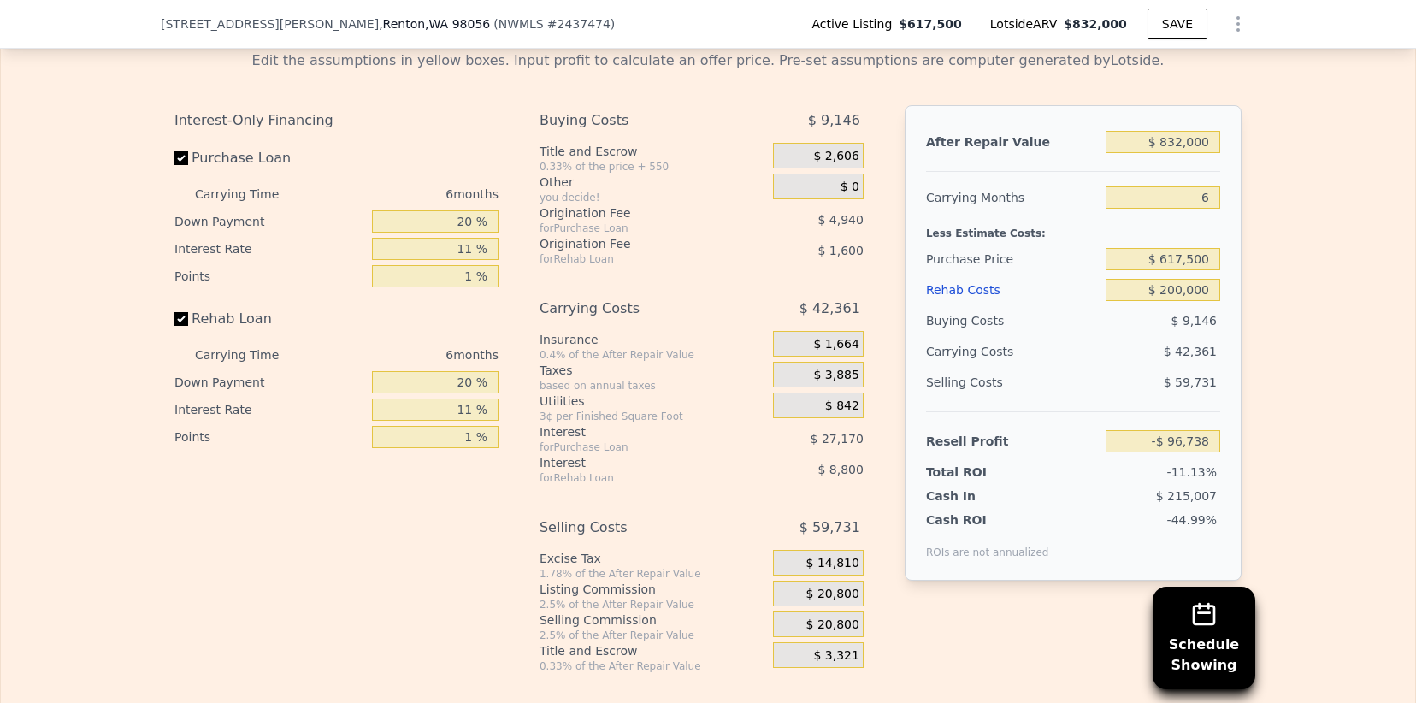
click at [1249, 294] on div "Edit the assumptions in yellow boxes. Input profit to calculate an offer price.…" at bounding box center [708, 355] width 1094 height 636
click at [1180, 383] on span "$ 59,731" at bounding box center [1189, 382] width 53 height 14
click at [1132, 388] on div "$ 59,731" at bounding box center [1162, 382] width 115 height 31
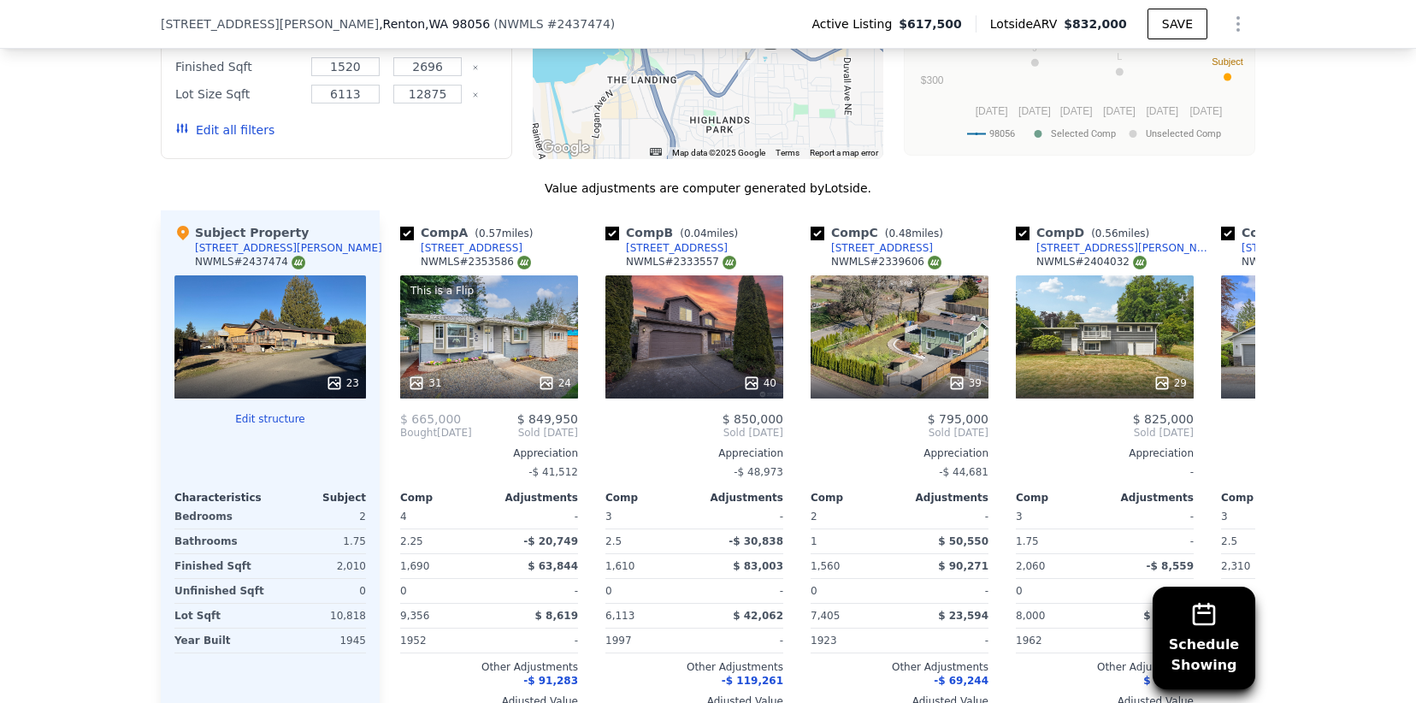
scroll to position [0, 0]
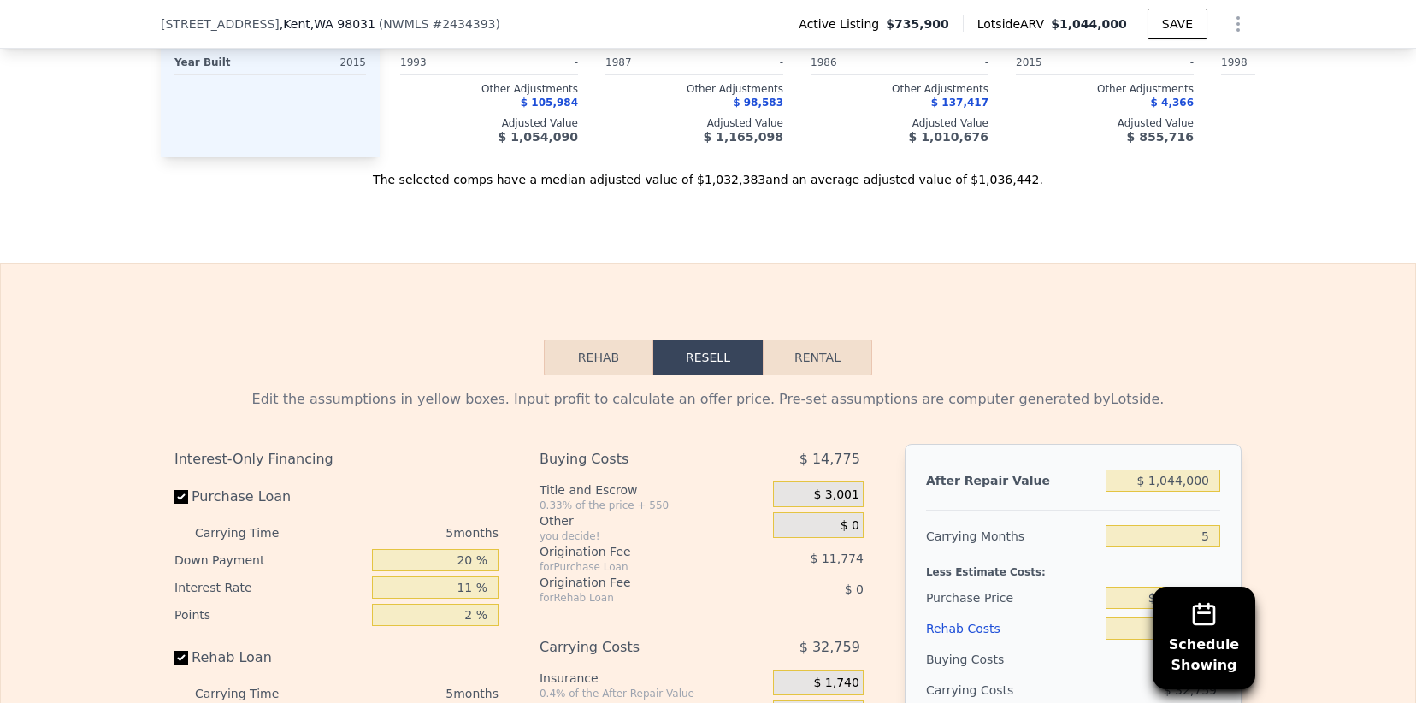
scroll to position [2534, 0]
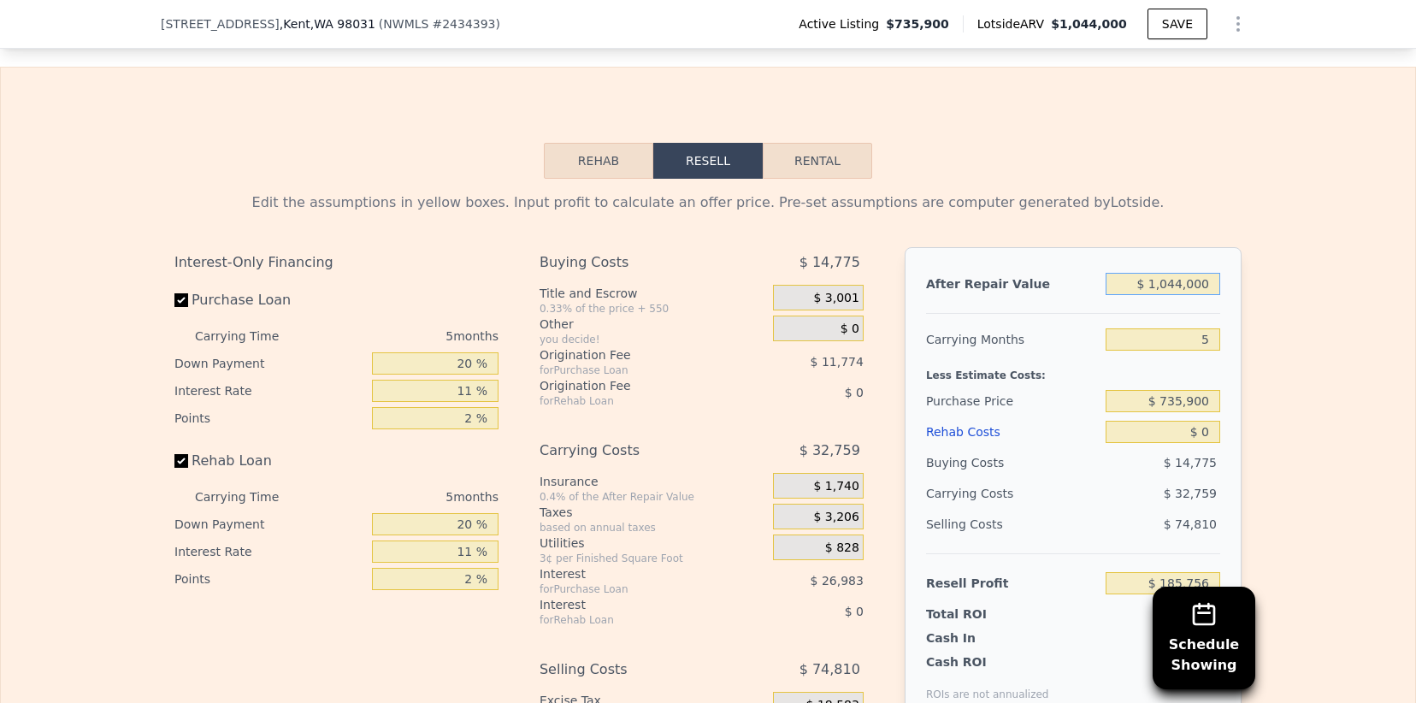
click at [1188, 289] on input "$ 1,044,000" at bounding box center [1162, 284] width 115 height 22
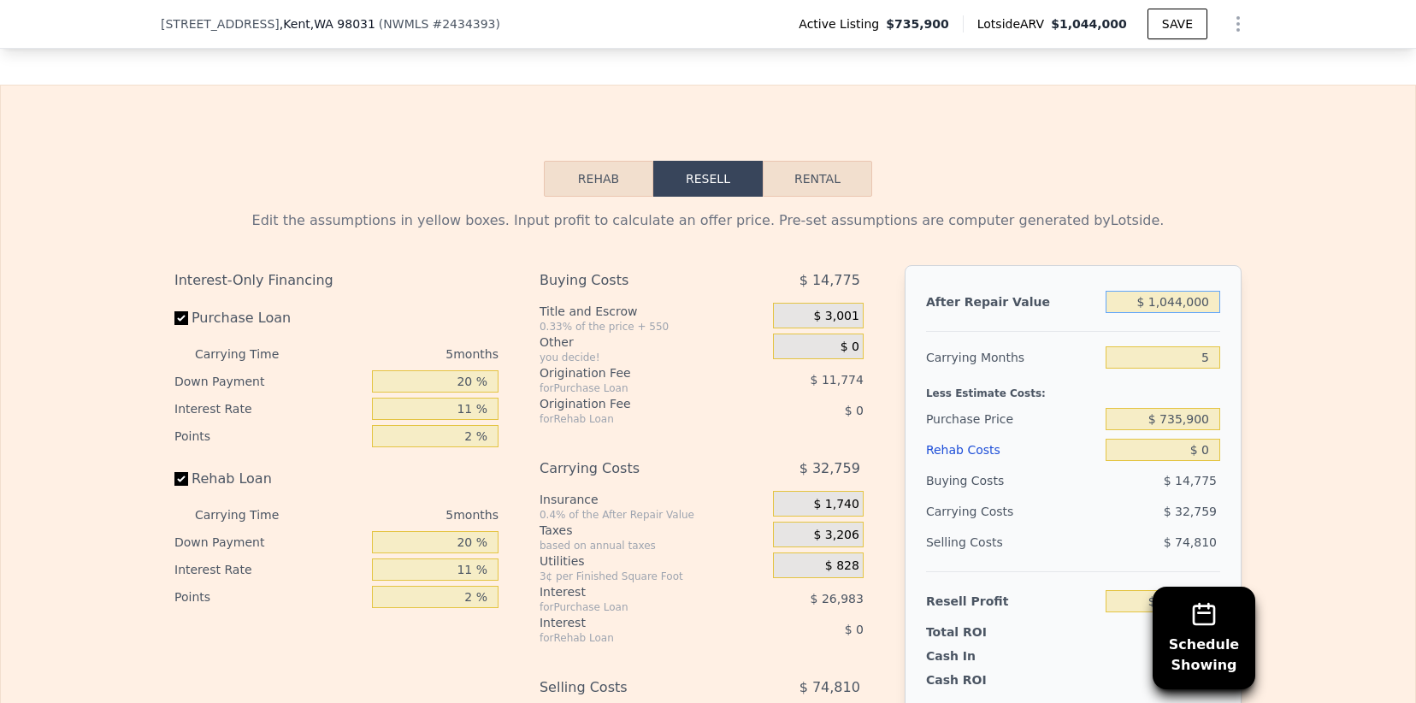
scroll to position [2594, 0]
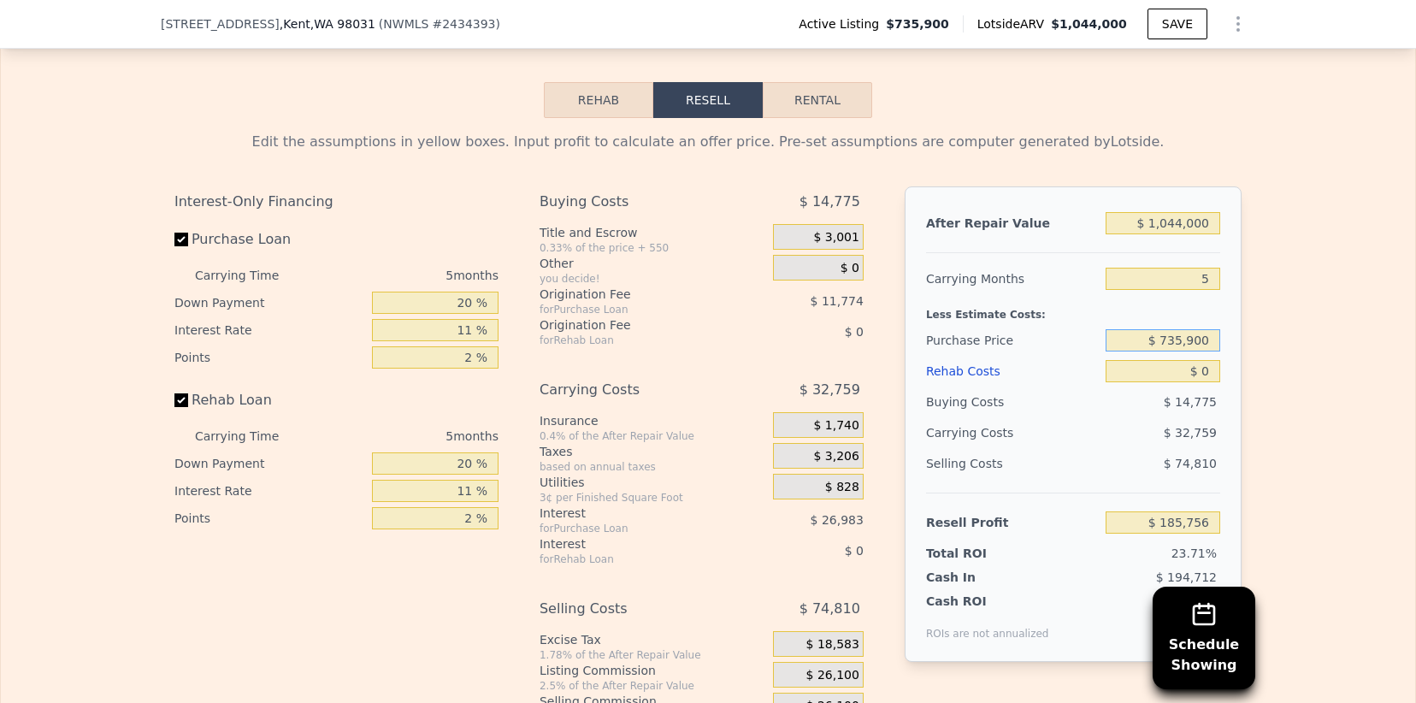
click at [1201, 345] on input "$ 735,900" at bounding box center [1162, 340] width 115 height 22
click at [1209, 375] on input "$ 0" at bounding box center [1162, 371] width 115 height 22
type input "$ 2"
type input "$ 185,754"
type input "$ 20"
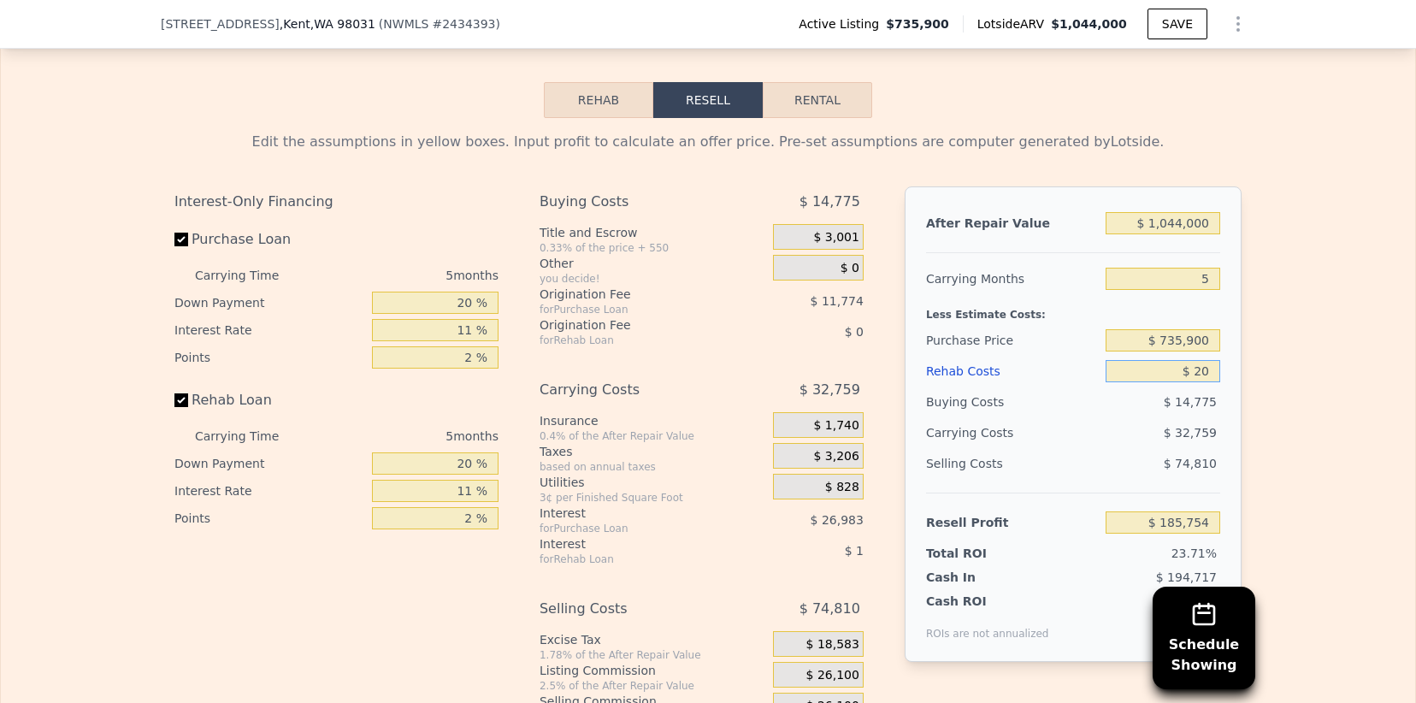
type input "$ 185,736"
type input "$ 200"
type input "$ 185,548"
type input "$ 2,000"
type input "$ 183,649"
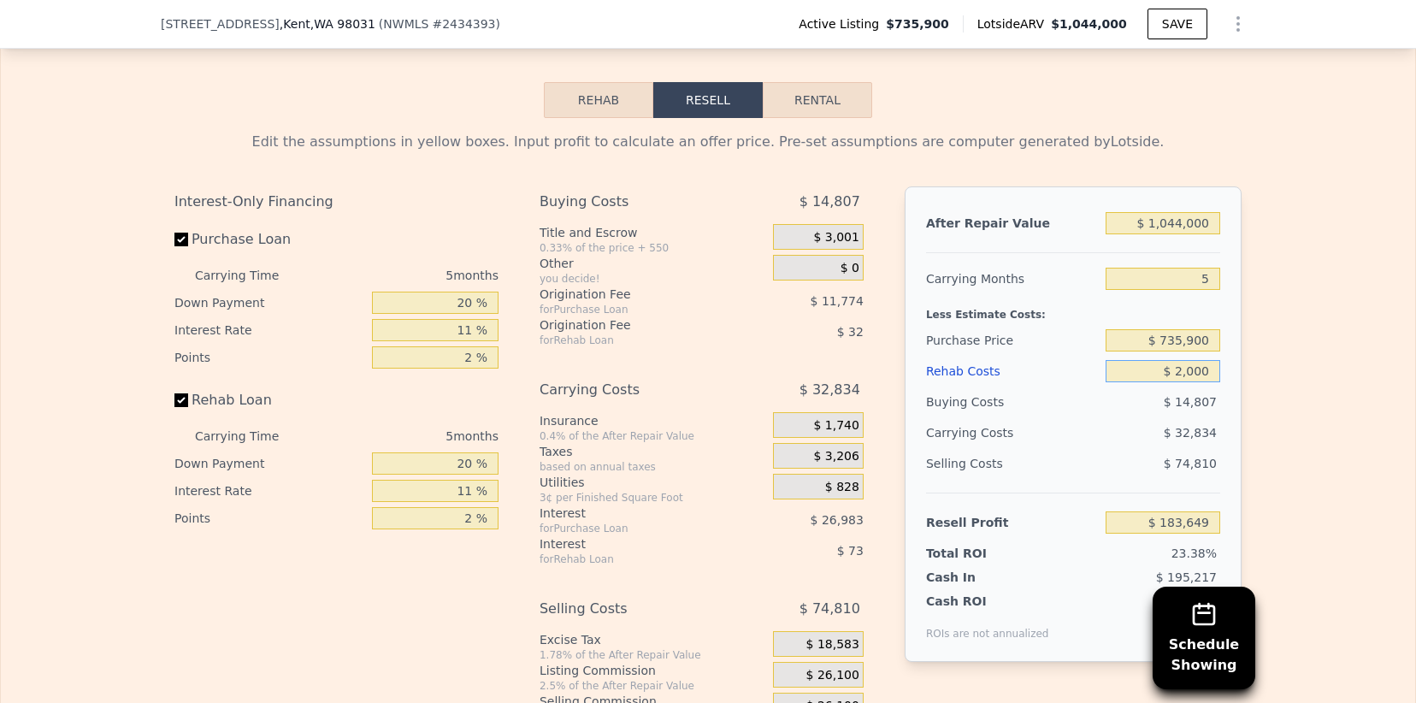
type input "$ 20,000"
type input "$ 164,701"
type input "$ 200,000"
type input "-$ 24,779"
click at [1296, 401] on div "Edit the assumptions in yellow boxes. Input profit to calculate an offer price.…" at bounding box center [708, 436] width 1414 height 636
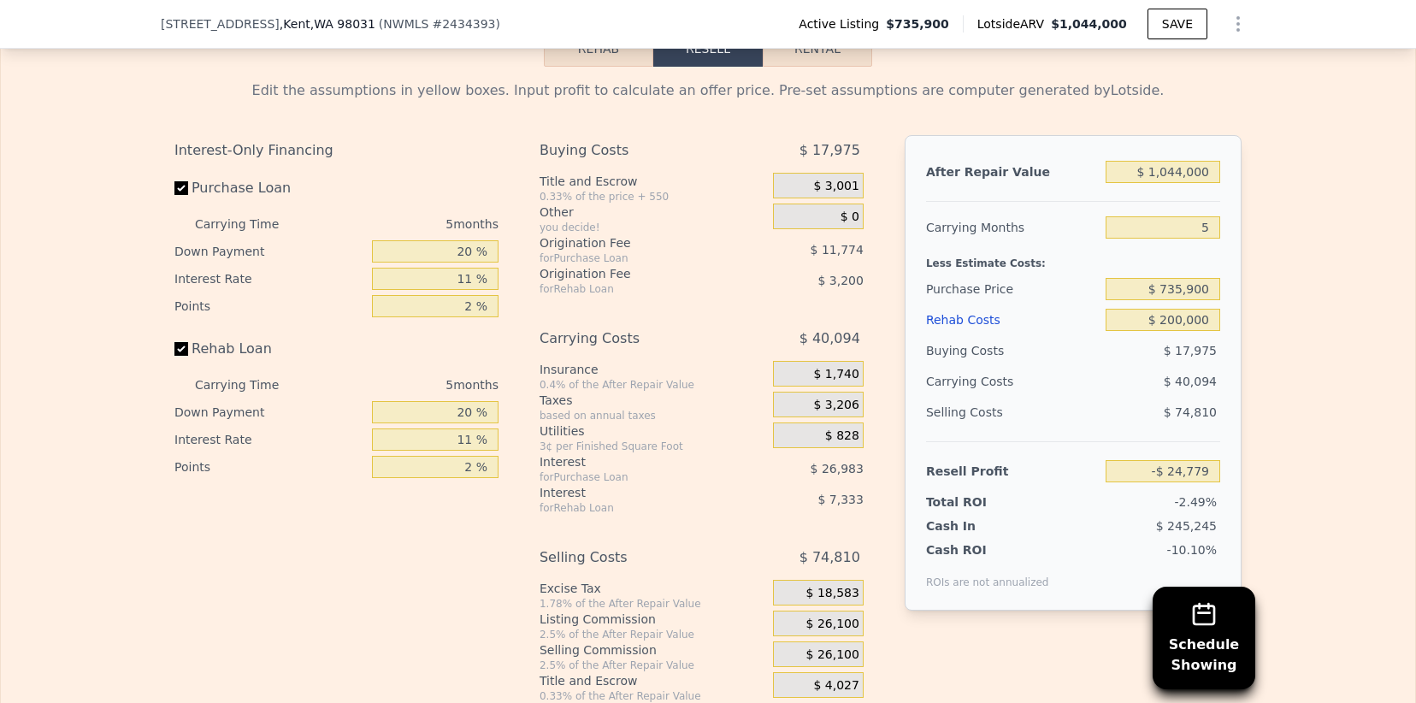
scroll to position [2653, 0]
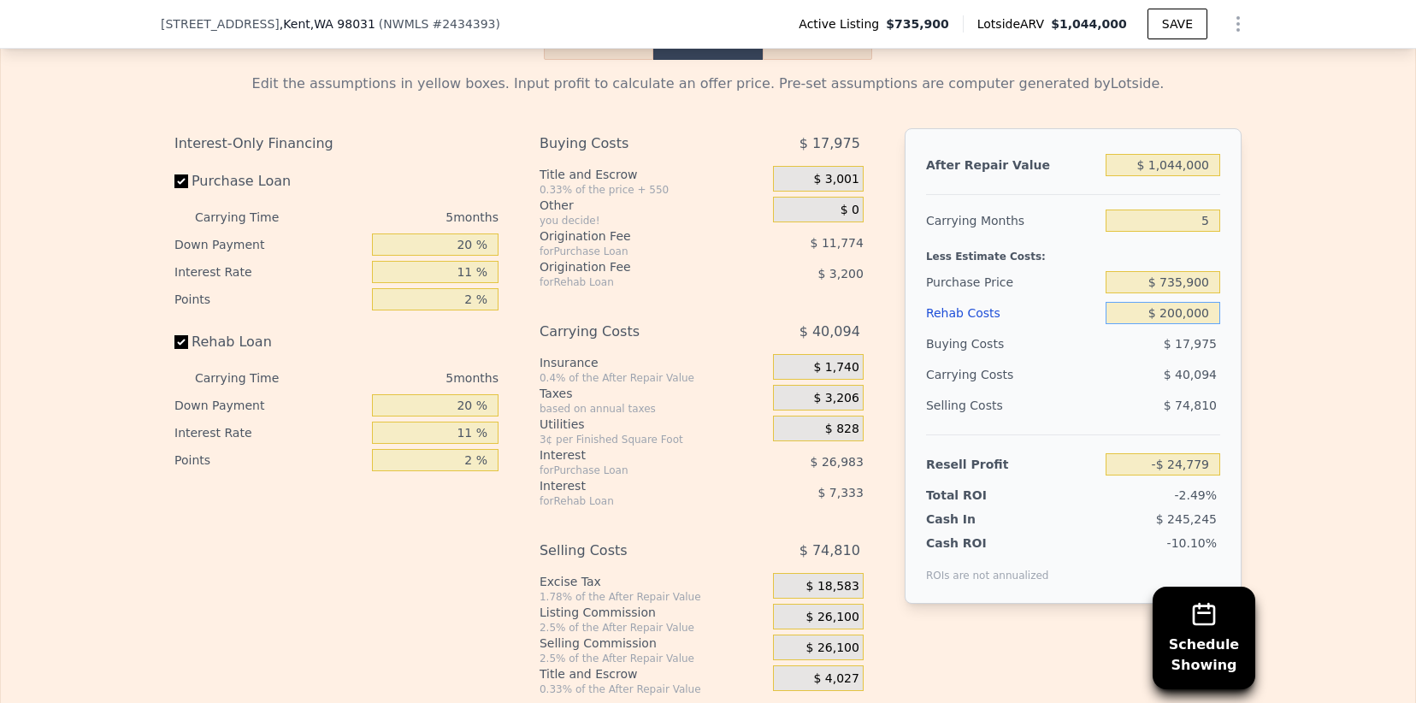
click at [1173, 324] on input "$ 200,000" at bounding box center [1162, 313] width 115 height 22
type input "$ 1"
type input "$ 185,755"
type input "-$ 1"
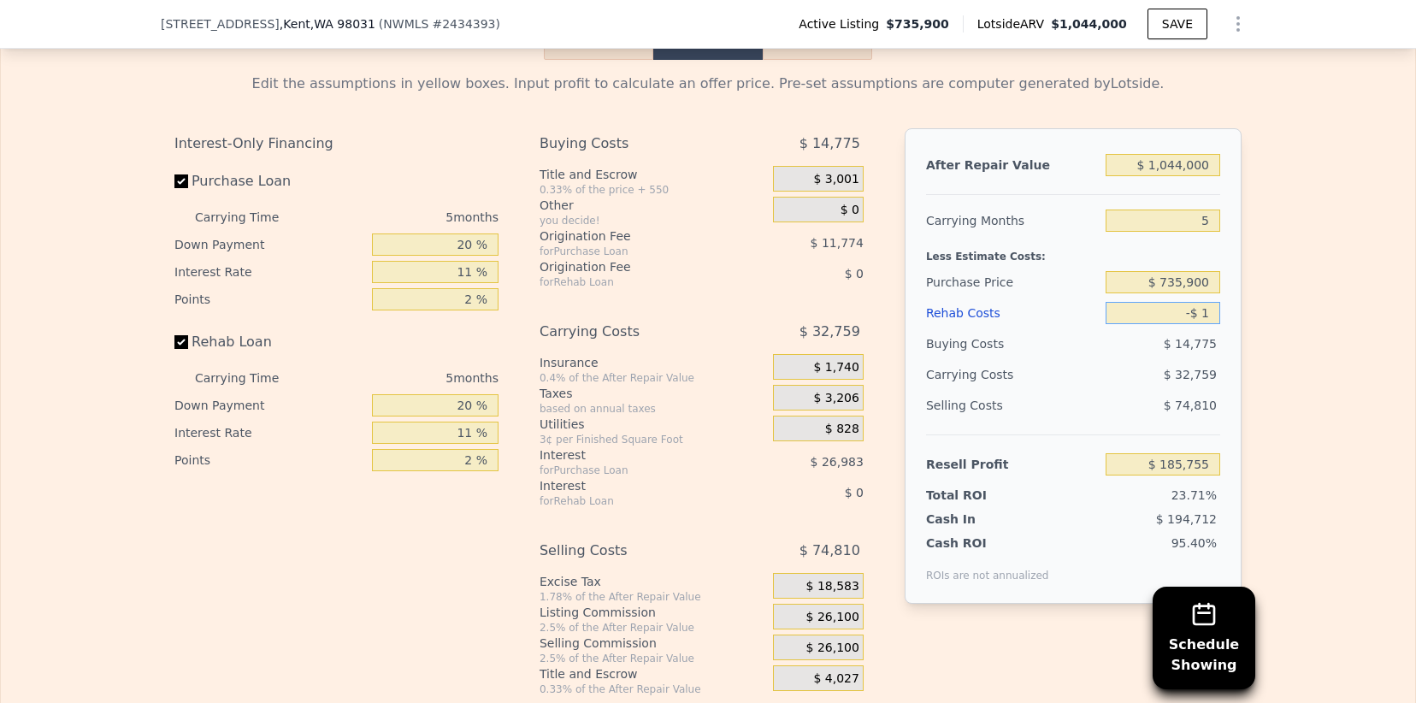
type input "$ 185,757"
type input "$ 1"
type input "$ 185,755"
type input "-$ 1"
type input "$ 185,757"
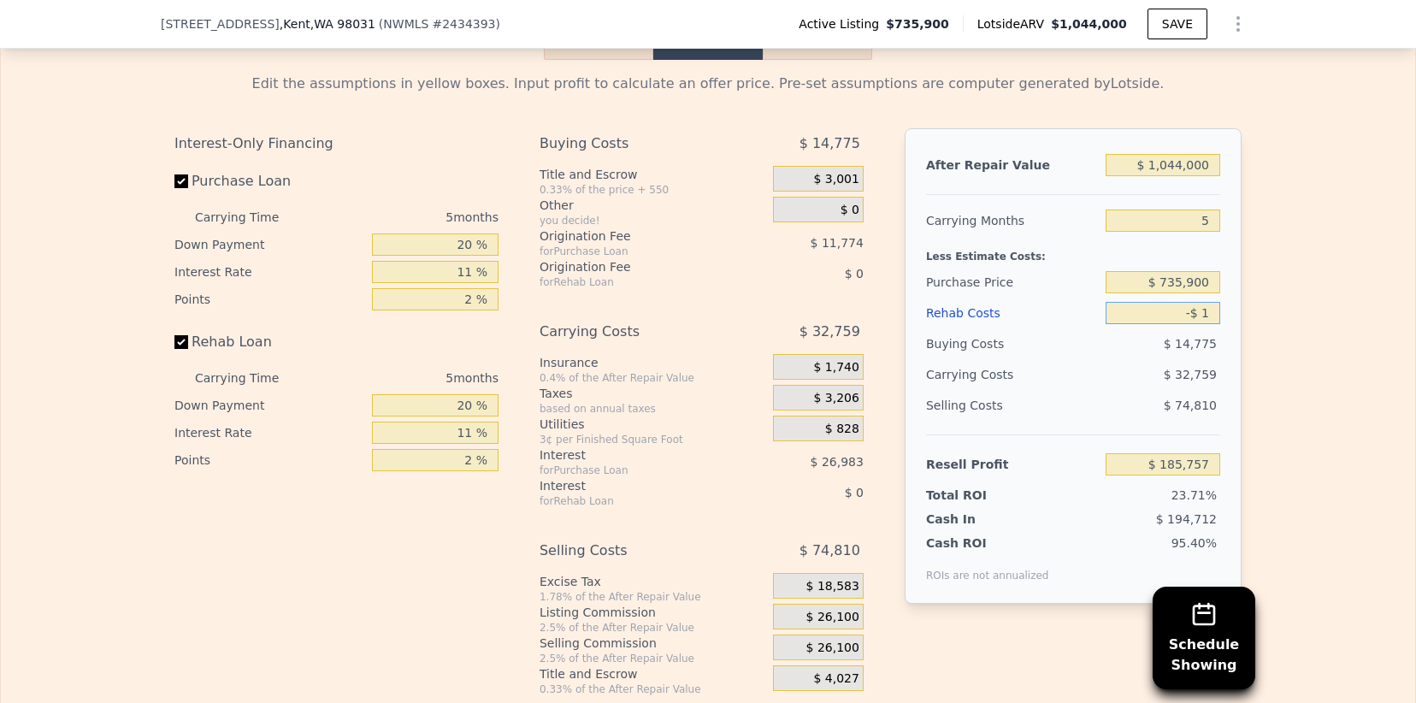
type input "-"
type input "$ 1"
type input "$ 185,755"
type input "$ 10"
type input "$ 185,746"
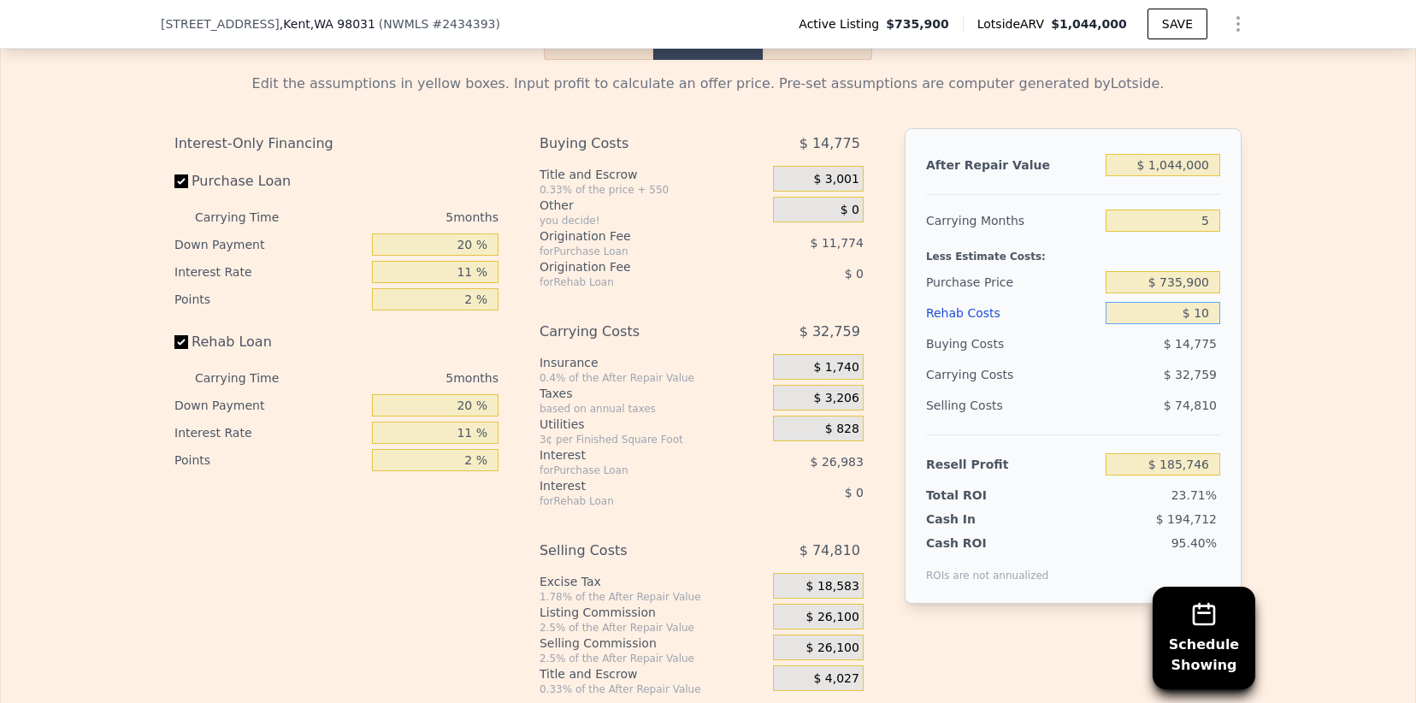
type input "$ 100"
type input "$ 185,649"
type input "$ 1,000"
type input "$ 184,705"
type input "$ 10,000"
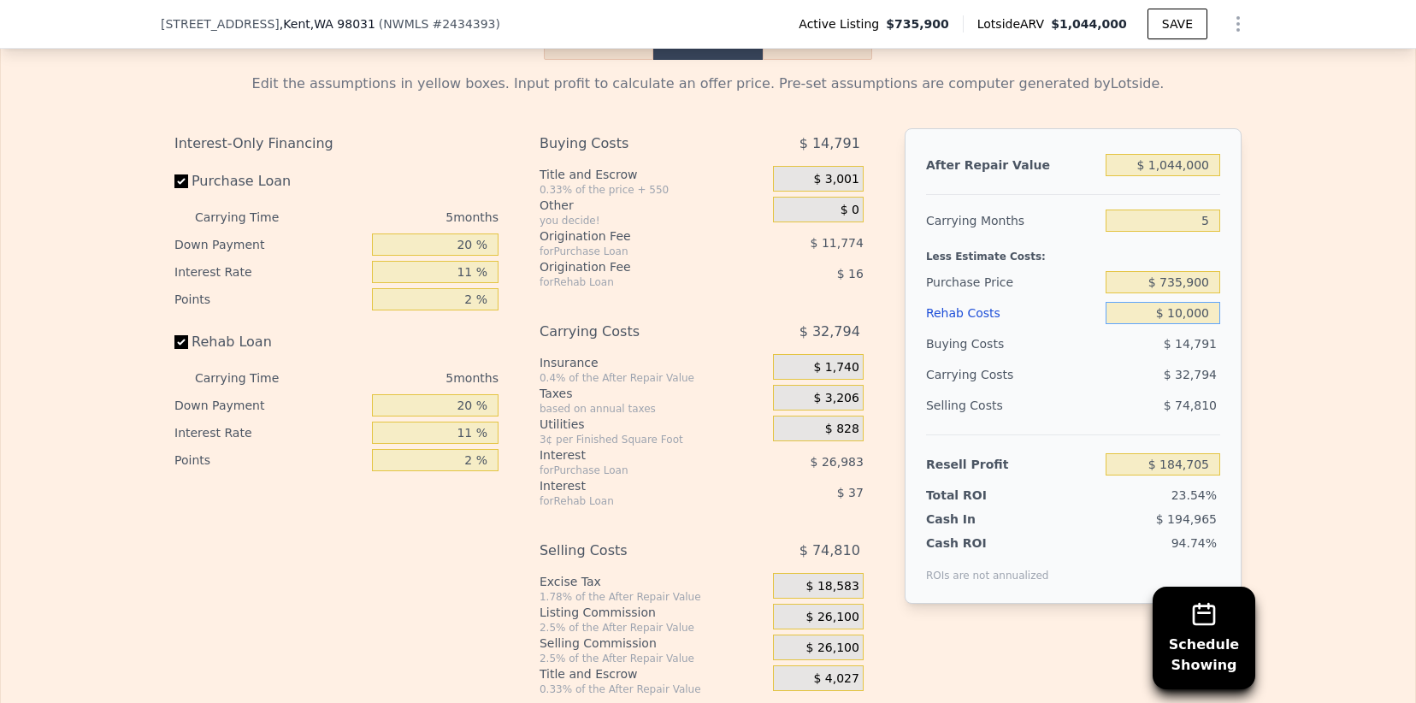
type input "$ 175,231"
type input "$ 100,000"
type input "$ 80,491"
type input "$ 100,000"
click at [1282, 409] on div "Edit the assumptions in yellow boxes. Input profit to calculate an offer price.…" at bounding box center [708, 378] width 1414 height 636
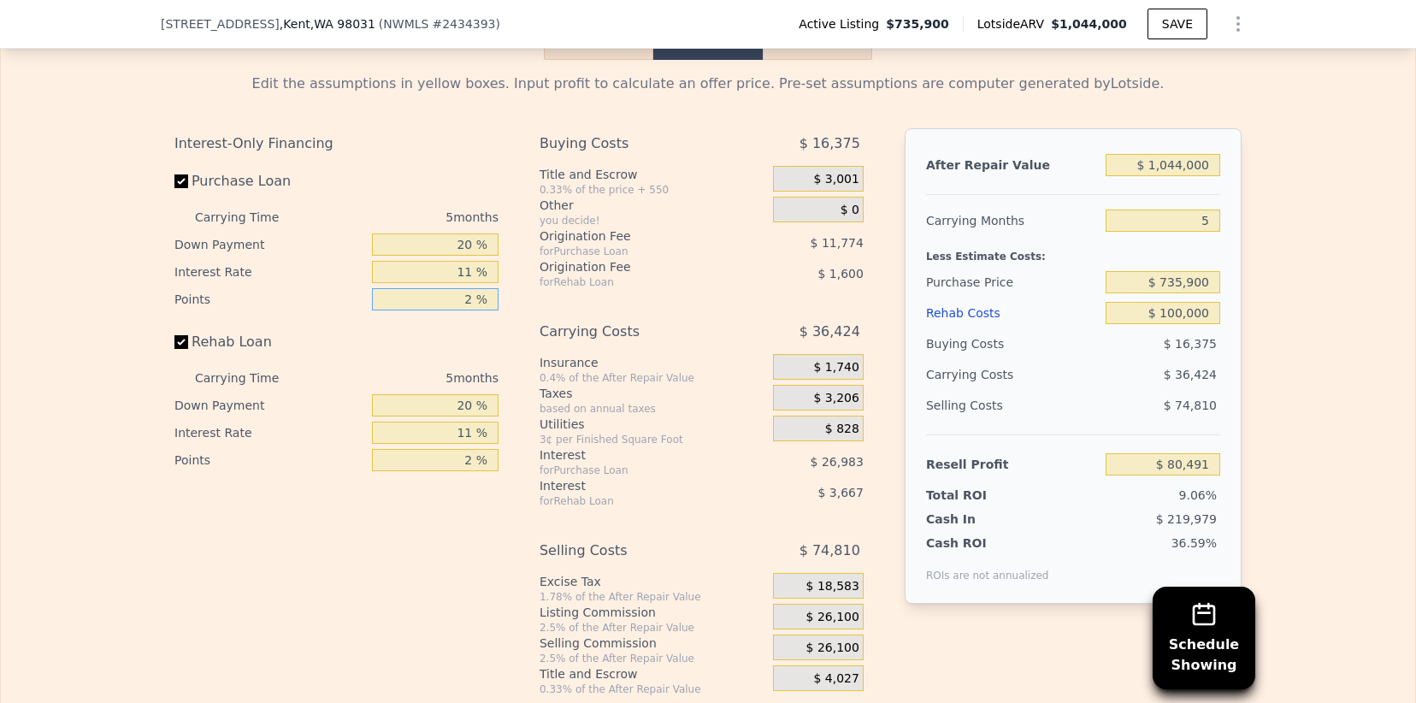
click at [474, 308] on input "2 %" at bounding box center [435, 299] width 127 height 22
type input "1 %"
type input "$ 86,378"
type input "1 %"
click at [474, 471] on input "2 %" at bounding box center [435, 460] width 127 height 22
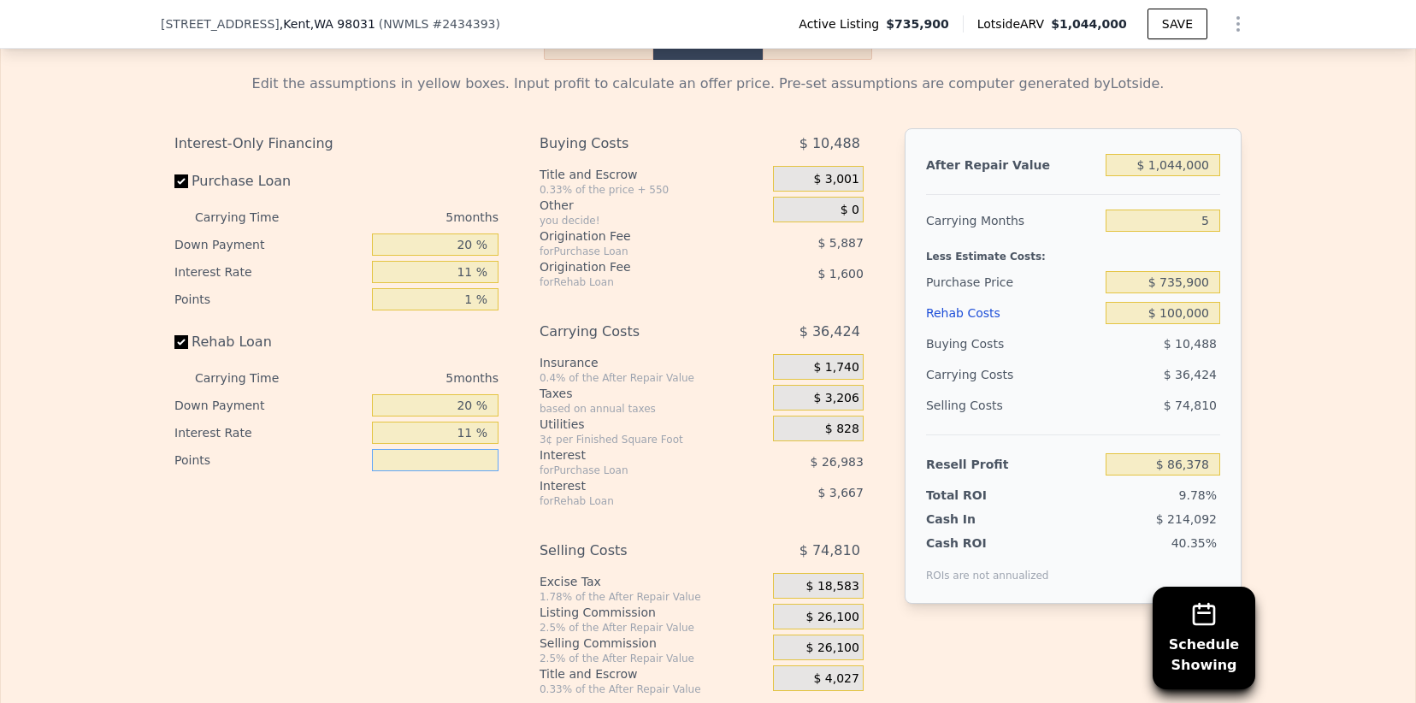
type input "1 %"
type input "$ 87,178"
type input "1 %"
click at [471, 438] on input "11 %" at bounding box center [435, 432] width 127 height 22
type input "1 %"
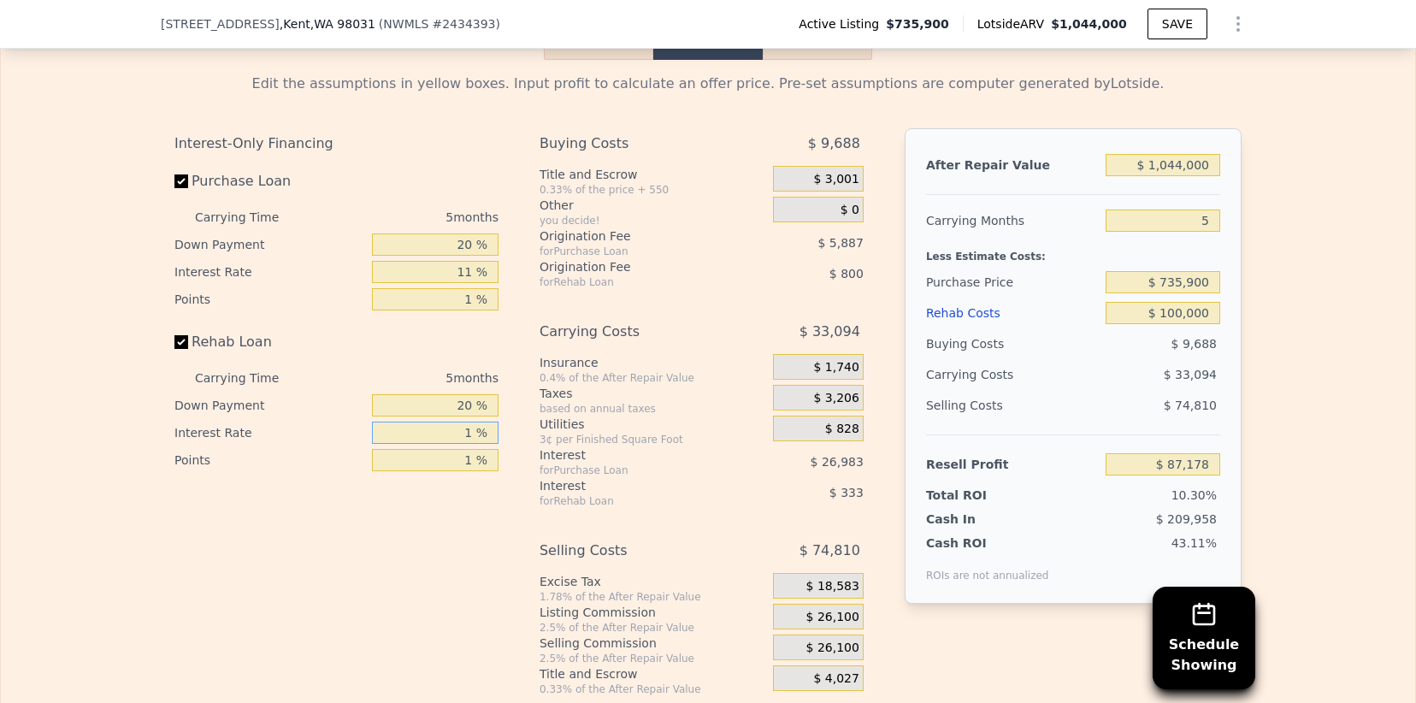
type input "$ 90,508"
type input "10 %"
type input "$ 87,508"
type input "10.5 %"
type input "$ 87,343"
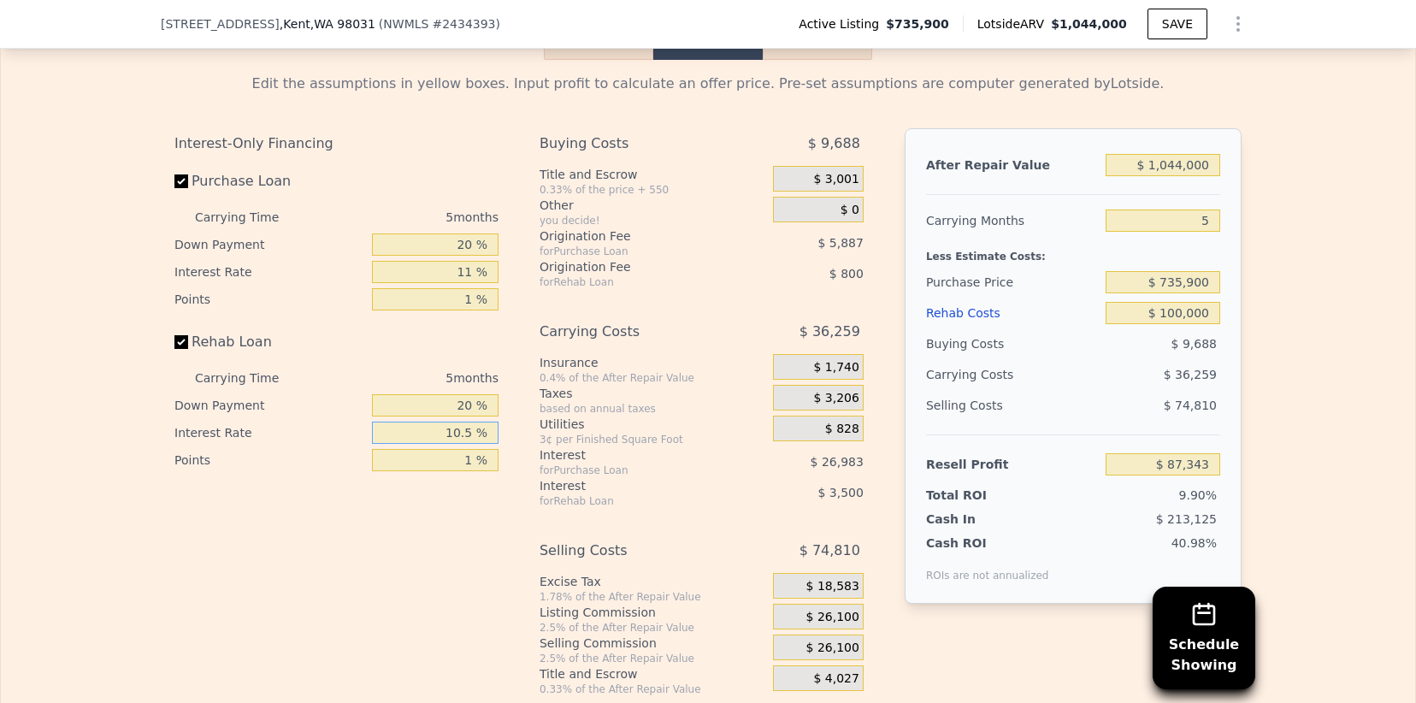
type input "10.5 %"
click at [468, 274] on input "11 %" at bounding box center [435, 272] width 127 height 22
type input "1 %"
type input "$ 111,873"
type input "10 %"
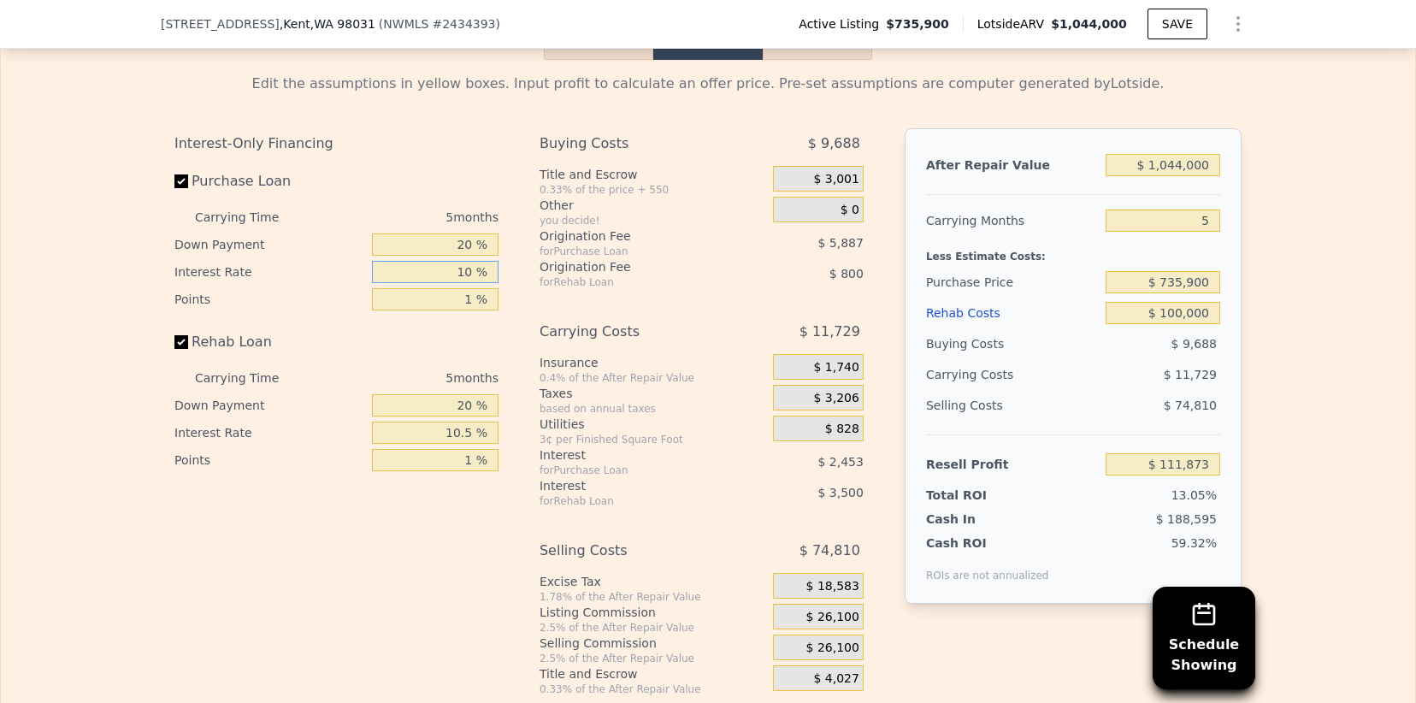
type input "$ 89,798"
type input "10.5 %"
type input "$ 88,573"
type input "10.5 %"
click at [472, 246] on input "20 %" at bounding box center [435, 244] width 127 height 22
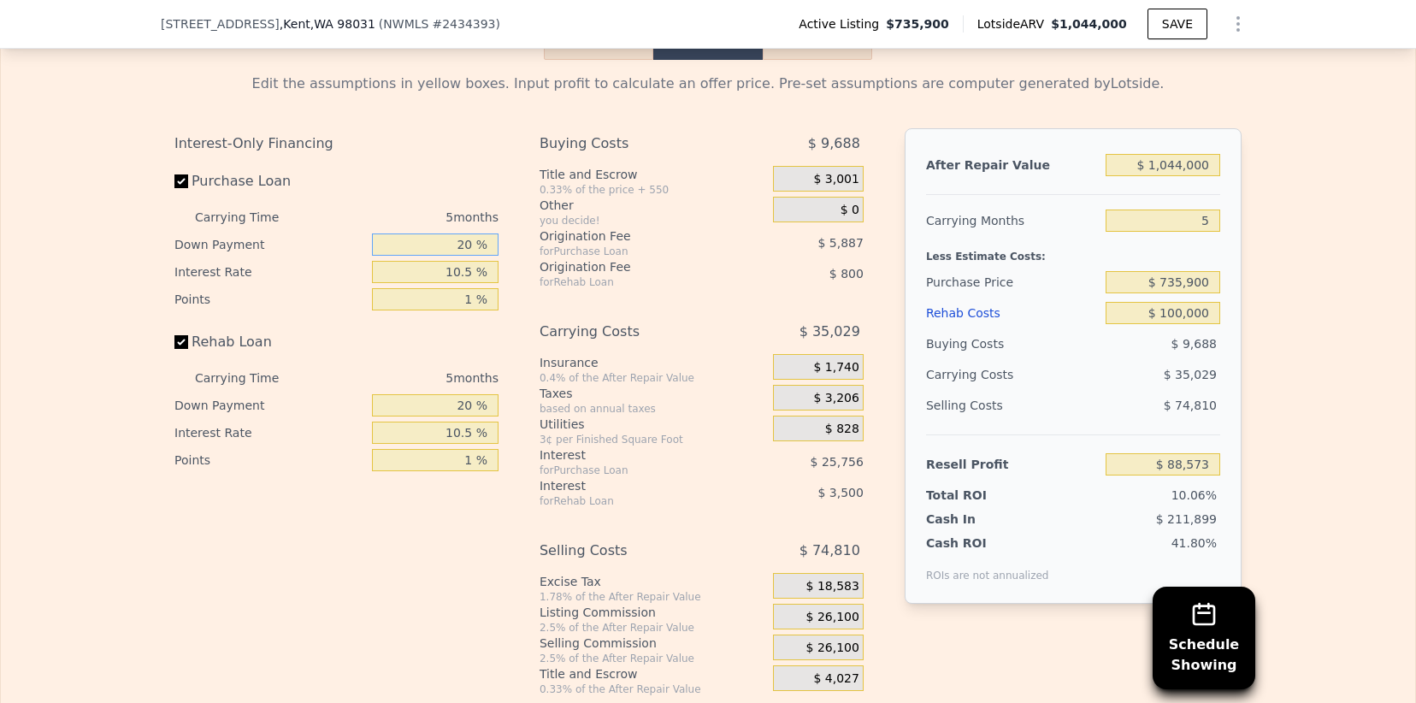
type input "2 %"
type input "$ 81,453"
type input "1 %"
type input "$ 81,055"
type input "10 %"
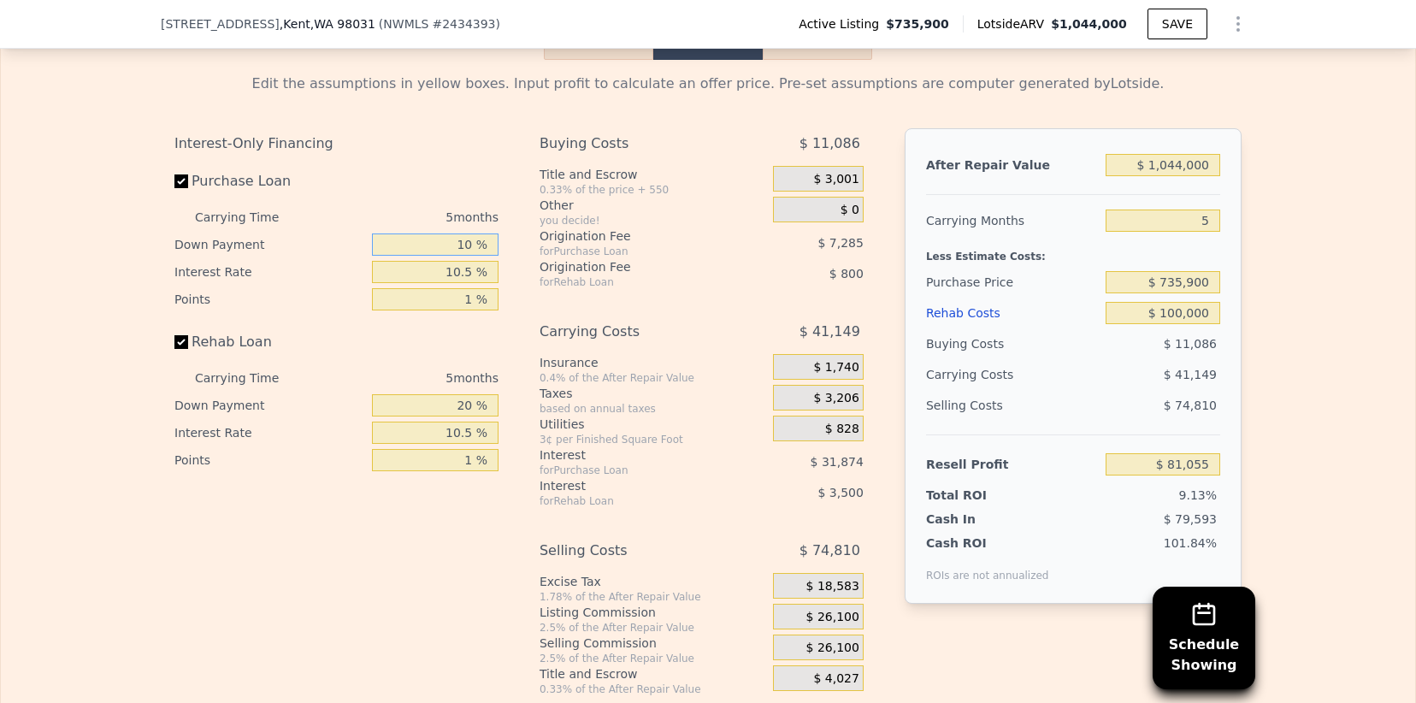
type input "$ 84,617"
type input "10 %"
click at [467, 416] on input "20 %" at bounding box center [435, 405] width 127 height 22
type input "2 %"
type input "$ 83,652"
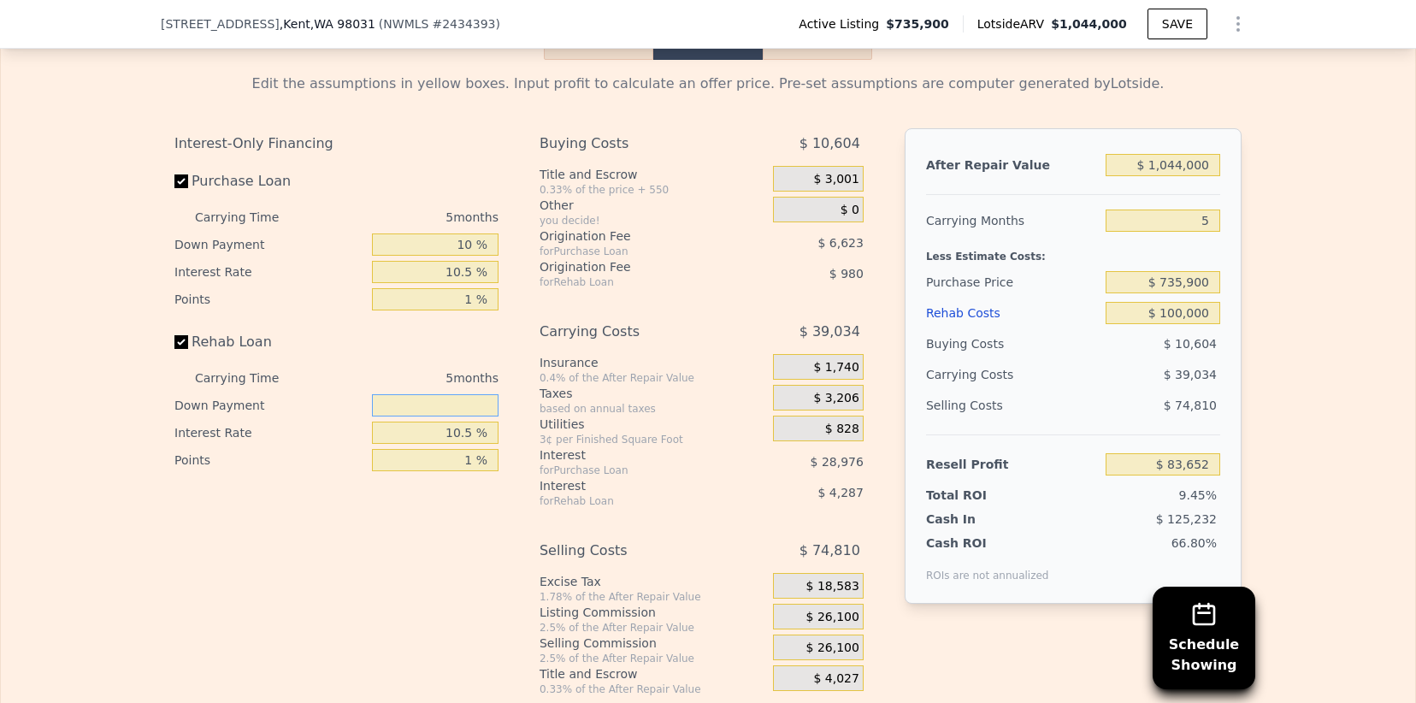
type input "1 %"
type input "$ 83,597"
type input "10 %"
type input "$ 84,082"
type input "10 %"
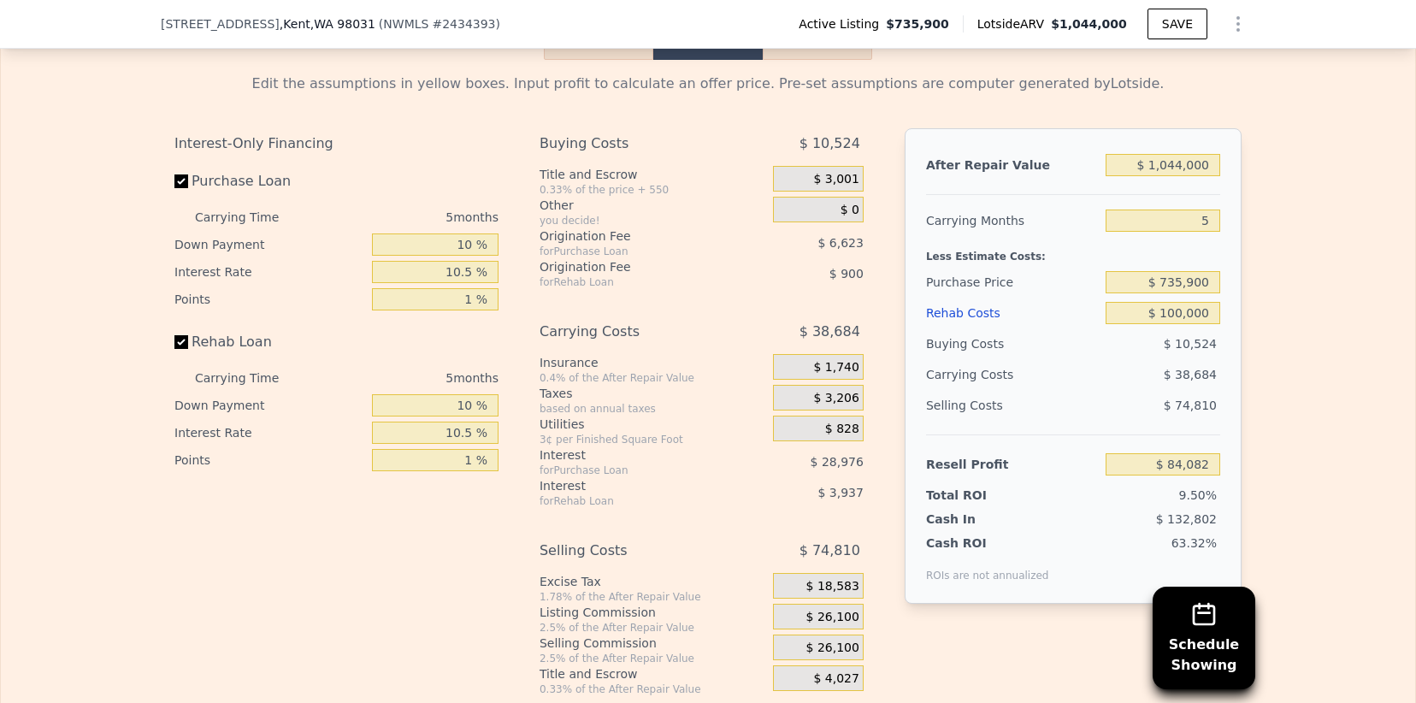
click at [472, 533] on div "Interest-Only Financing Purchase Loan Carrying Time 5 months Down Payment 10 % …" at bounding box center [343, 412] width 338 height 568
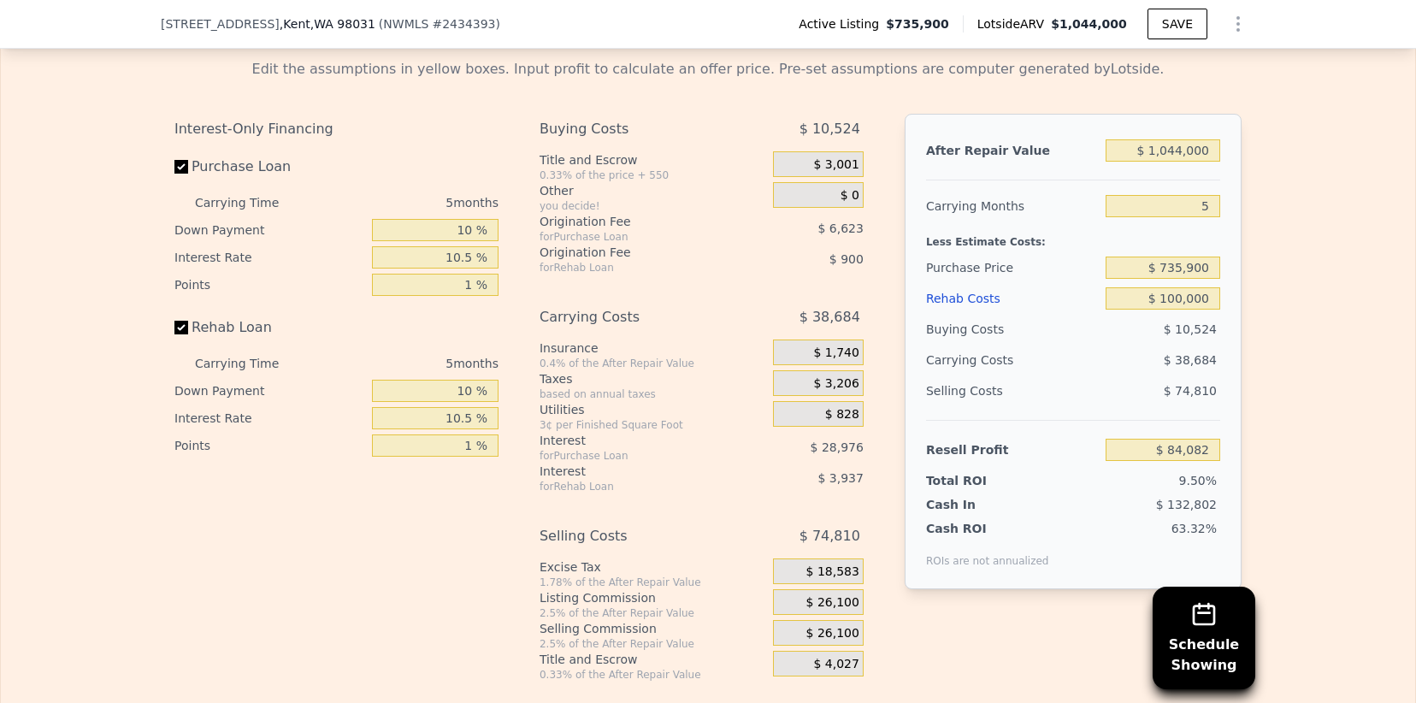
click at [820, 602] on span "$ 26,100" at bounding box center [832, 602] width 53 height 15
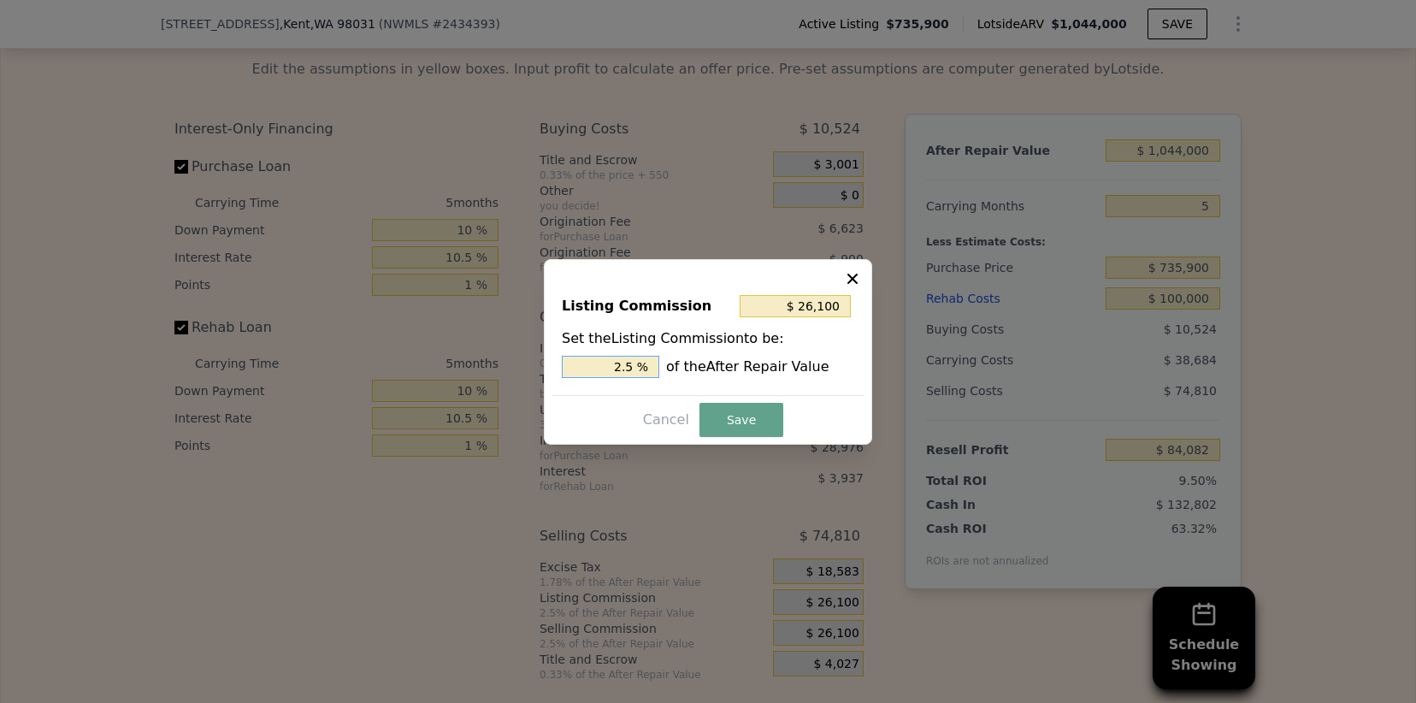
click at [624, 365] on input "2.5 %" at bounding box center [610, 367] width 97 height 22
type input "$ 5,220"
type input ".5 %"
type input "$ 15,660"
type input "1.5 %"
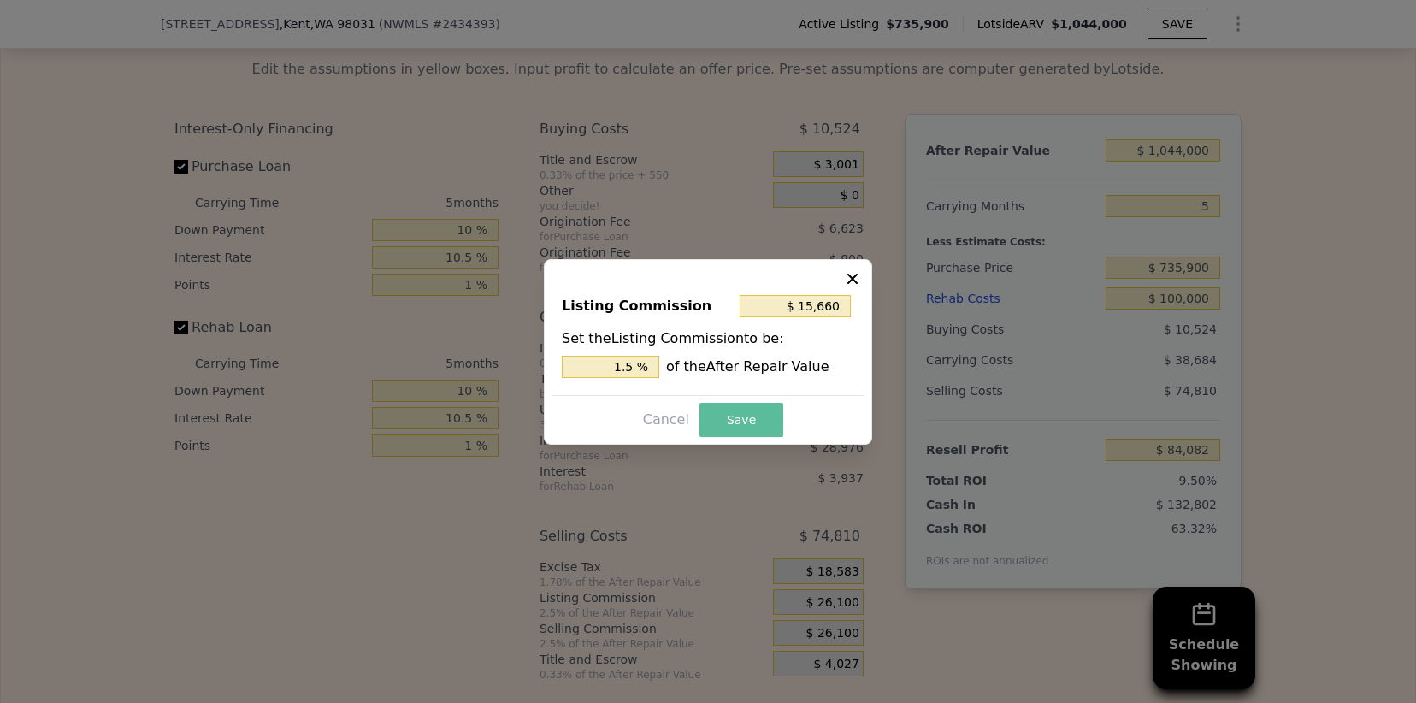
click at [727, 417] on button "Save" at bounding box center [741, 420] width 84 height 34
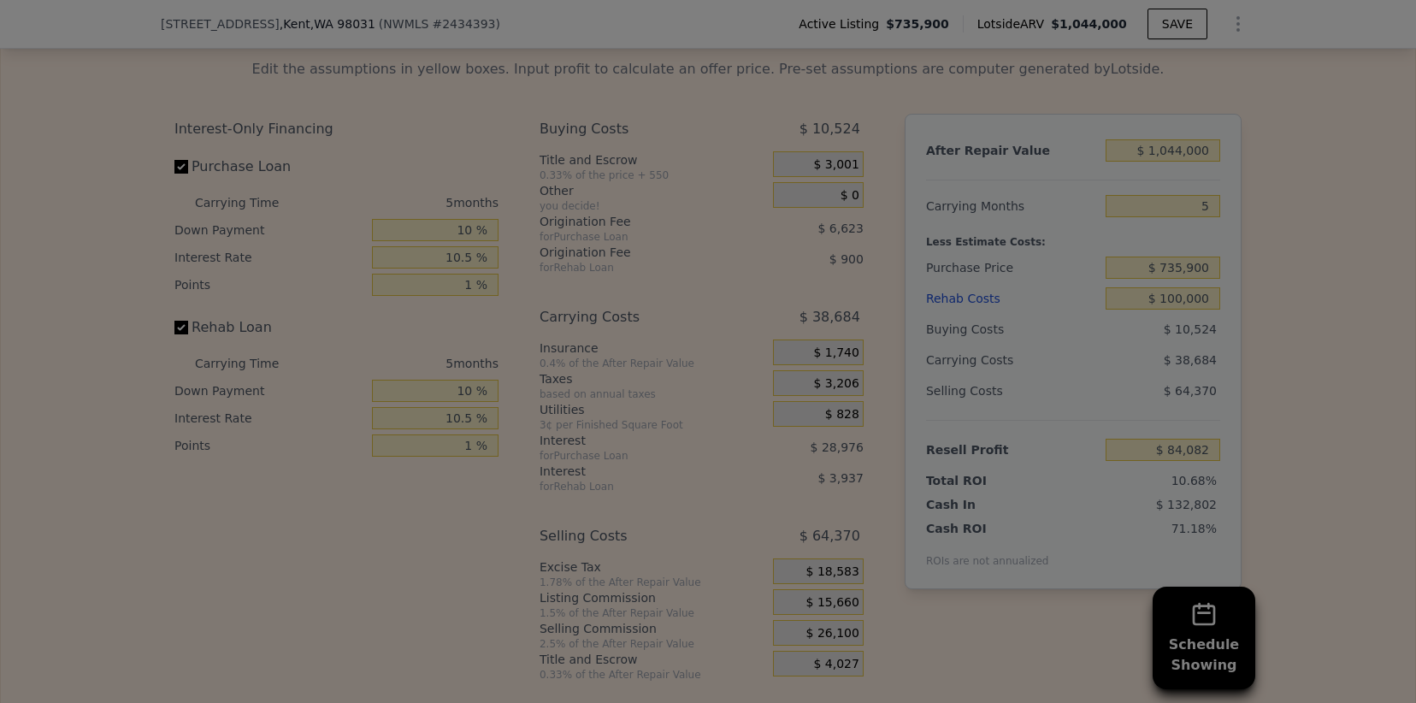
type input "$ 94,522"
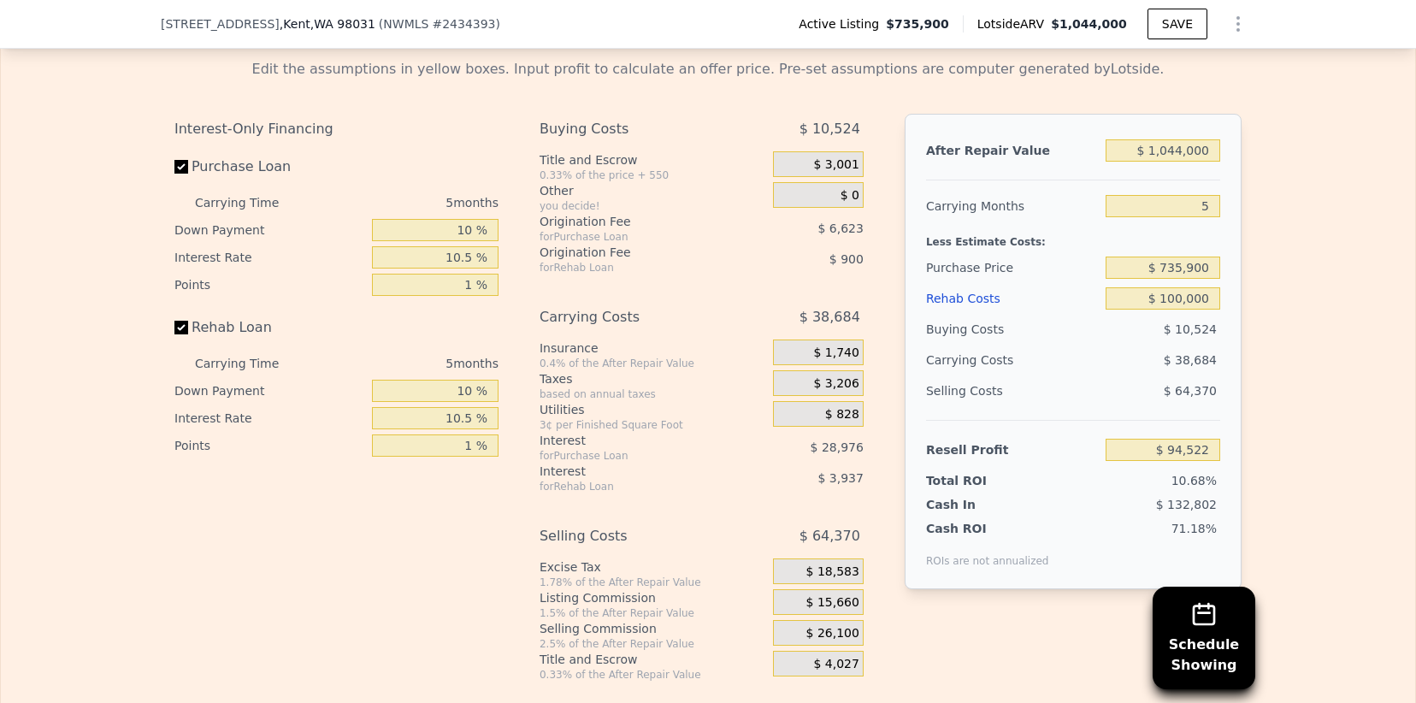
scroll to position [2703, 0]
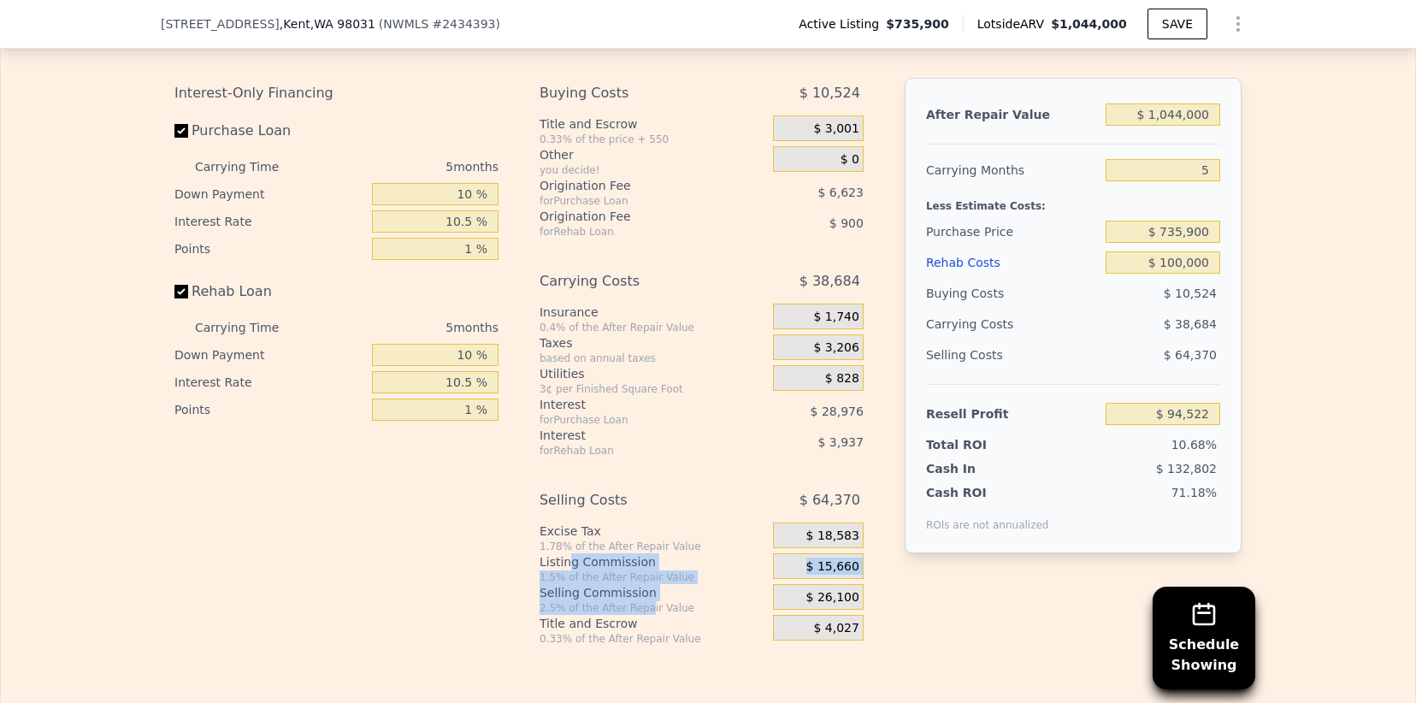
drag, startPoint x: 565, startPoint y: 568, endPoint x: 642, endPoint y: 608, distance: 86.4
click at [642, 608] on div "Selling Costs $ 64,370 Excise Tax 1.78% of the After Repair Value $ 18,583 List…" at bounding box center [701, 565] width 324 height 161
click at [642, 608] on div "2.5% of the After Repair Value" at bounding box center [652, 608] width 227 height 14
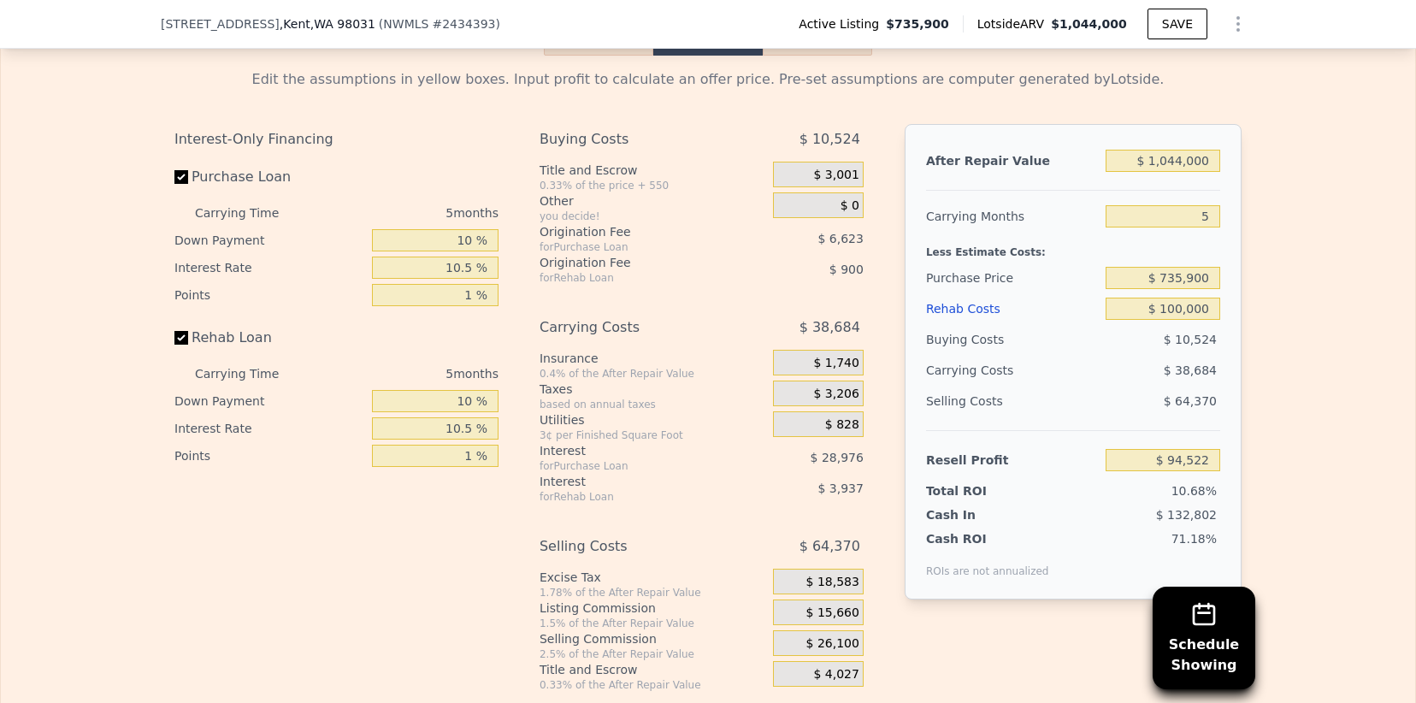
scroll to position [2775, 0]
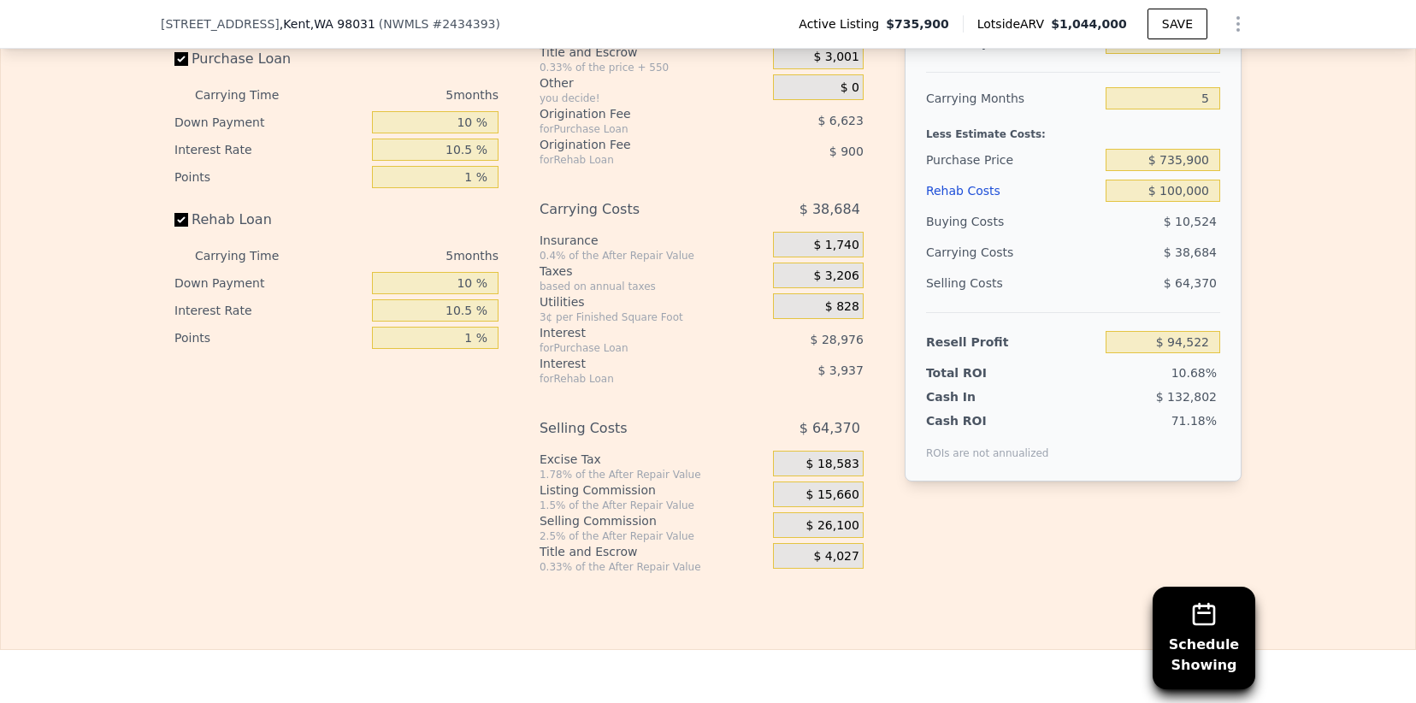
click at [1188, 333] on div "$ 94,522" at bounding box center [1162, 342] width 115 height 31
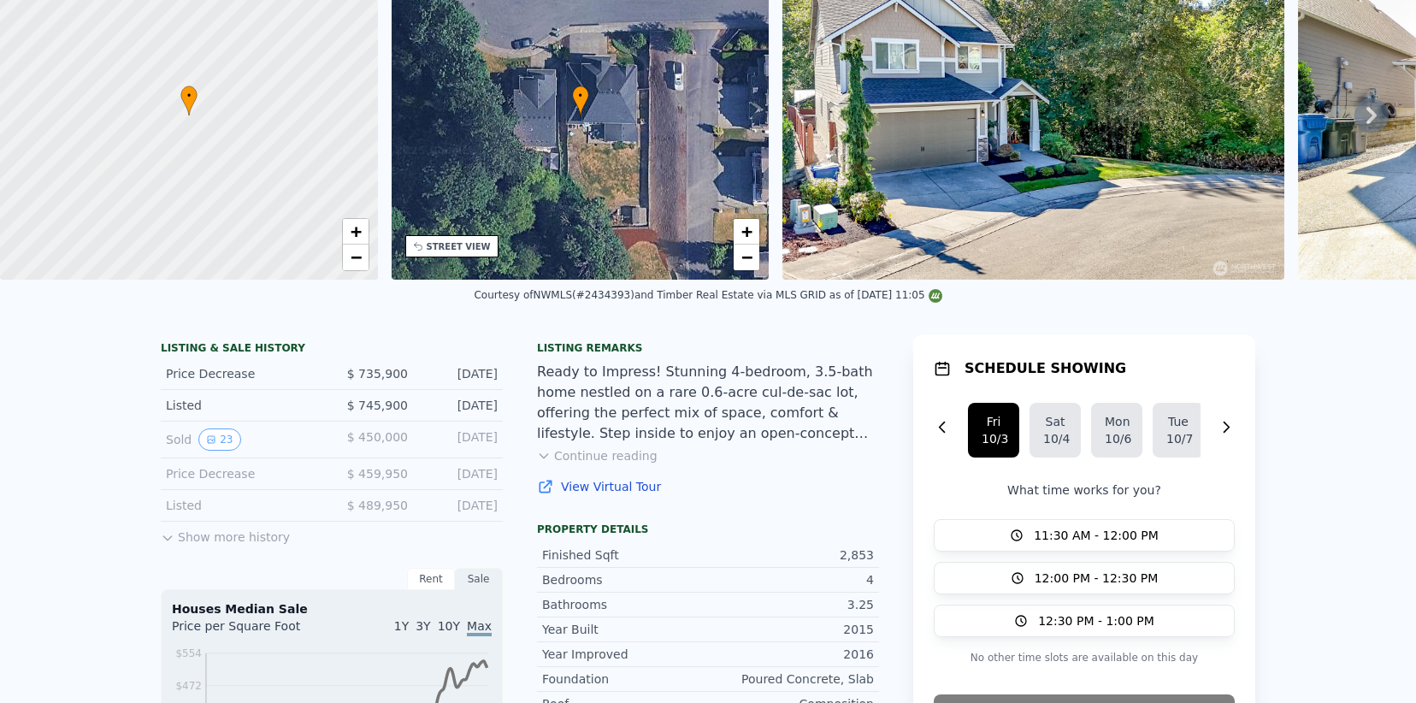
scroll to position [0, 0]
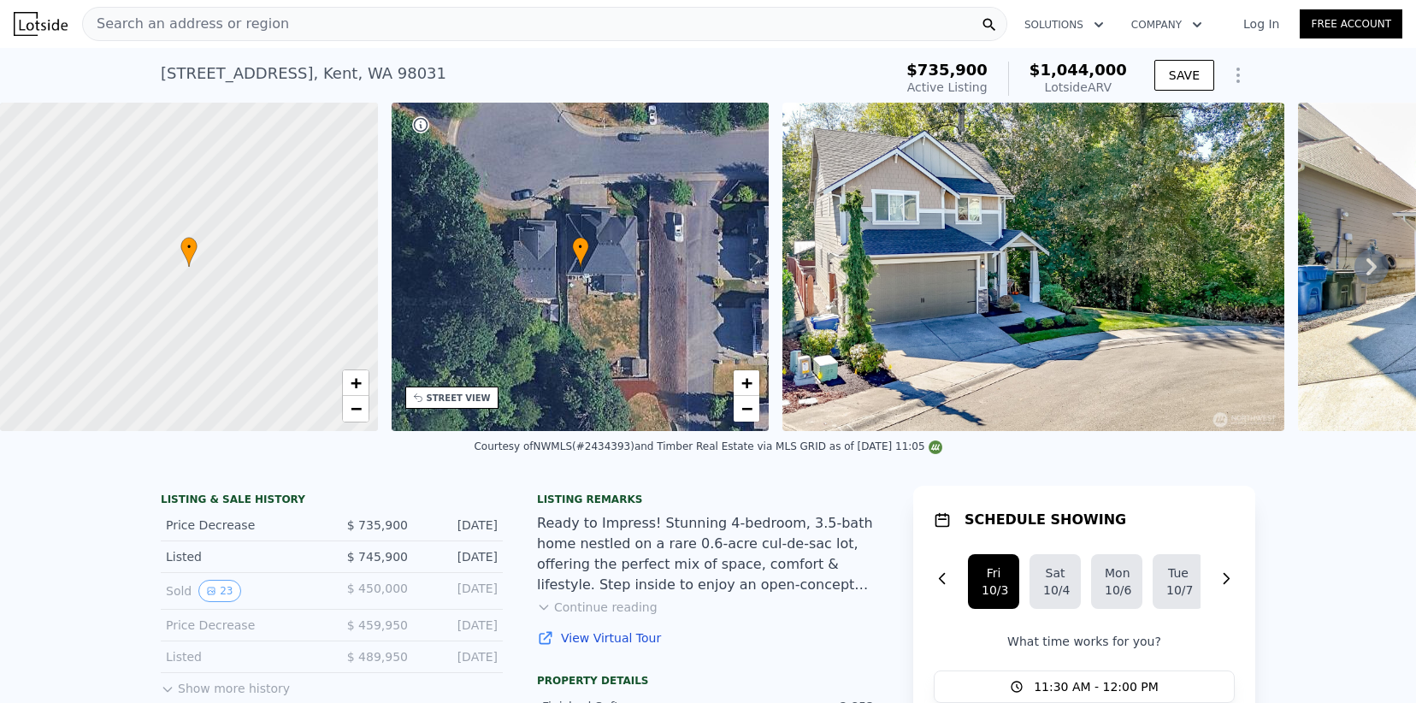
click at [1050, 71] on span "$1,044,000" at bounding box center [1077, 70] width 97 height 18
drag, startPoint x: 1050, startPoint y: 72, endPoint x: 973, endPoint y: 159, distance: 116.3
click at [1050, 72] on span "$1,044,000" at bounding box center [1077, 70] width 97 height 18
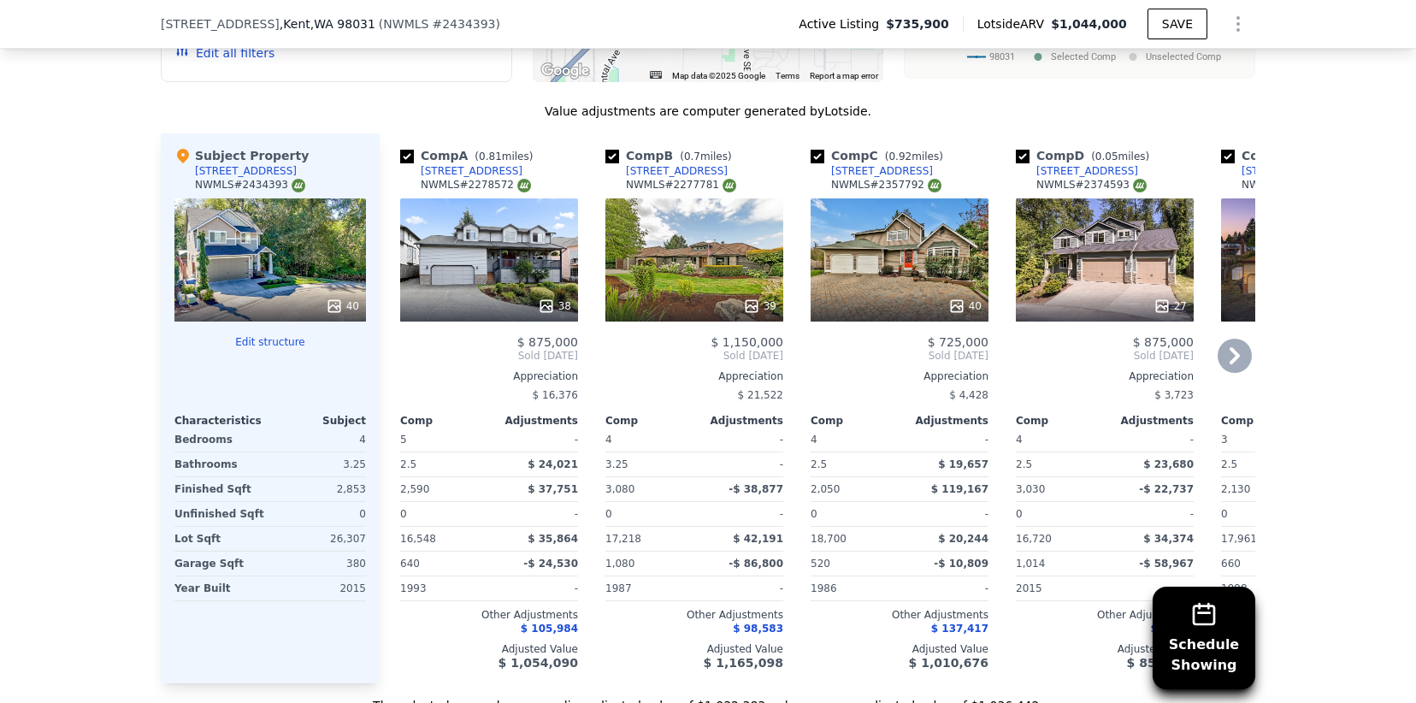
scroll to position [1813, 0]
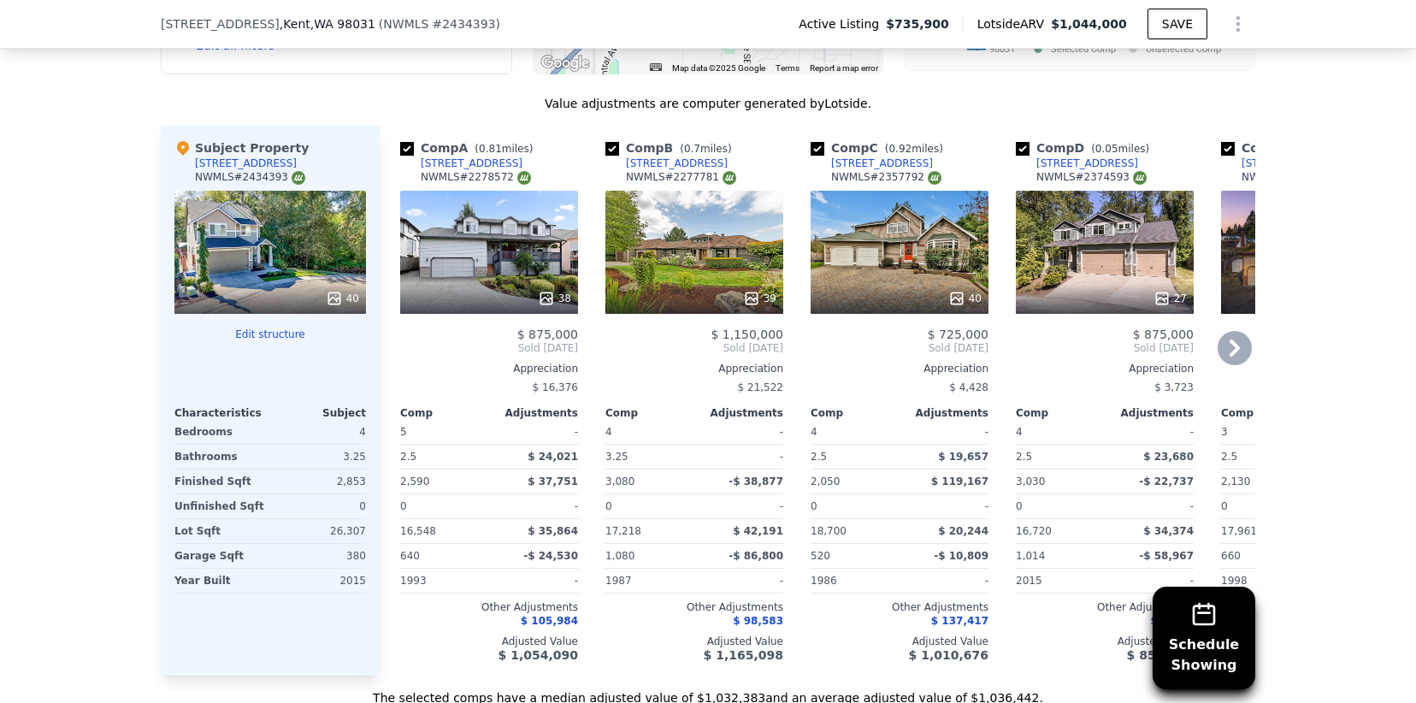
click at [674, 255] on div "39" at bounding box center [694, 252] width 178 height 123
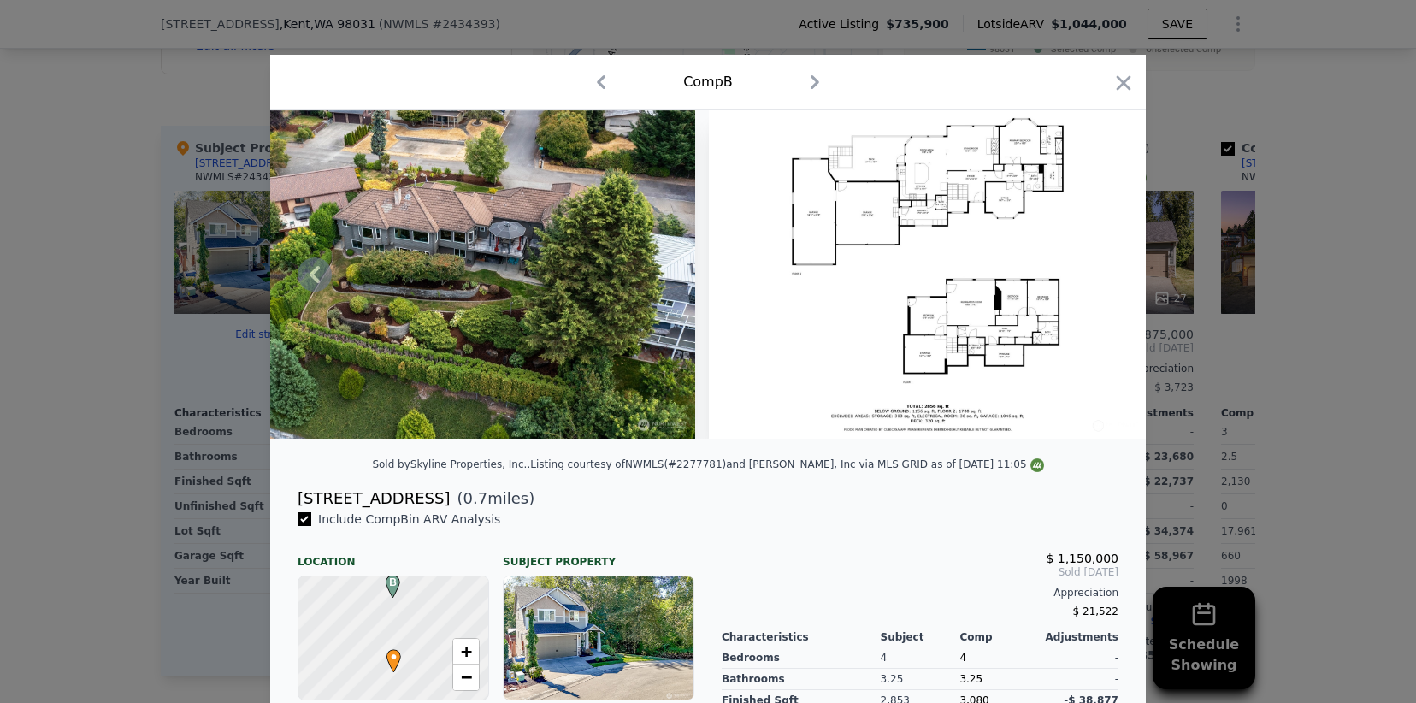
scroll to position [225, 0]
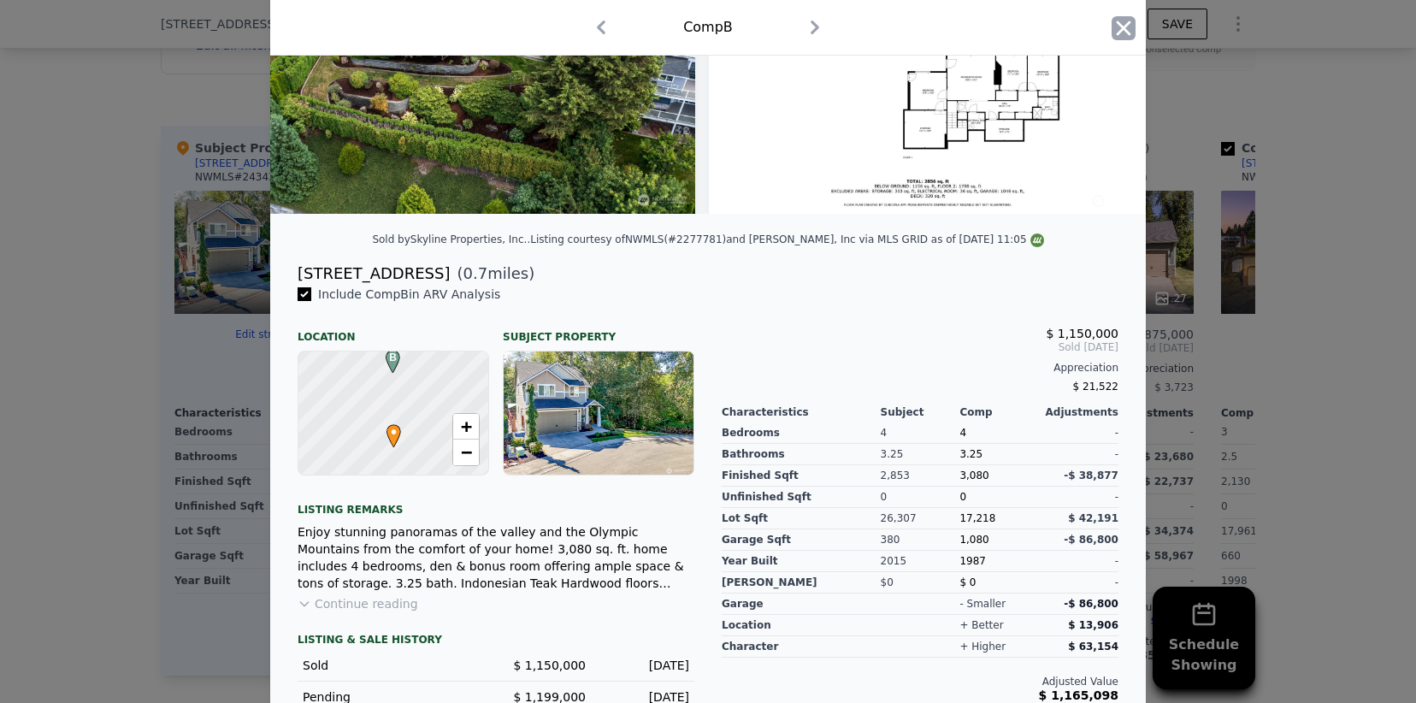
click at [1116, 23] on icon "button" at bounding box center [1123, 28] width 15 height 15
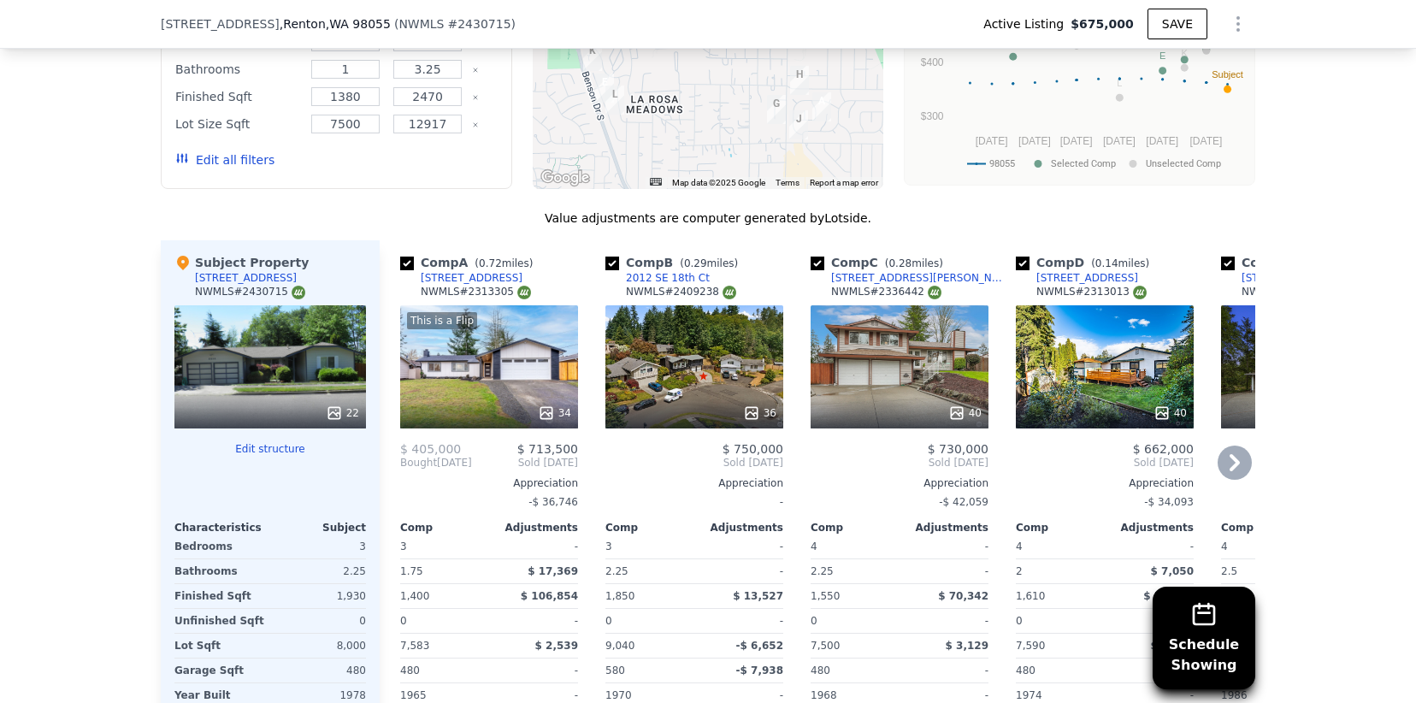
scroll to position [1903, 0]
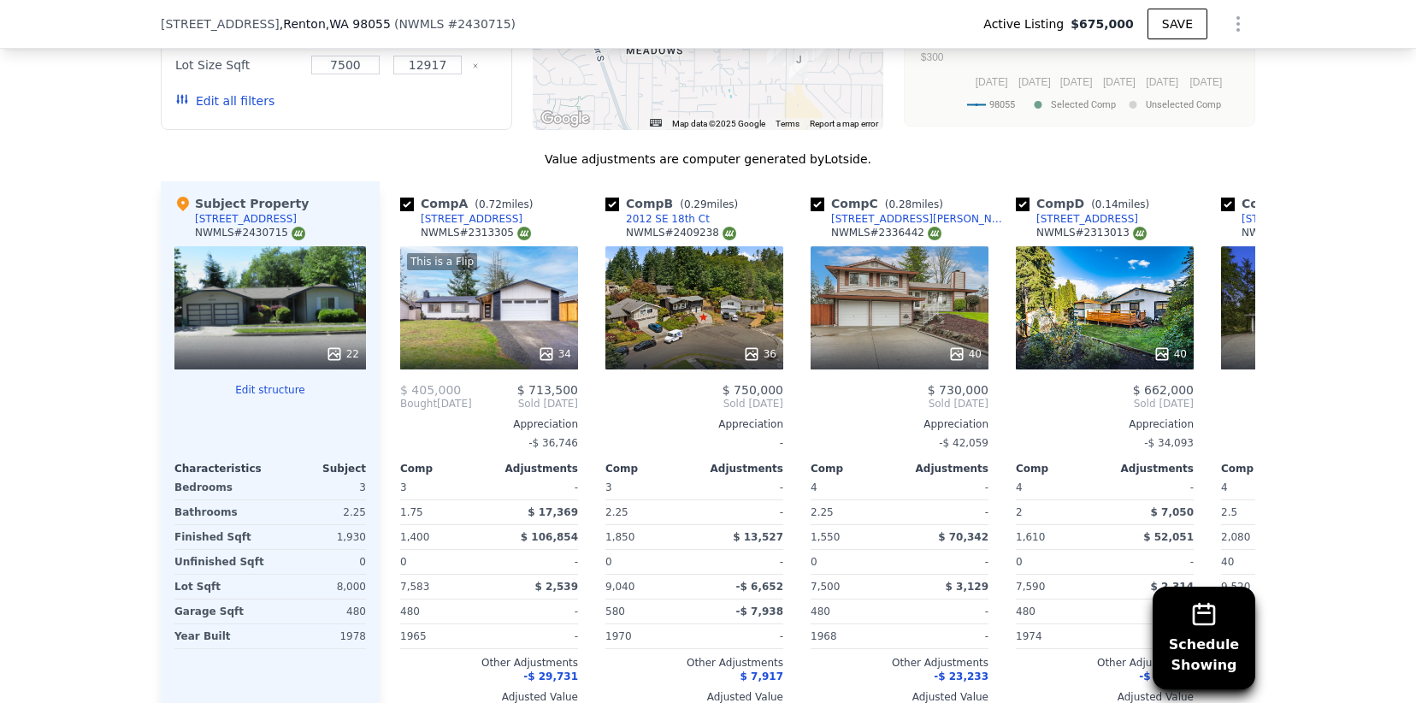
click at [351, 530] on div "1,930" at bounding box center [320, 537] width 92 height 24
click at [349, 514] on div "2.25" at bounding box center [320, 512] width 92 height 24
click at [343, 513] on div "2.25" at bounding box center [320, 512] width 92 height 24
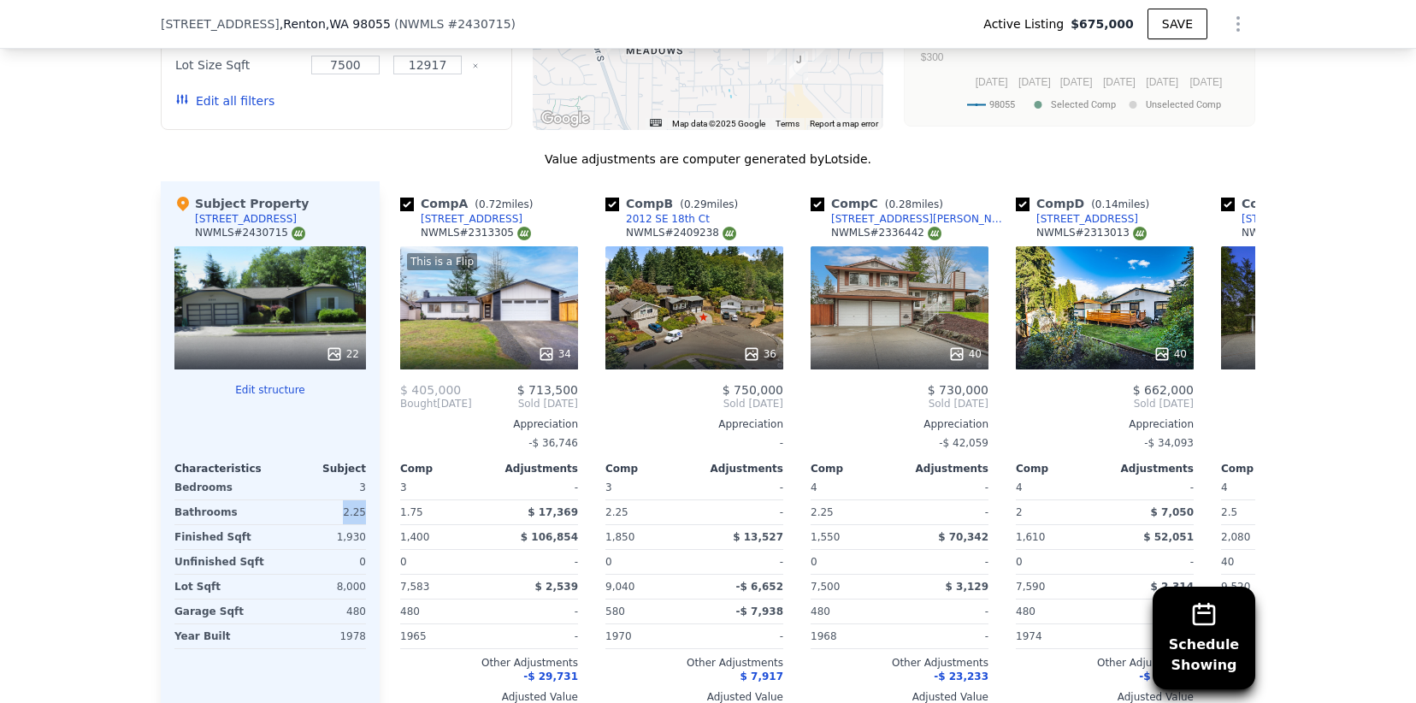
click at [343, 513] on div "2.25" at bounding box center [320, 512] width 92 height 24
click at [496, 323] on div "This is a Flip 34" at bounding box center [489, 307] width 178 height 123
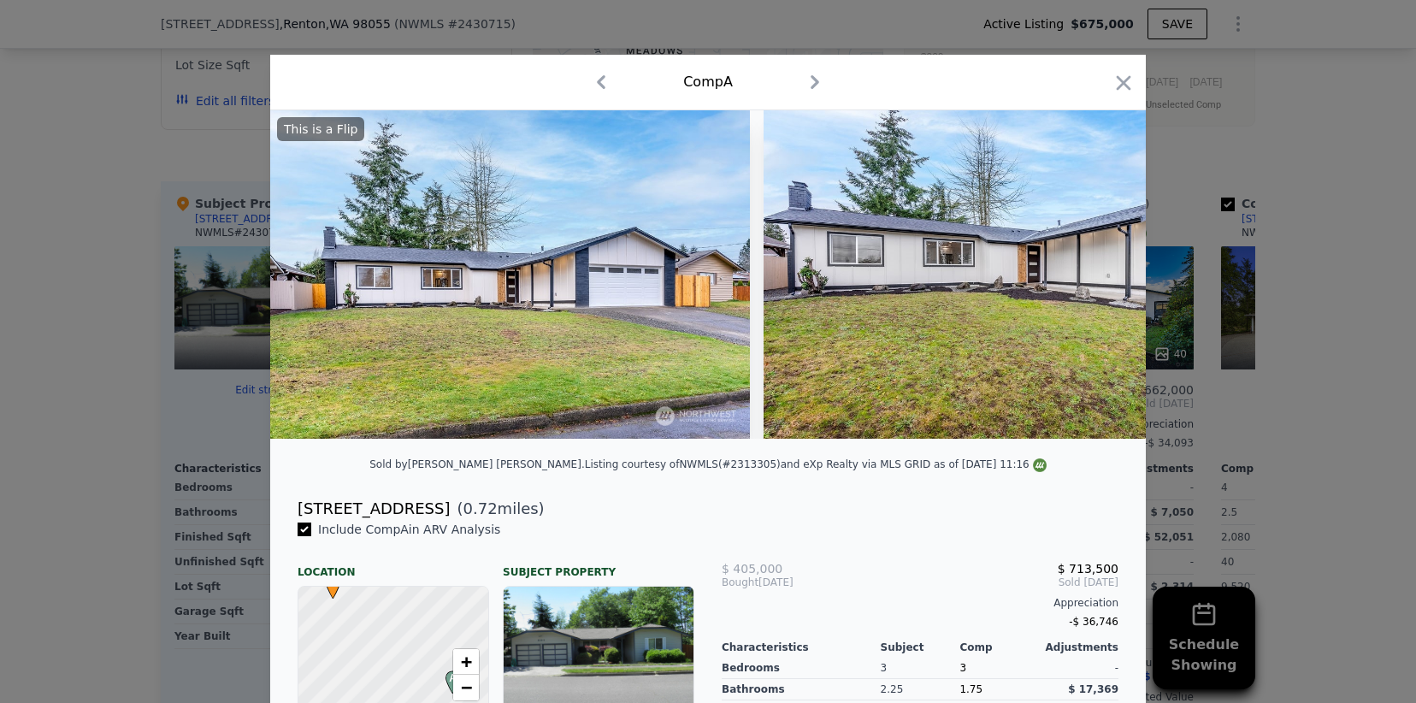
scroll to position [0, 16279]
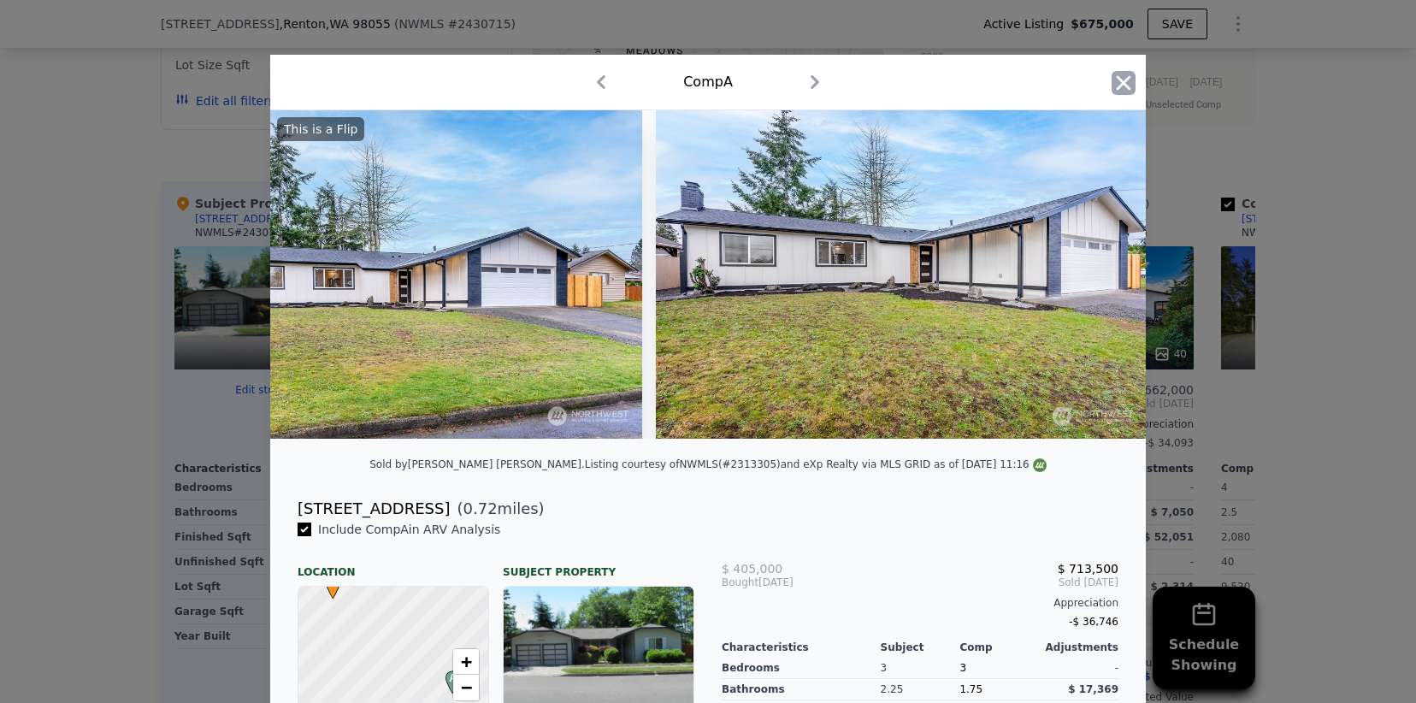
click at [1122, 89] on icon "button" at bounding box center [1123, 83] width 24 height 24
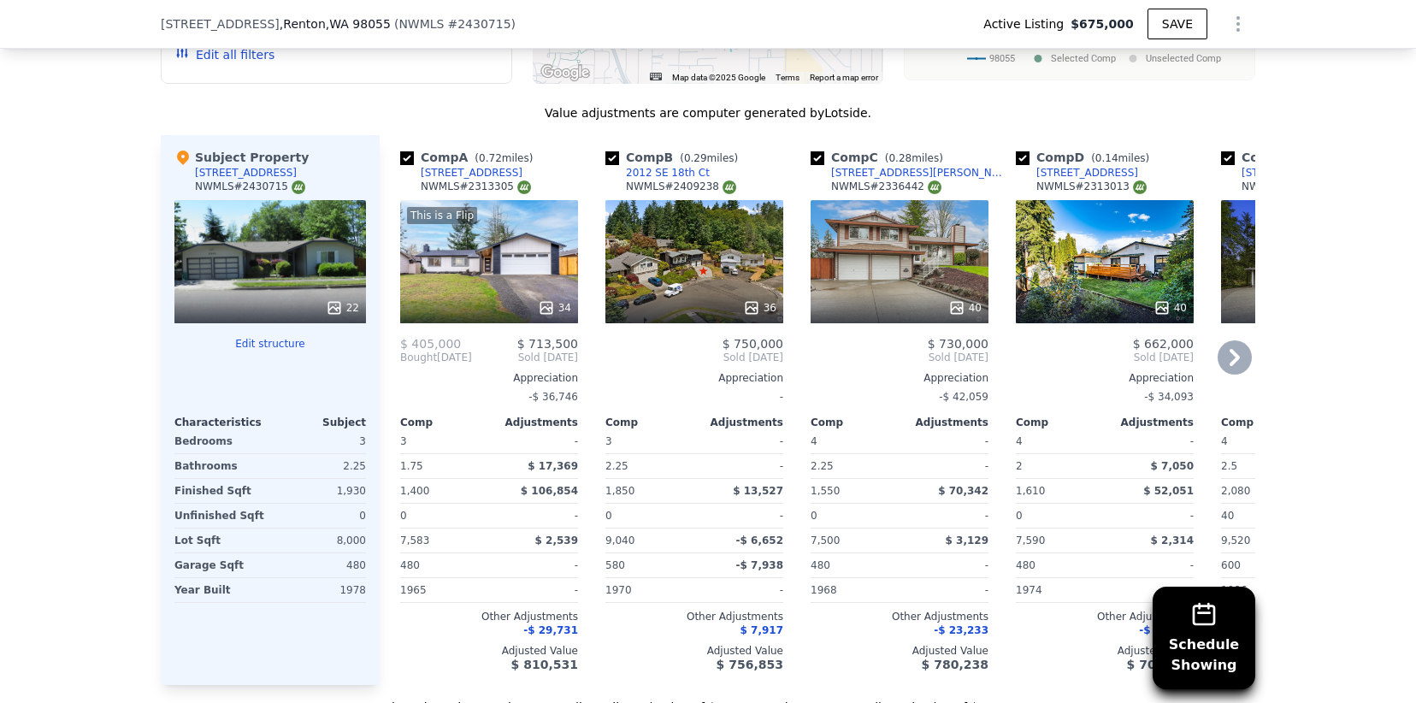
scroll to position [1964, 0]
